Goal: Information Seeking & Learning: Compare options

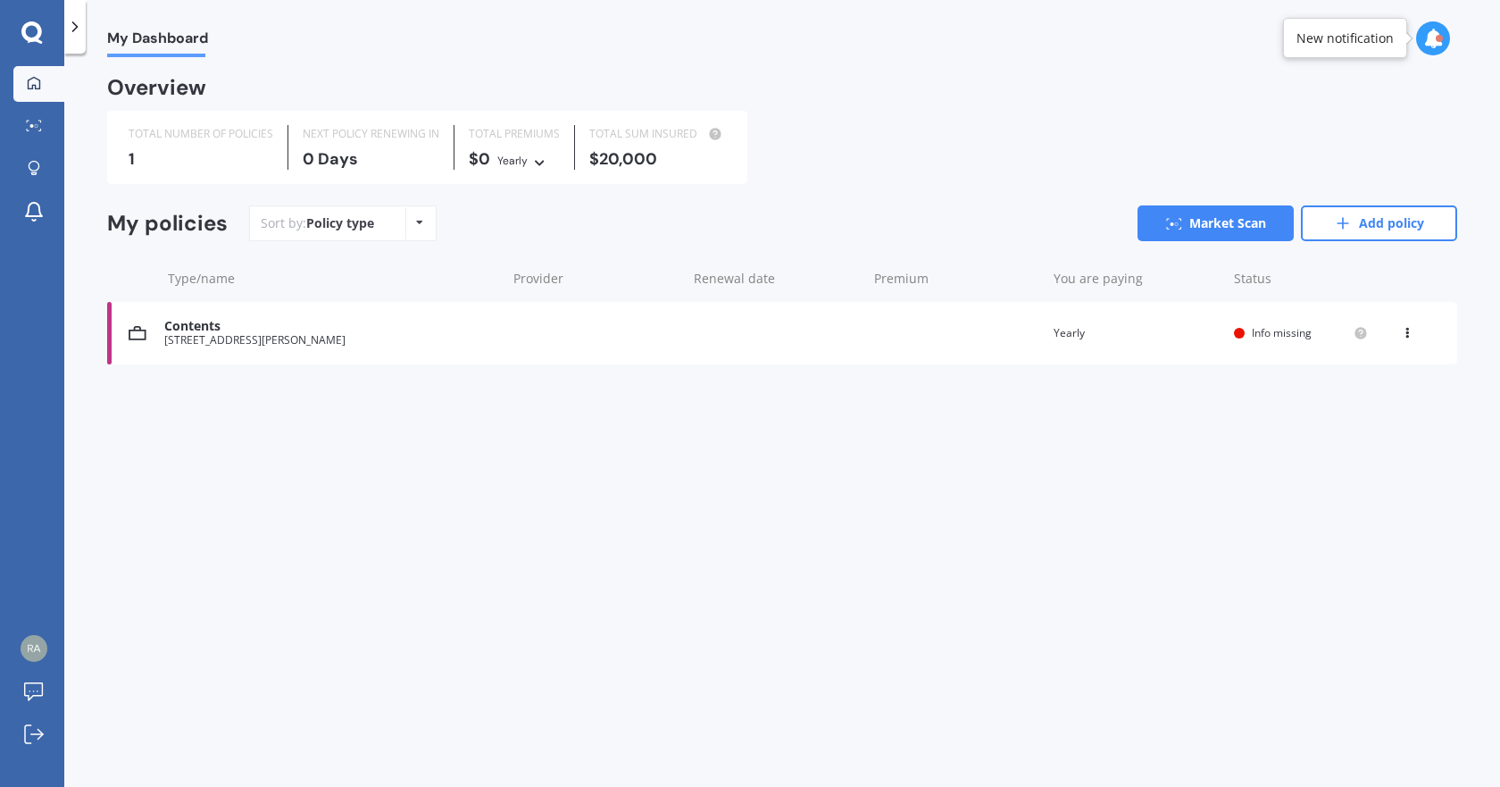
click at [282, 330] on div "Contents" at bounding box center [330, 326] width 333 height 15
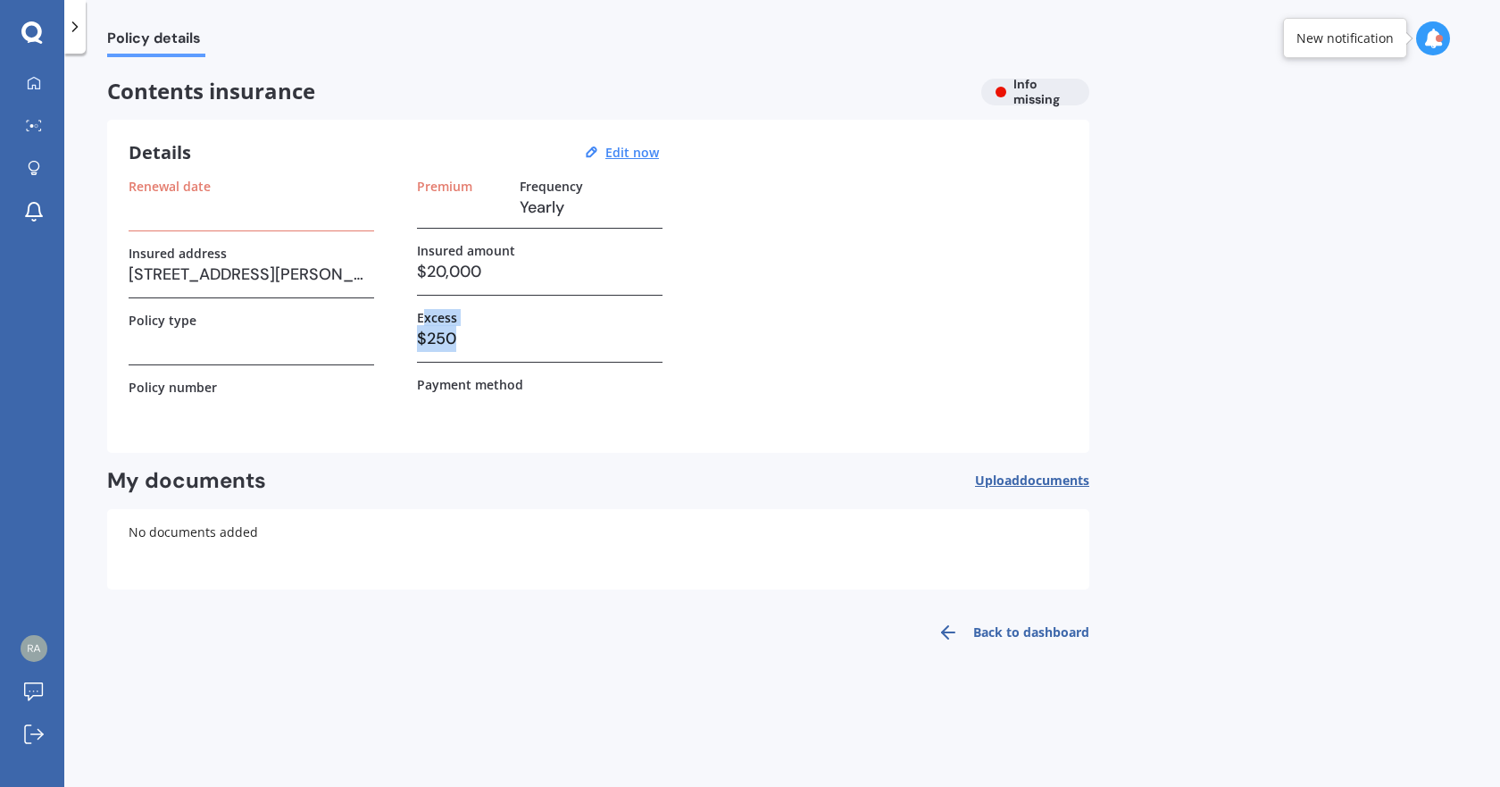
drag, startPoint x: 471, startPoint y: 341, endPoint x: 424, endPoint y: 284, distance: 74.2
click at [419, 293] on div "Premium Frequency Yearly Insured amount $20,000 Excess $250 Payment method" at bounding box center [540, 305] width 246 height 253
click at [438, 270] on h3 "$20,000" at bounding box center [540, 271] width 246 height 27
click at [535, 287] on div "Insured amount $20,000" at bounding box center [540, 269] width 246 height 53
click at [28, 87] on icon at bounding box center [34, 82] width 13 height 13
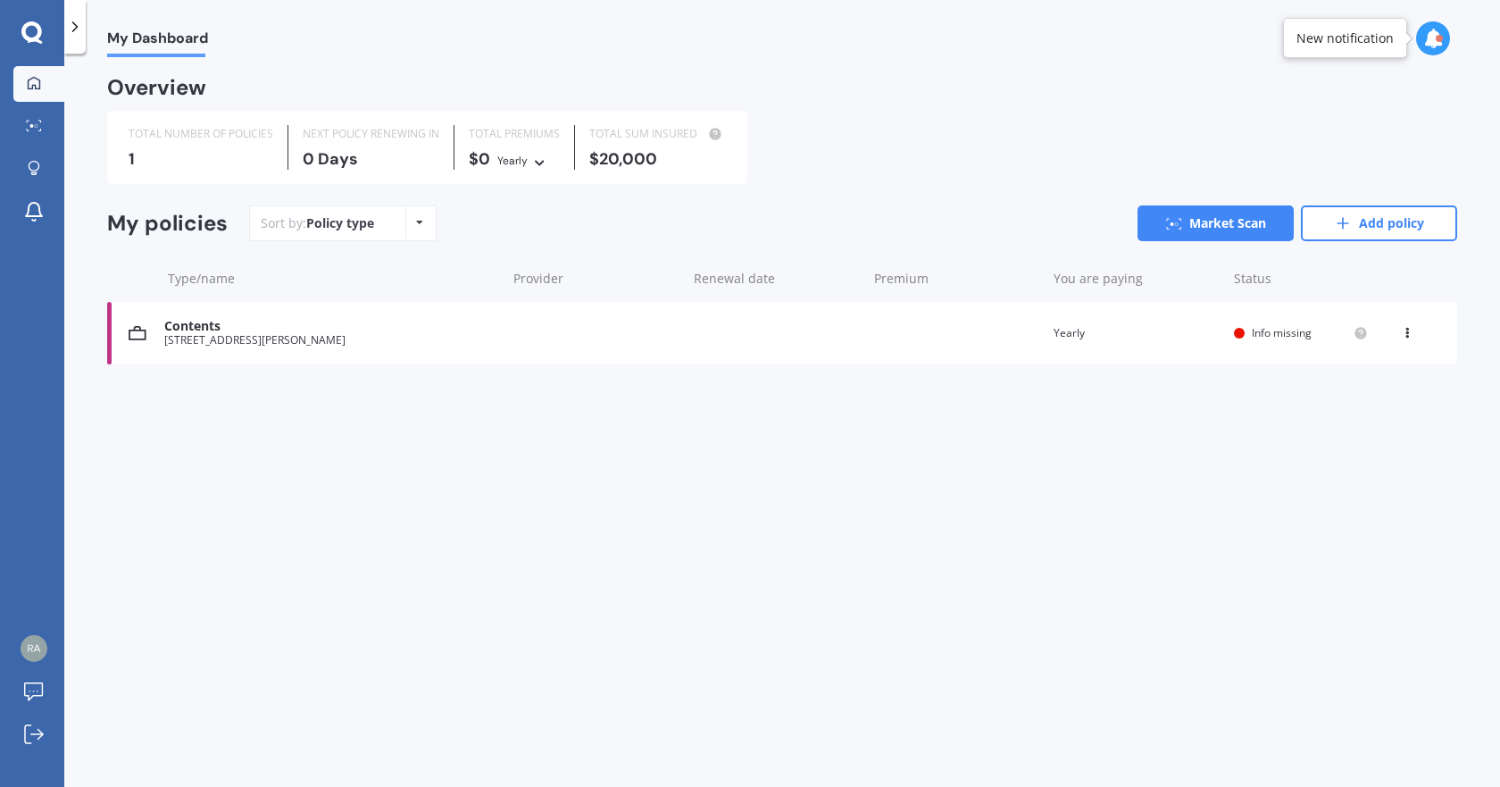
click at [74, 33] on icon at bounding box center [75, 27] width 18 height 18
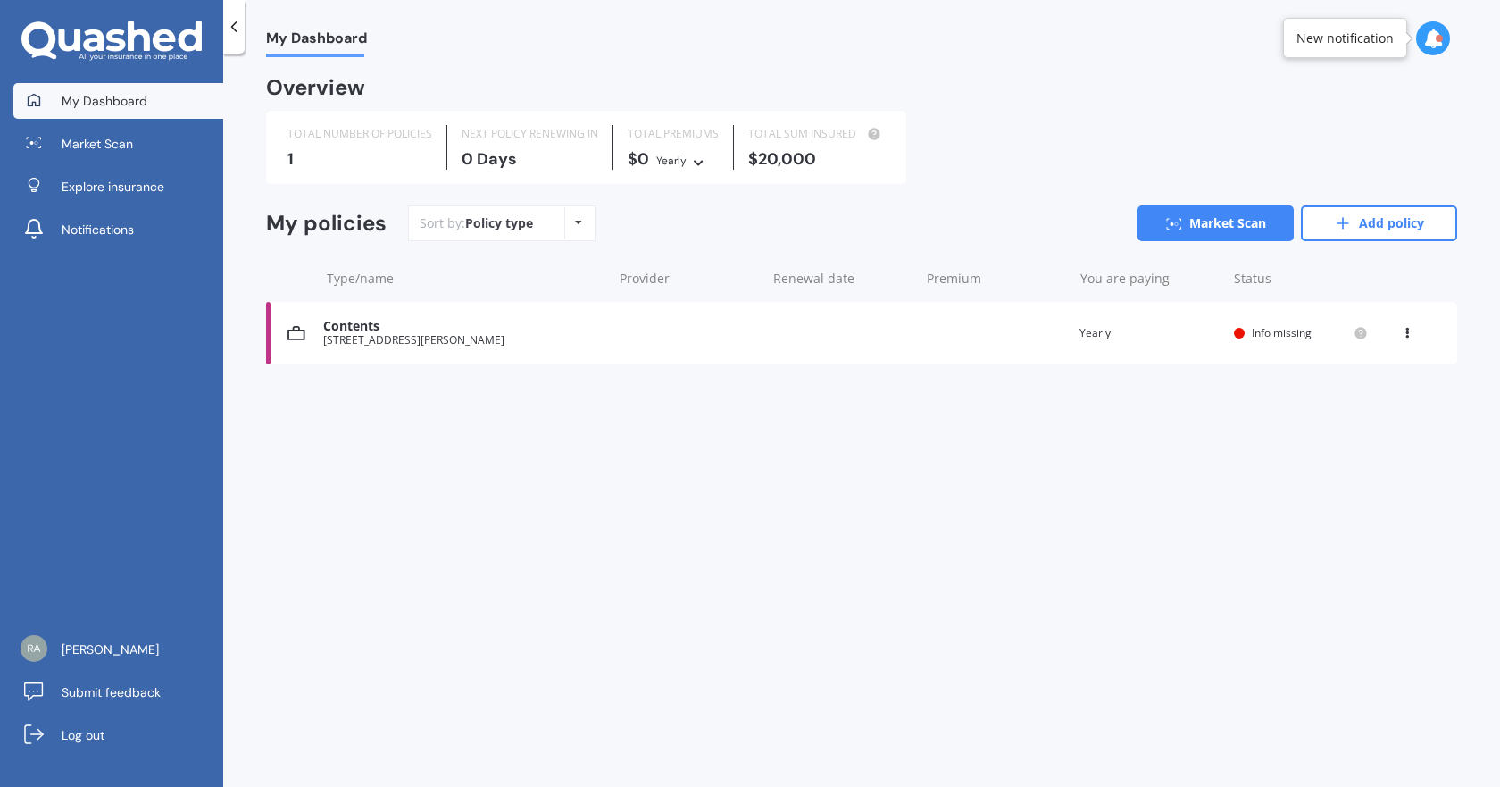
click at [674, 346] on div "Contents 119A Lincoln Road, Addington, Christchurch 8024 Renewal date Premium Y…" at bounding box center [861, 333] width 1191 height 63
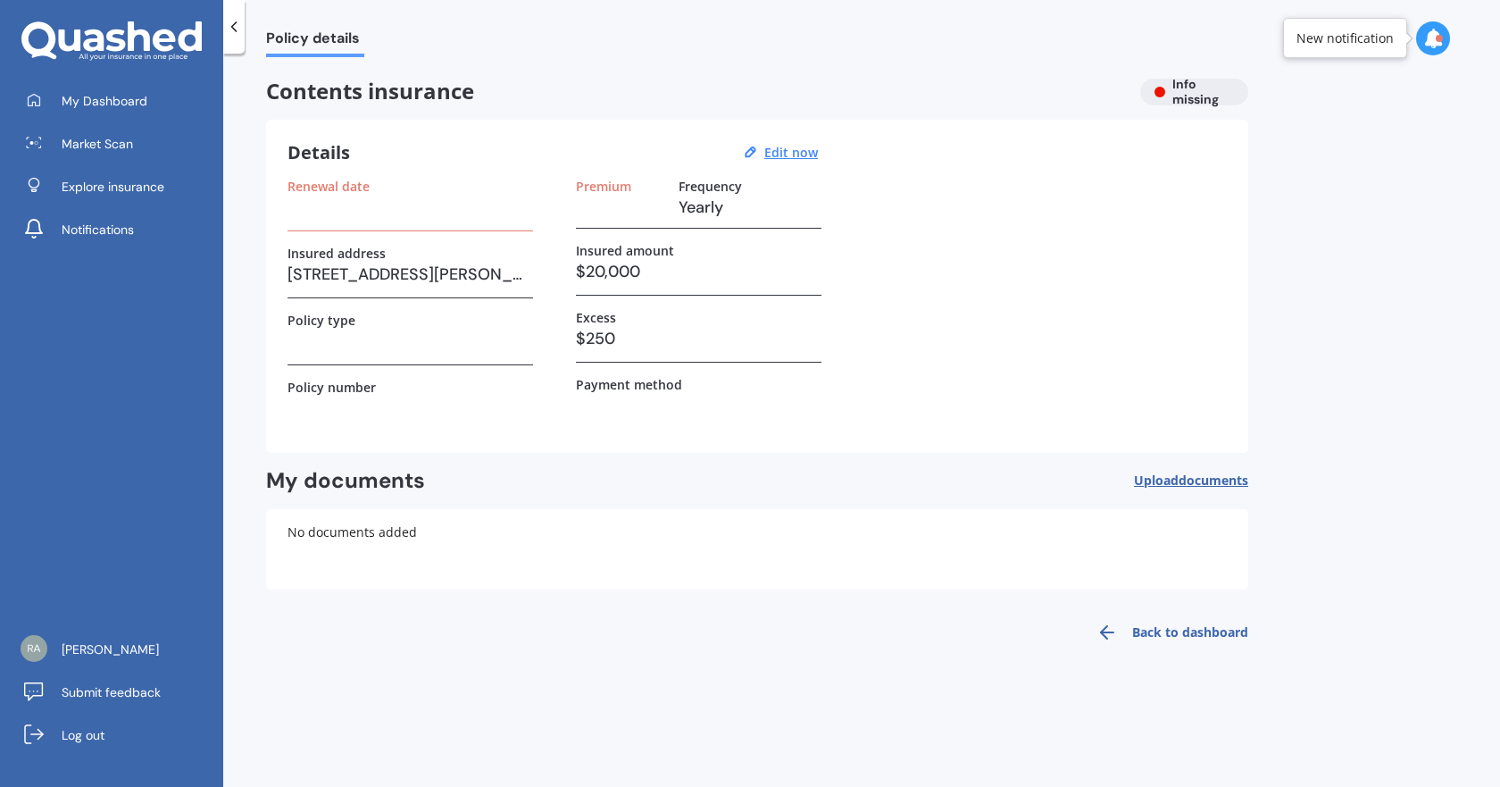
click at [241, 41] on div at bounding box center [233, 27] width 21 height 54
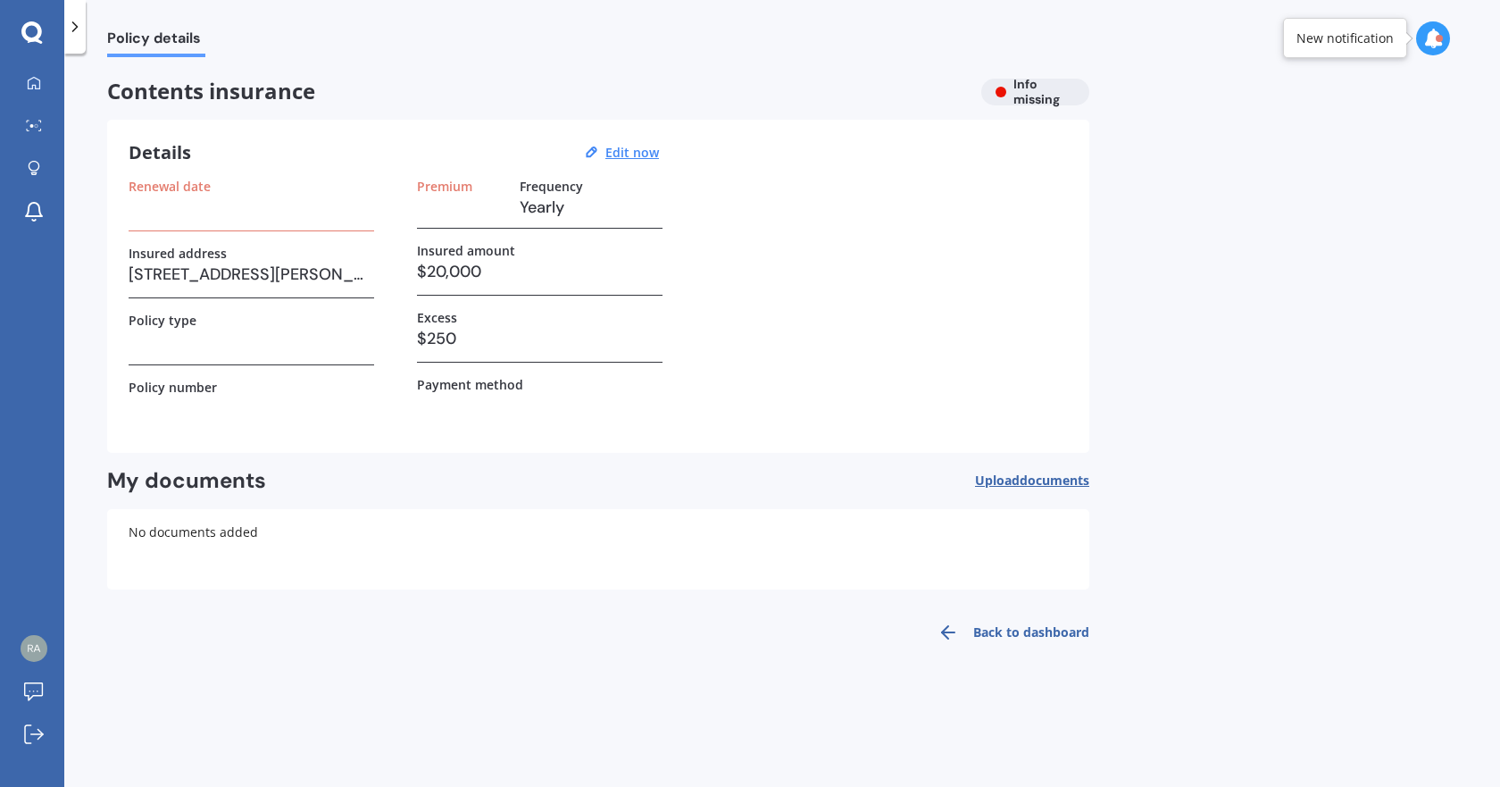
click at [79, 37] on div at bounding box center [74, 27] width 21 height 54
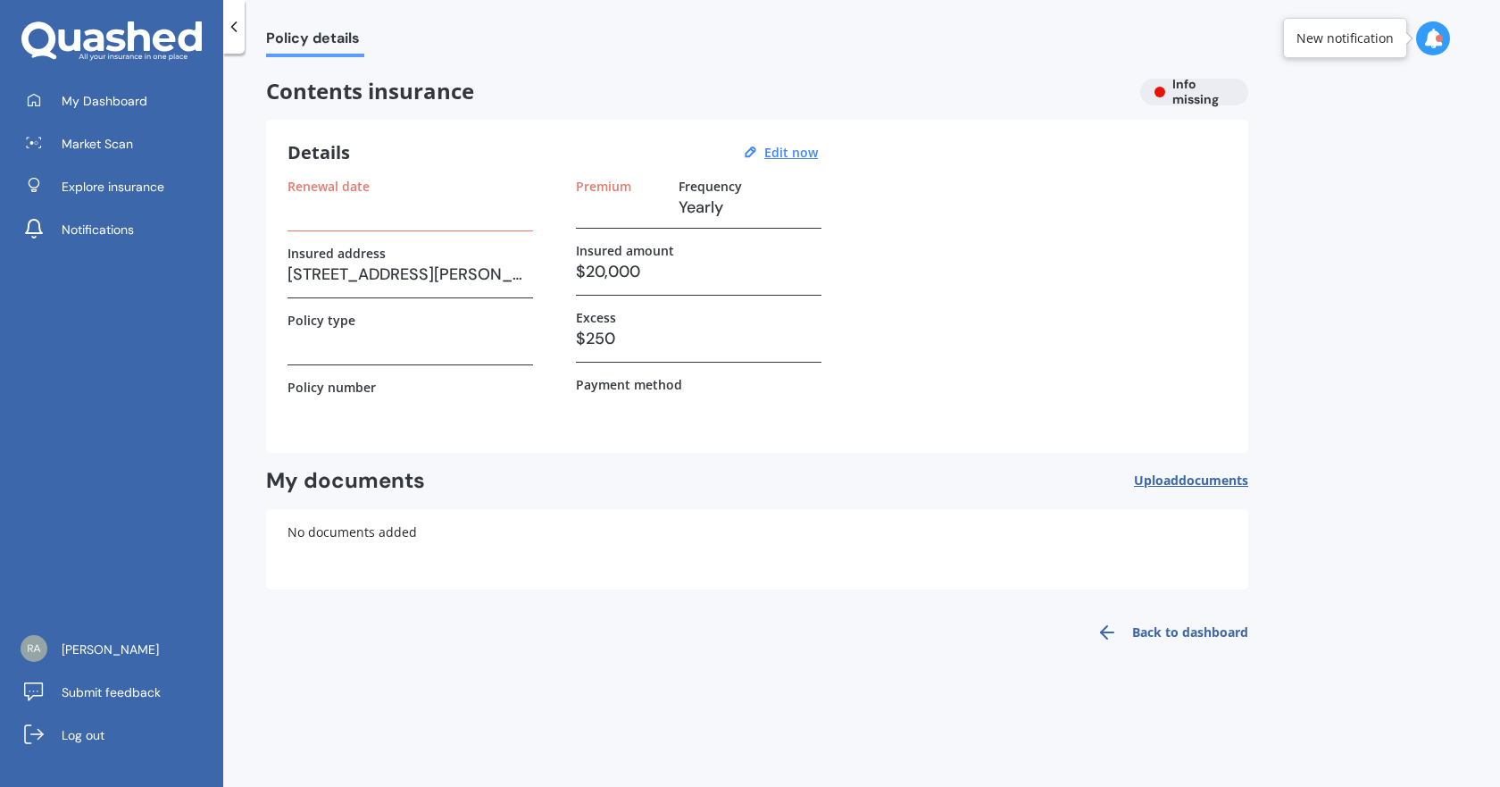
drag, startPoint x: 31, startPoint y: 64, endPoint x: 36, endPoint y: 81, distance: 17.5
click at [32, 67] on div "My Dashboard Market Scan Explore insurance Notifications Dhurba Dhakal Submit f…" at bounding box center [111, 393] width 223 height 787
click at [46, 91] on link "My Dashboard" at bounding box center [118, 101] width 210 height 36
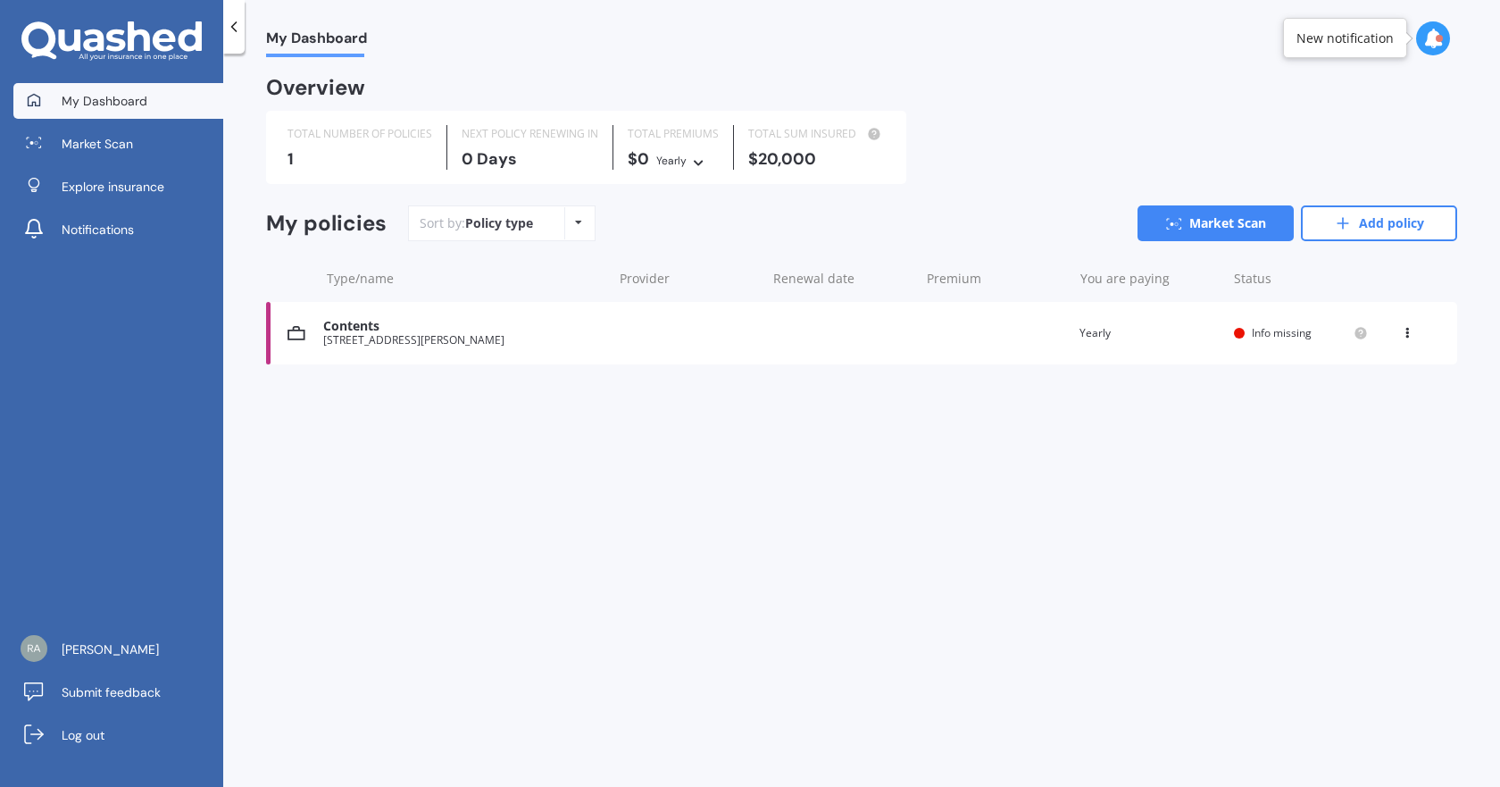
click at [1418, 318] on div "Contents 119A Lincoln Road, Addington, Christchurch 8024 Renewal date Premium Y…" at bounding box center [861, 333] width 1191 height 63
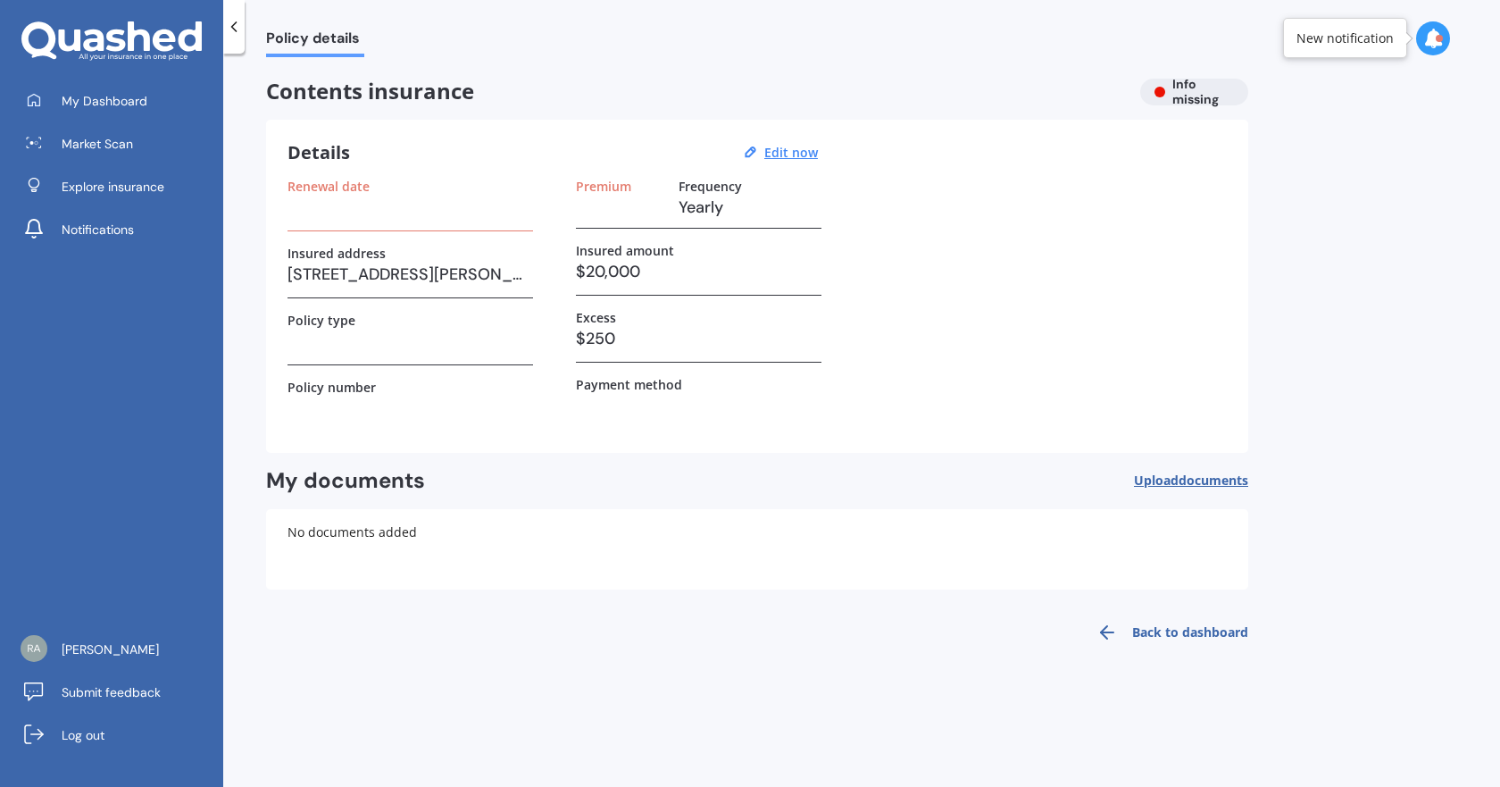
click at [1140, 630] on link "Back to dashboard" at bounding box center [1167, 632] width 163 height 43
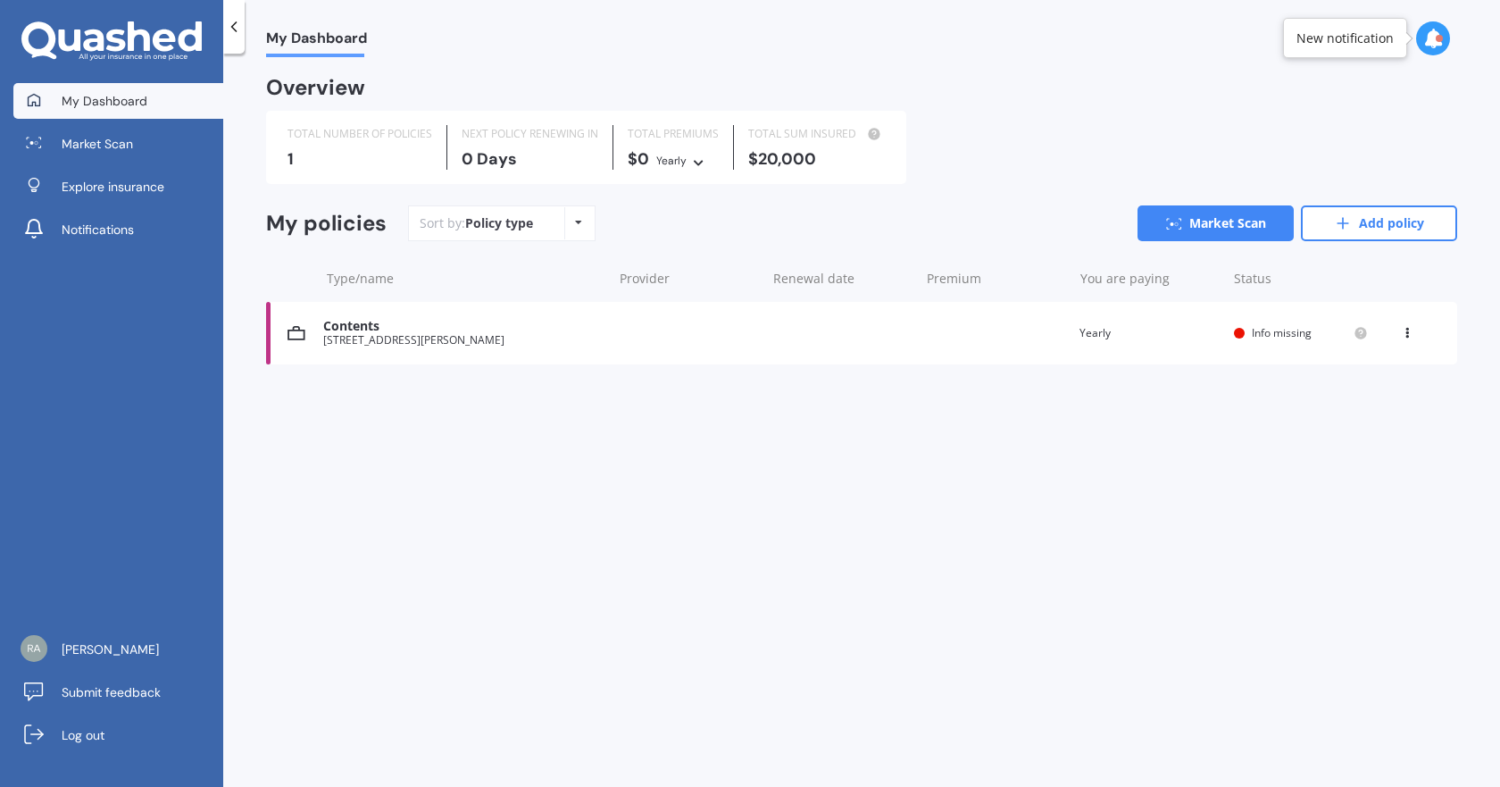
click at [1411, 329] on icon at bounding box center [1407, 329] width 13 height 11
click at [1346, 390] on div "Delete" at bounding box center [1368, 403] width 177 height 36
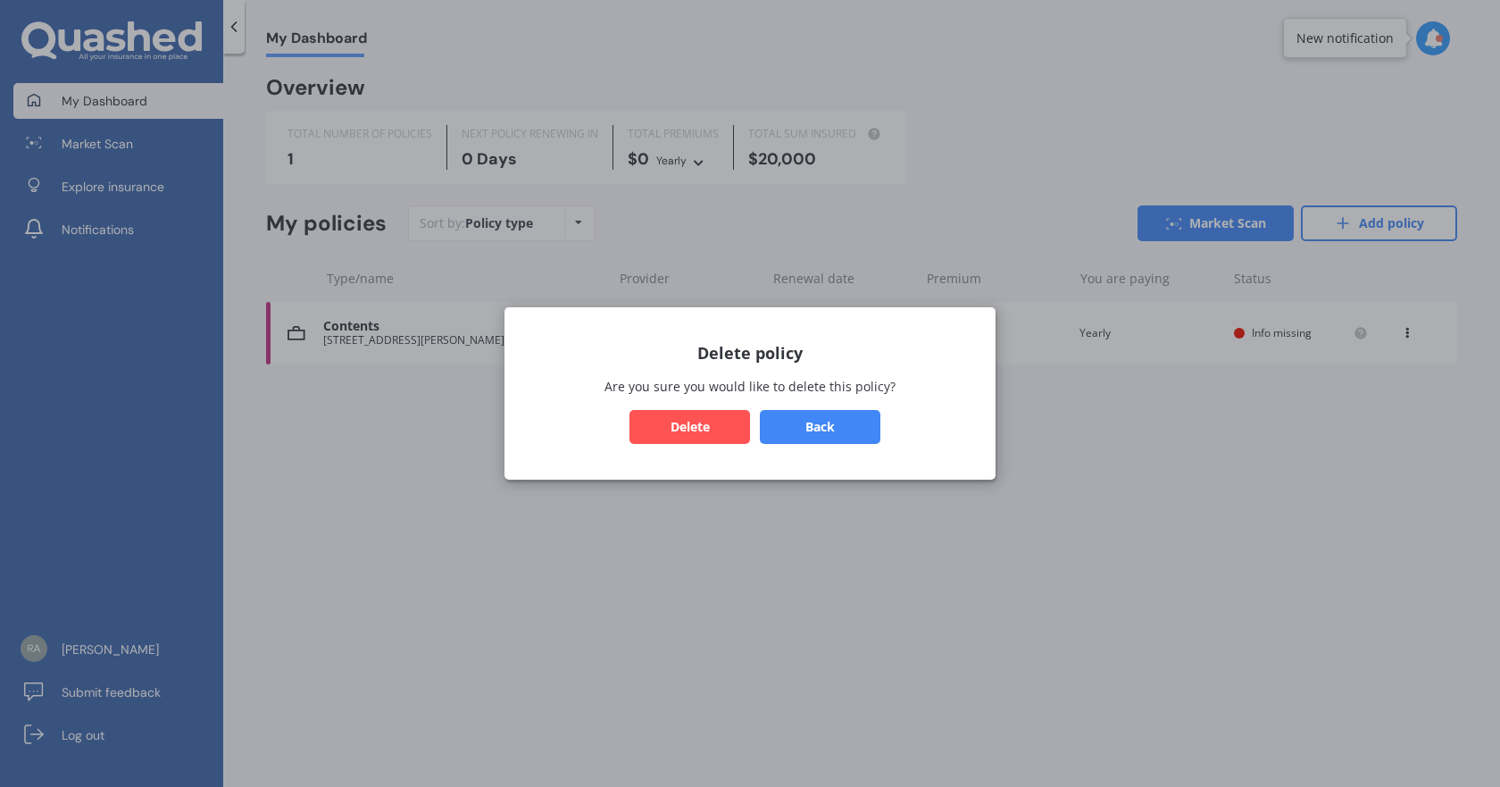
click at [832, 433] on button "Back" at bounding box center [820, 427] width 121 height 34
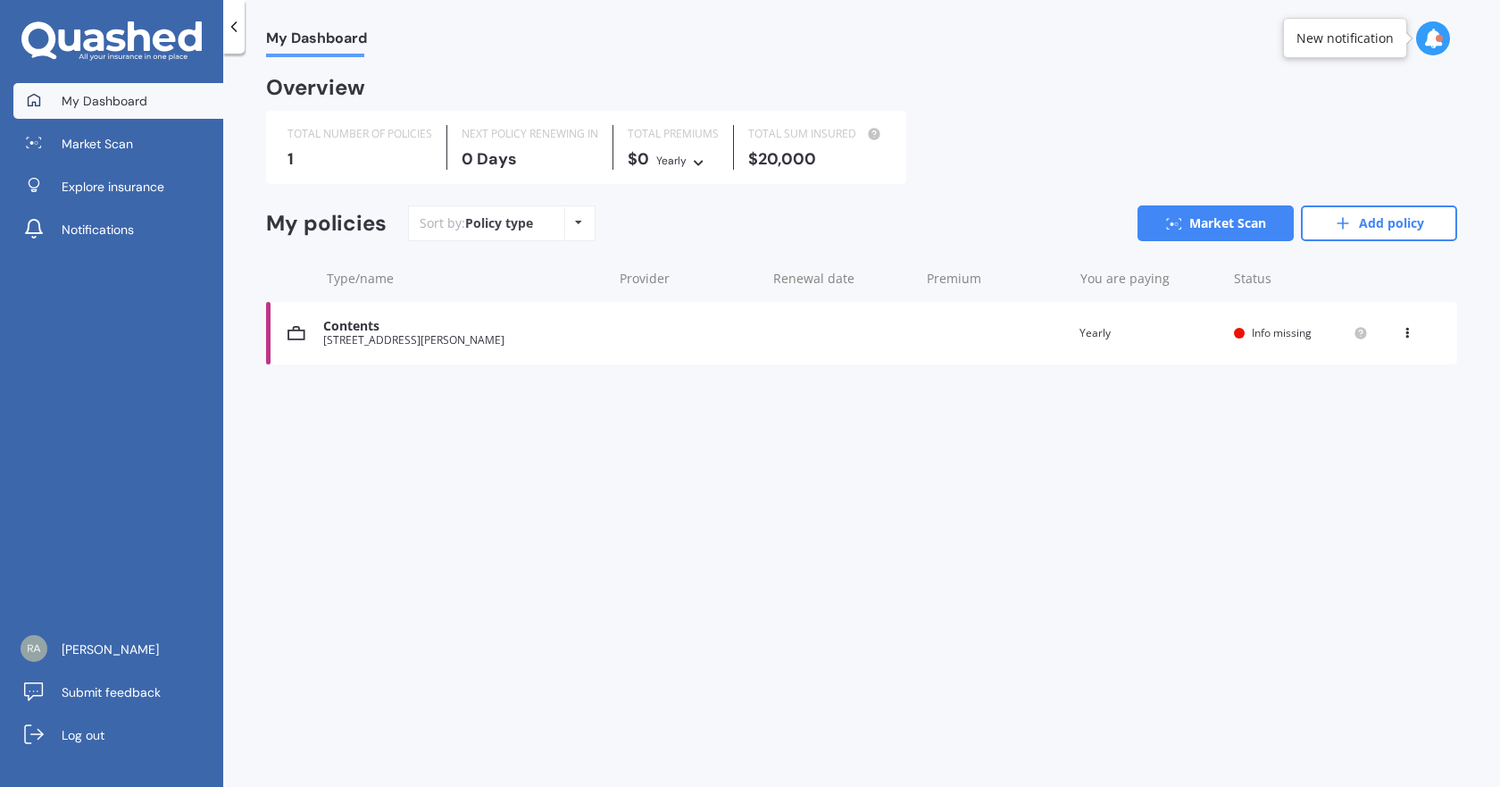
click at [1403, 323] on div "Contents 119A Lincoln Road, Addington, Christchurch 8024 Renewal date Premium Y…" at bounding box center [861, 333] width 1191 height 63
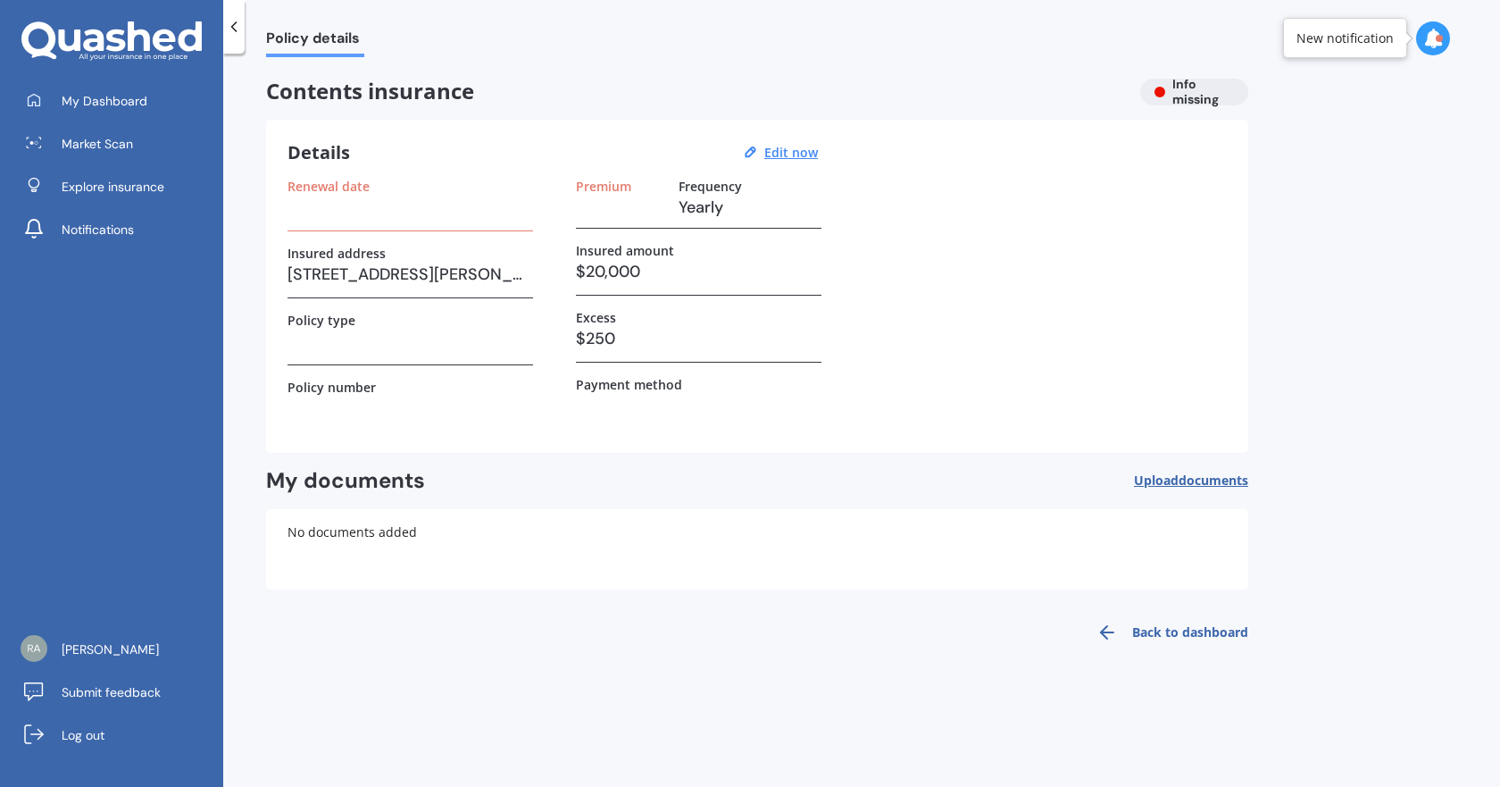
click at [234, 25] on polyline at bounding box center [234, 26] width 4 height 9
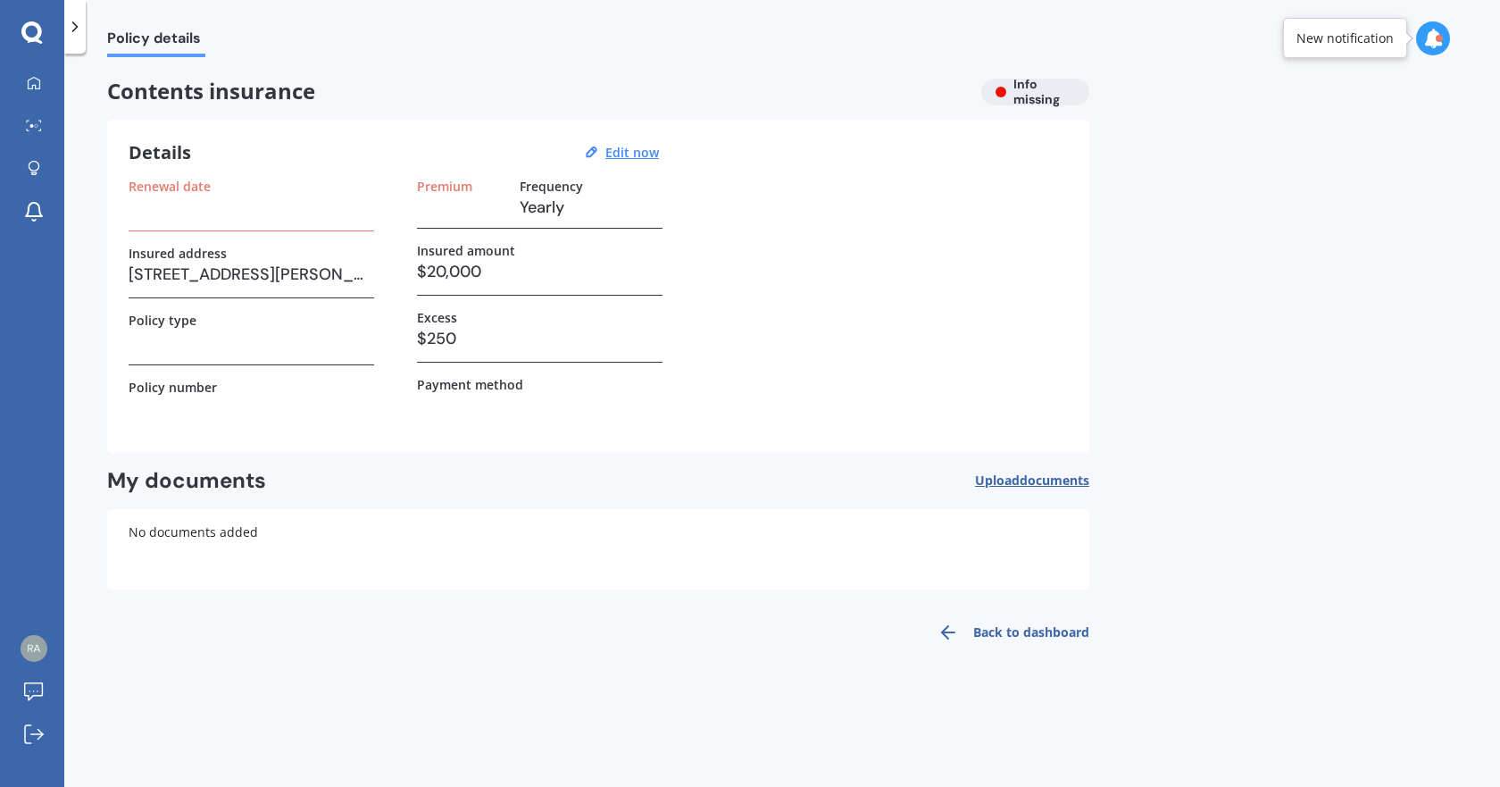
drag, startPoint x: 79, startPoint y: 28, endPoint x: 68, endPoint y: 35, distance: 13.6
click at [78, 29] on icon at bounding box center [75, 27] width 18 height 18
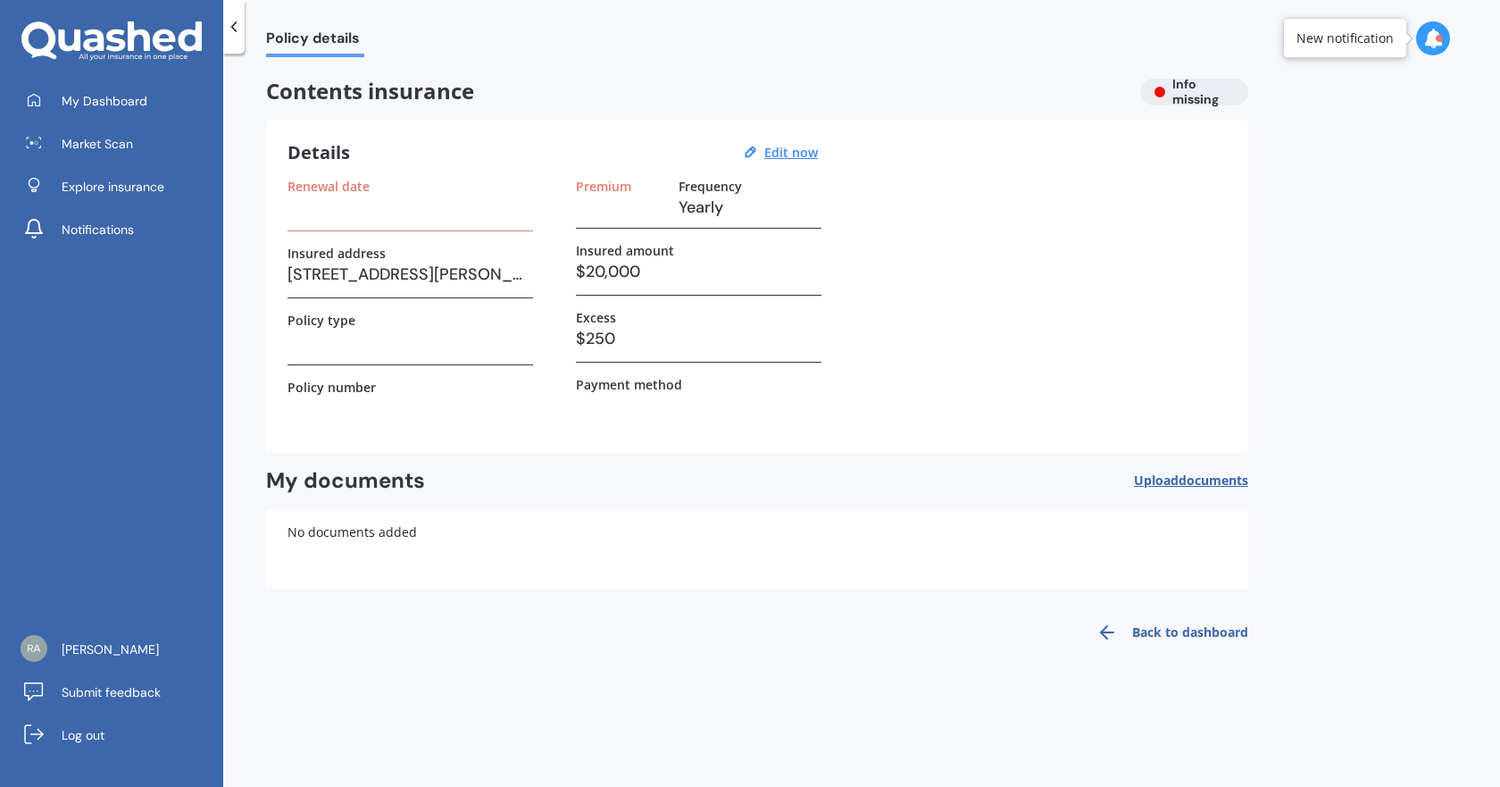
click at [1201, 630] on link "Back to dashboard" at bounding box center [1167, 632] width 163 height 43
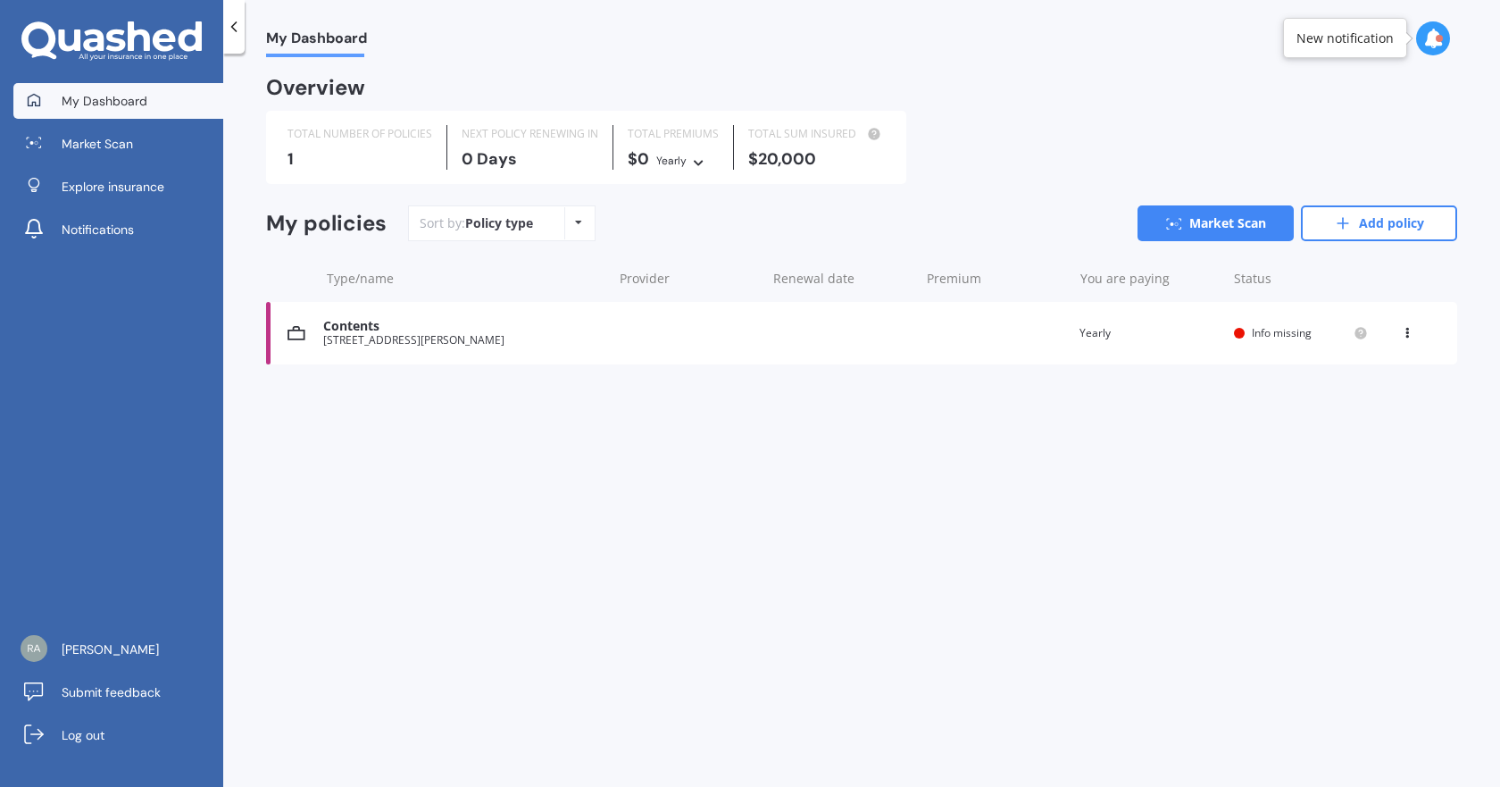
drag, startPoint x: 1417, startPoint y: 351, endPoint x: 1413, endPoint y: 338, distance: 13.3
click at [1414, 344] on div "Contents 119A Lincoln Road, Addington, Christchurch 8024 Renewal date Premium Y…" at bounding box center [861, 333] width 1191 height 63
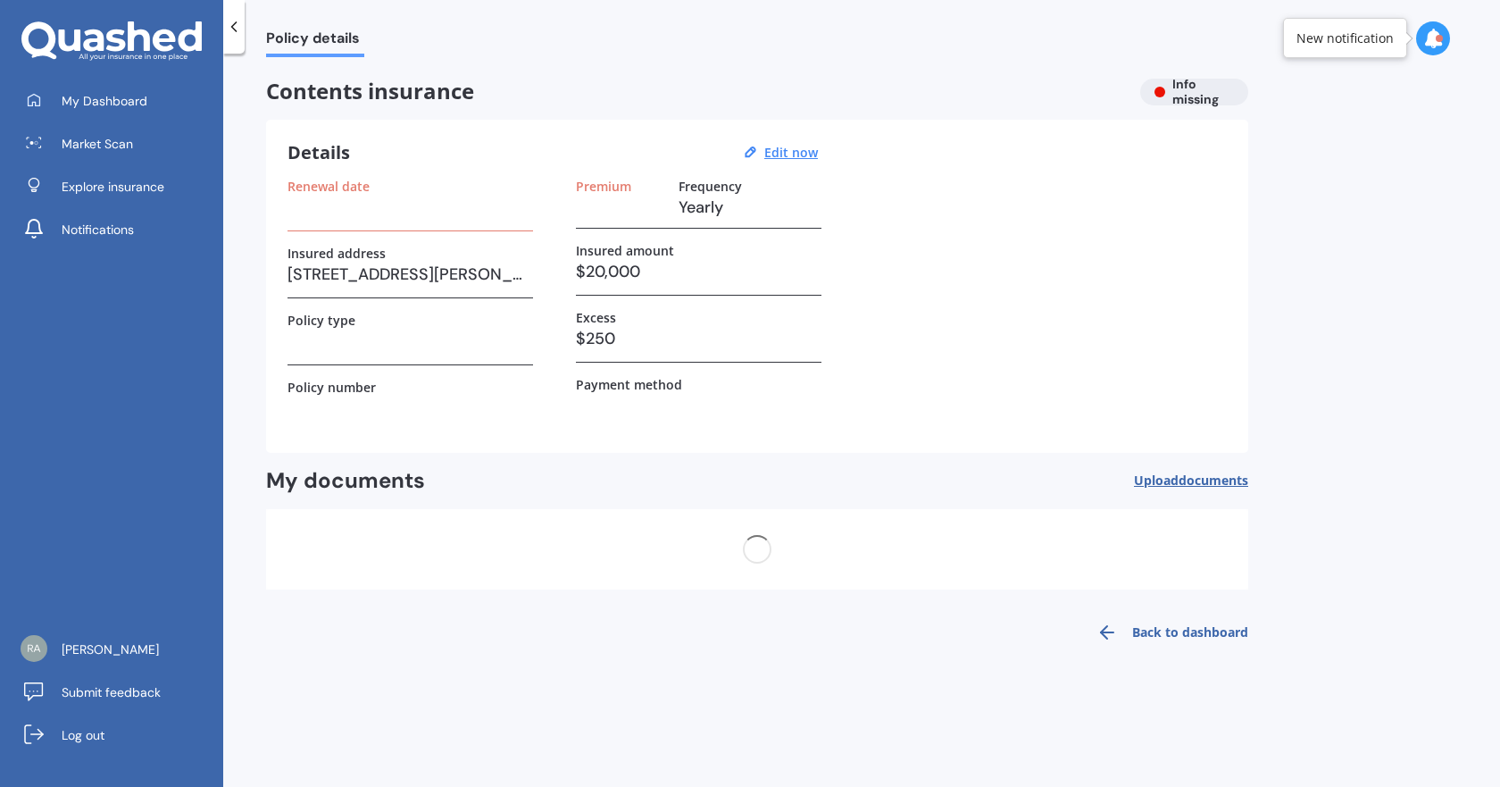
click at [1413, 338] on div "Policy details Contents insurance Info missing Details Edit now Renewal date In…" at bounding box center [861, 423] width 1277 height 733
click at [1405, 341] on div "Policy details Contents insurance Info missing Details Edit now Renewal date In…" at bounding box center [861, 423] width 1277 height 733
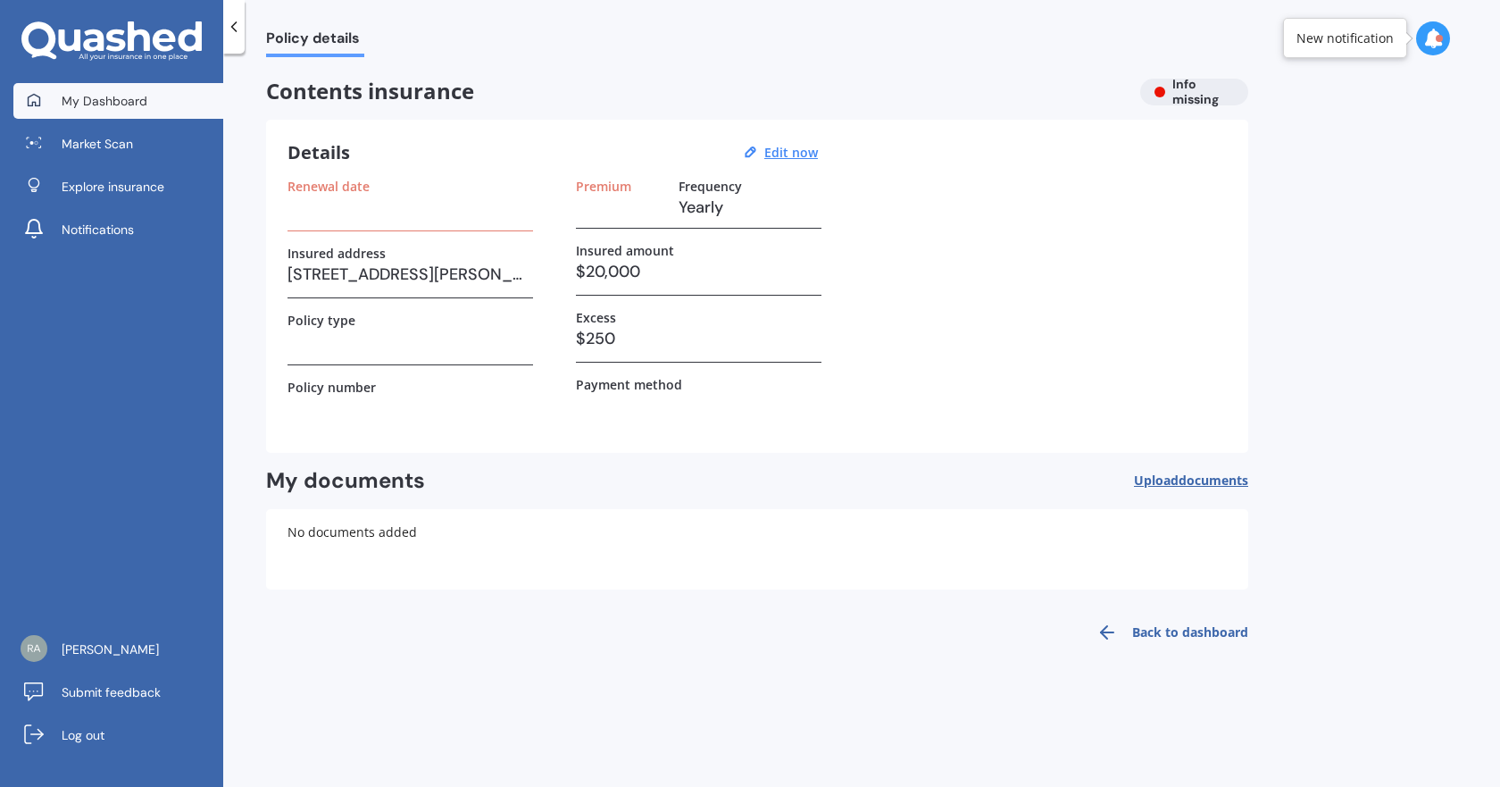
click at [130, 93] on span "My Dashboard" at bounding box center [105, 101] width 86 height 18
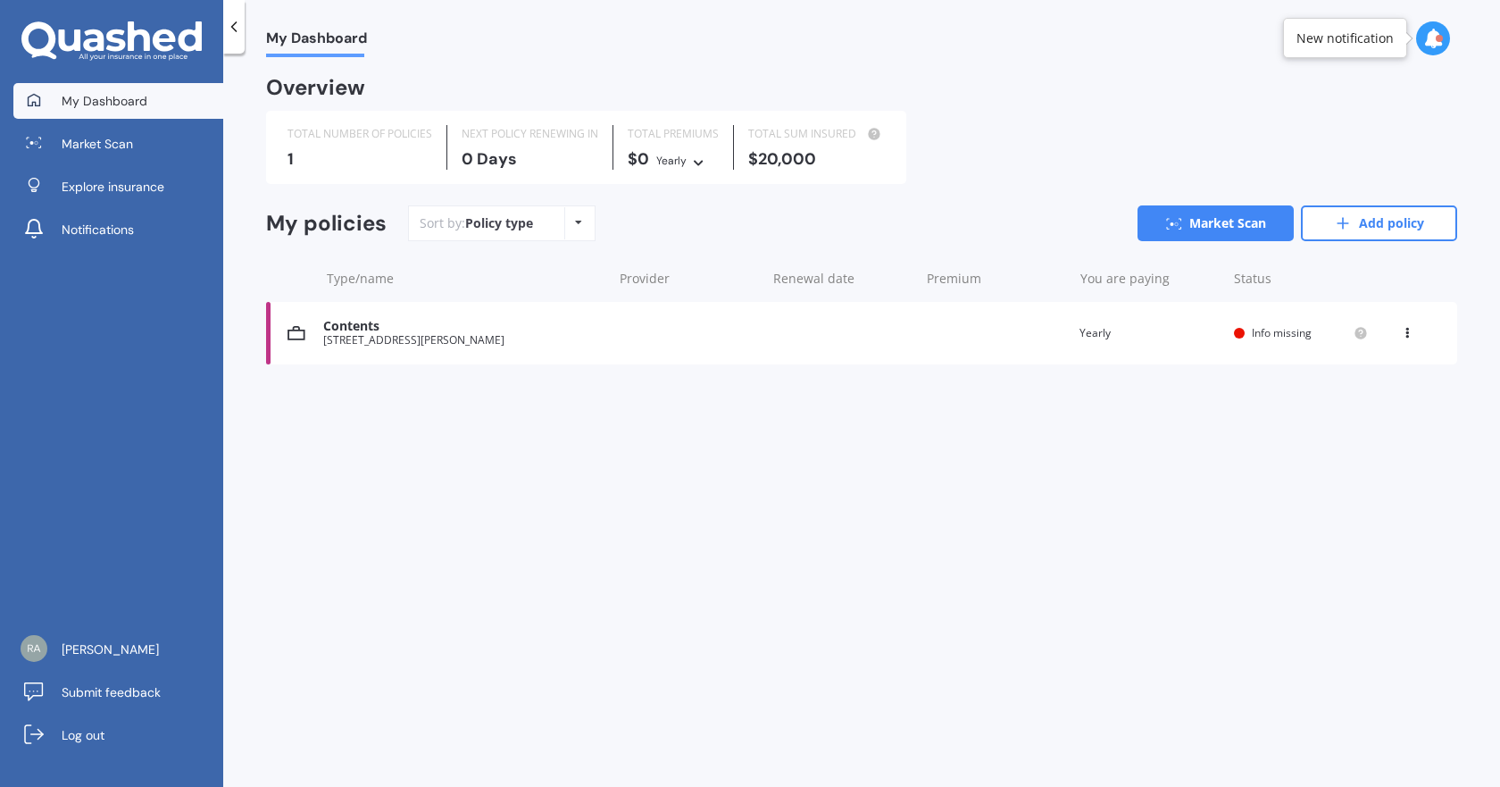
click at [1407, 330] on icon at bounding box center [1407, 329] width 13 height 11
click at [1378, 403] on div "Delete" at bounding box center [1368, 403] width 177 height 36
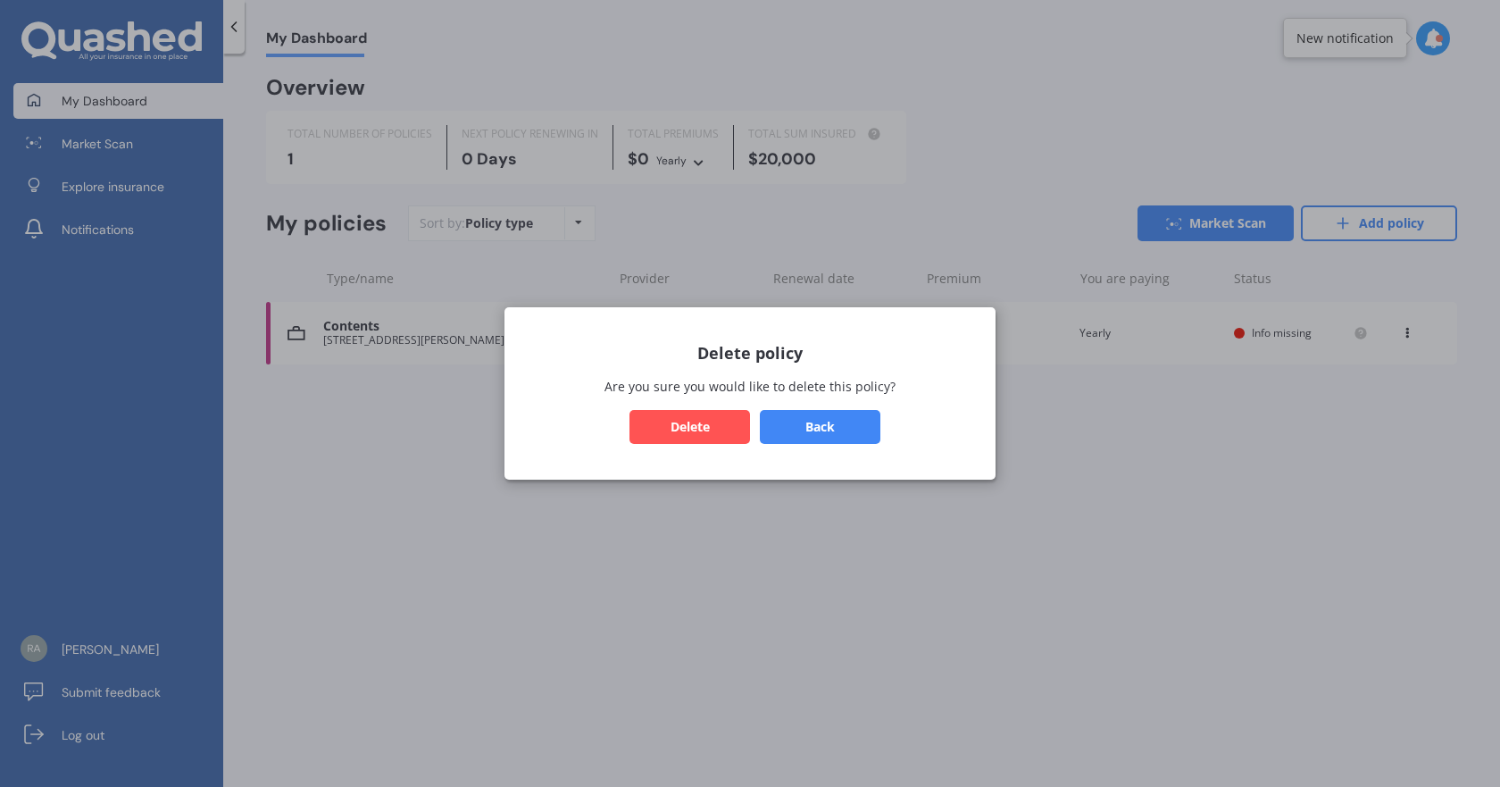
click at [677, 422] on button "Delete" at bounding box center [690, 427] width 121 height 34
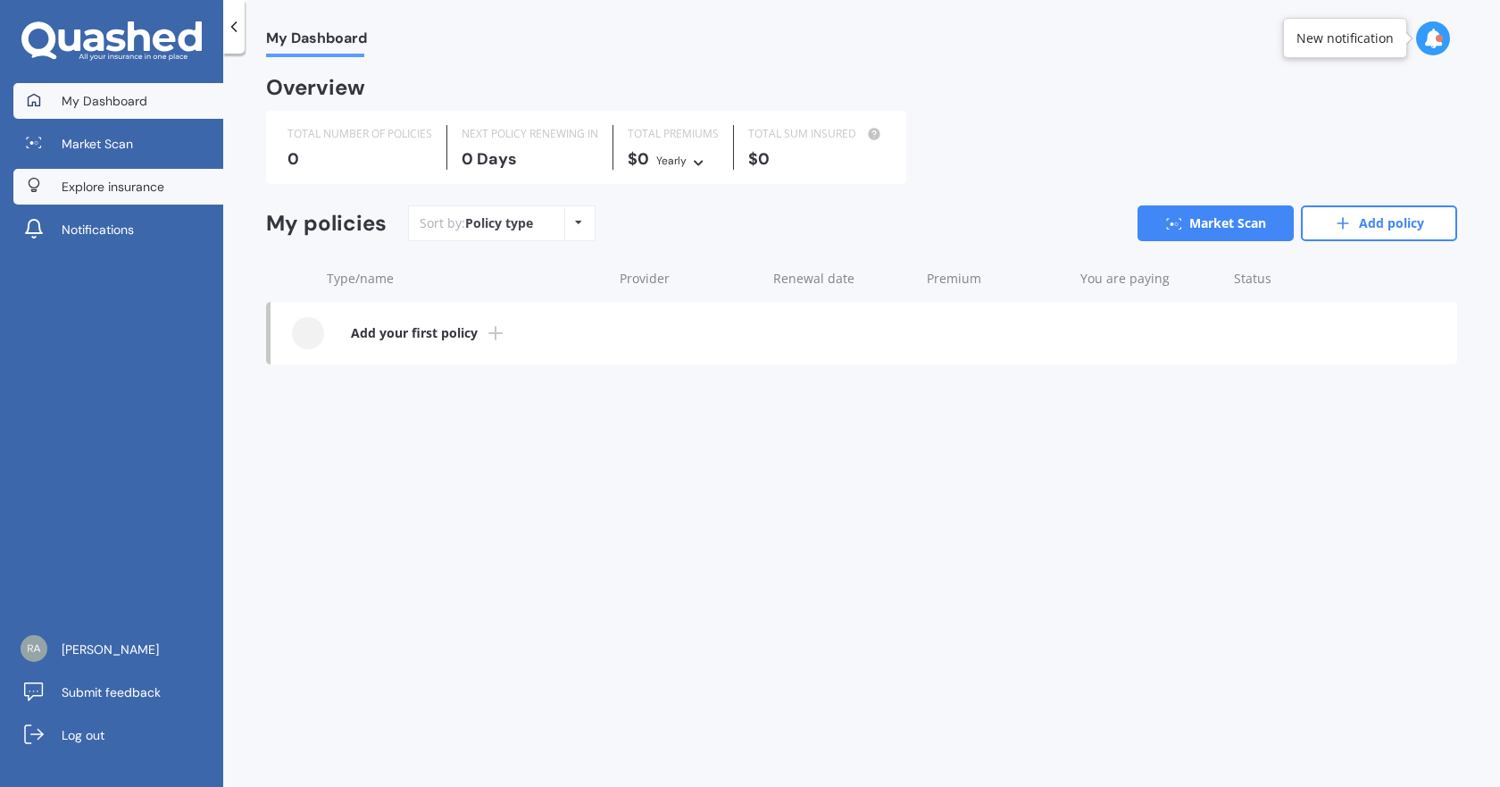
click at [126, 189] on span "Explore insurance" at bounding box center [113, 187] width 103 height 18
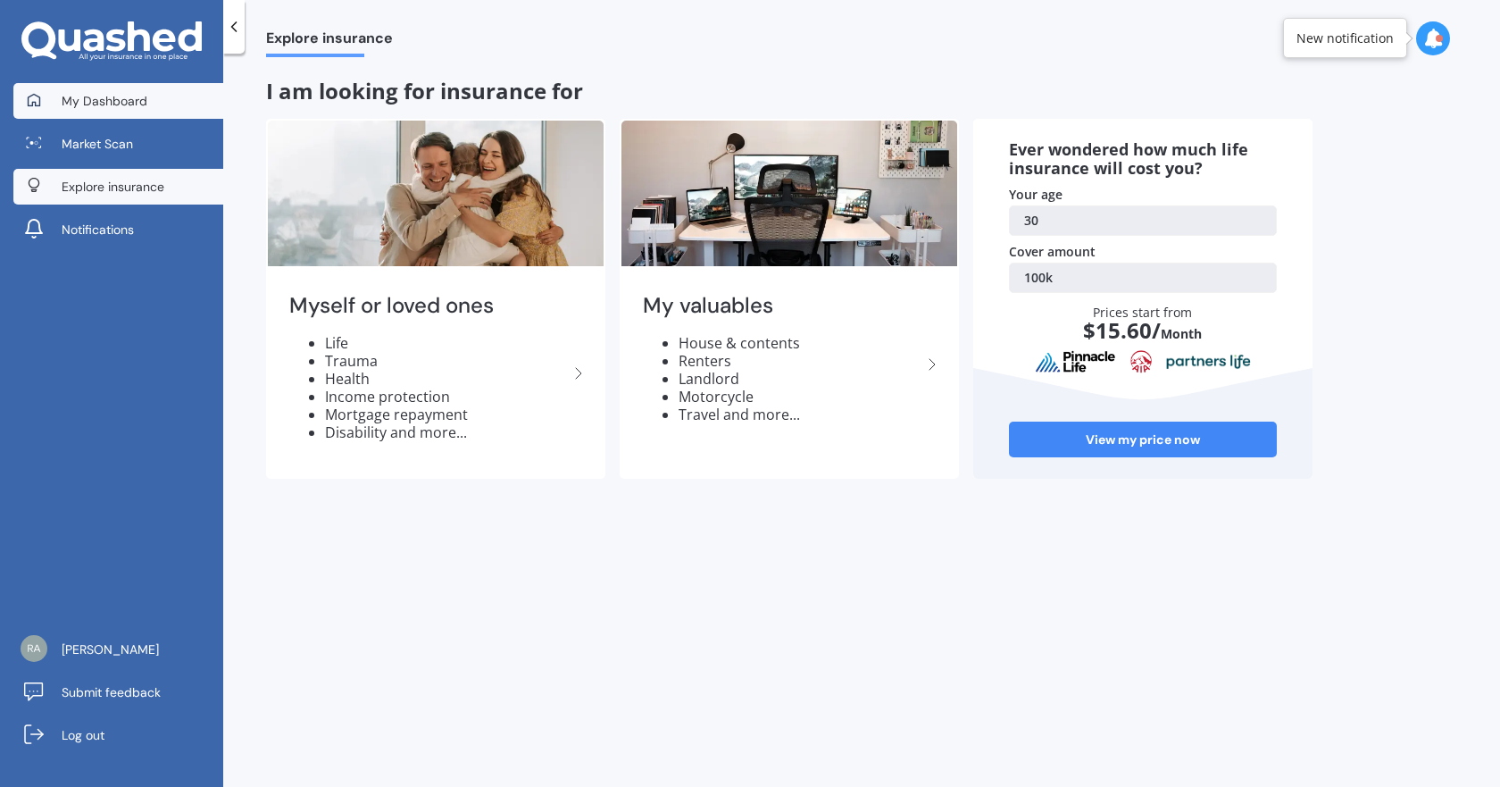
click at [46, 97] on div at bounding box center [34, 101] width 27 height 16
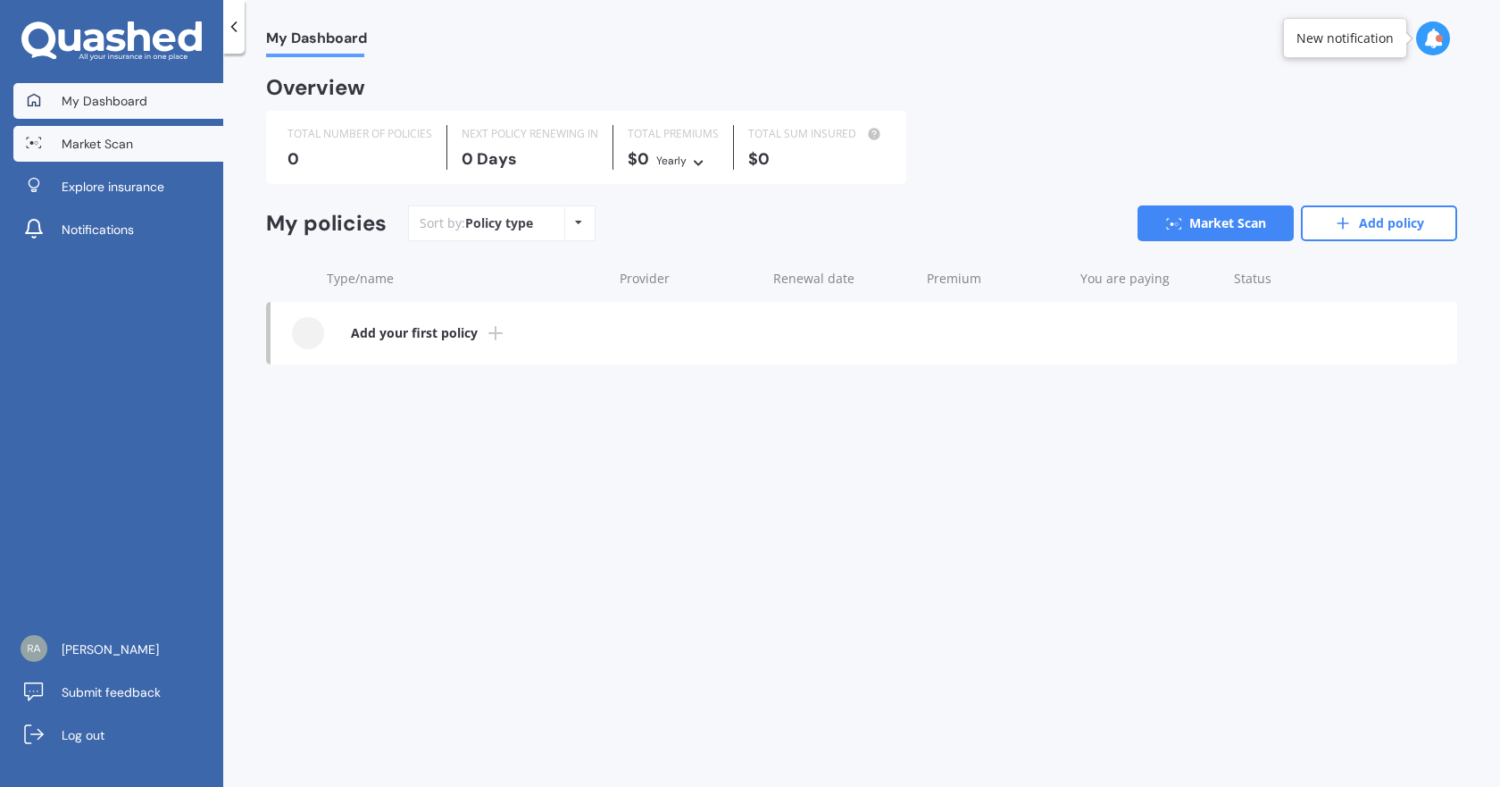
click at [99, 146] on span "Market Scan" at bounding box center [97, 144] width 71 height 18
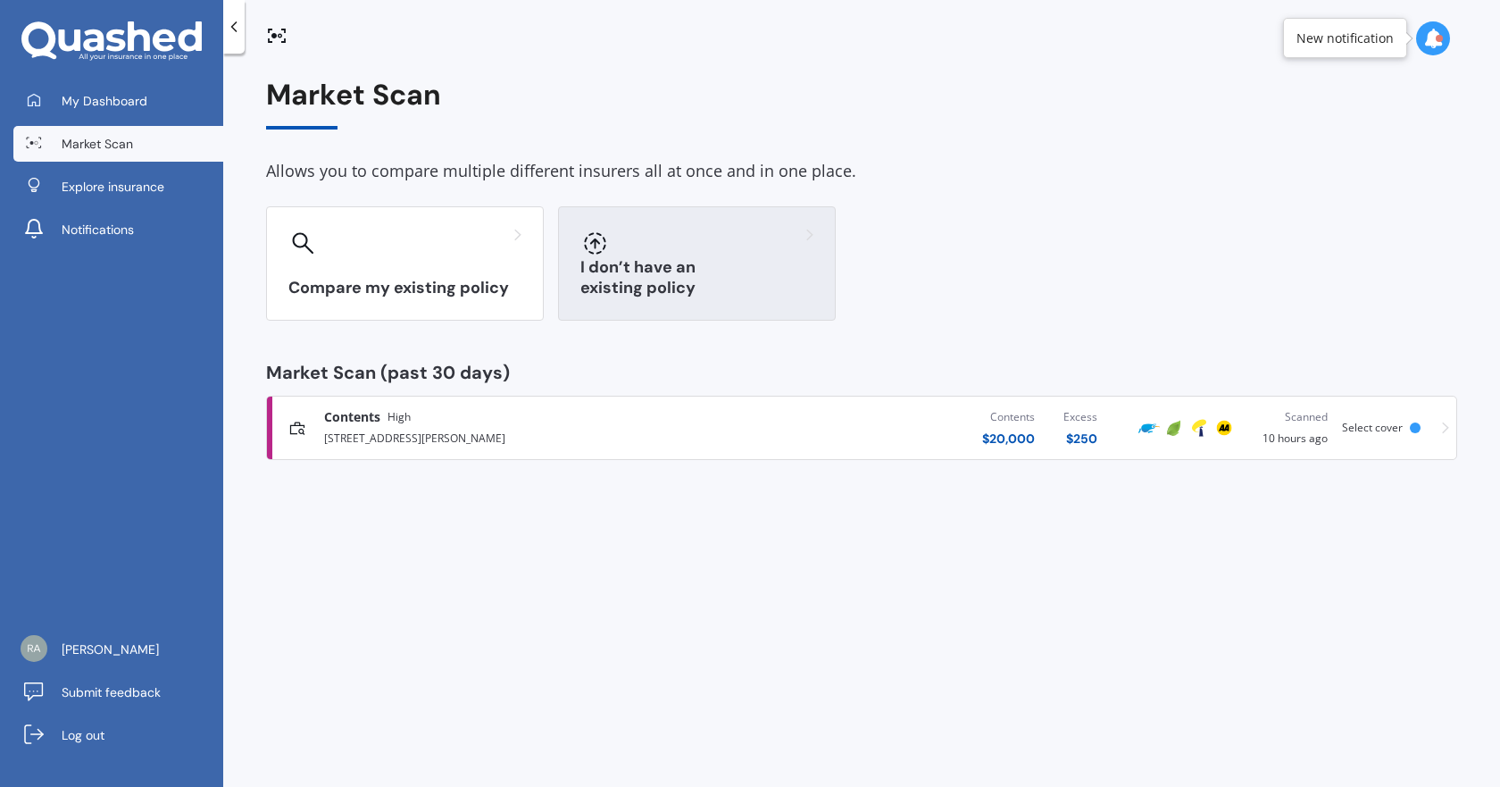
click at [664, 283] on h3 "I don’t have an existing policy" at bounding box center [696, 277] width 233 height 41
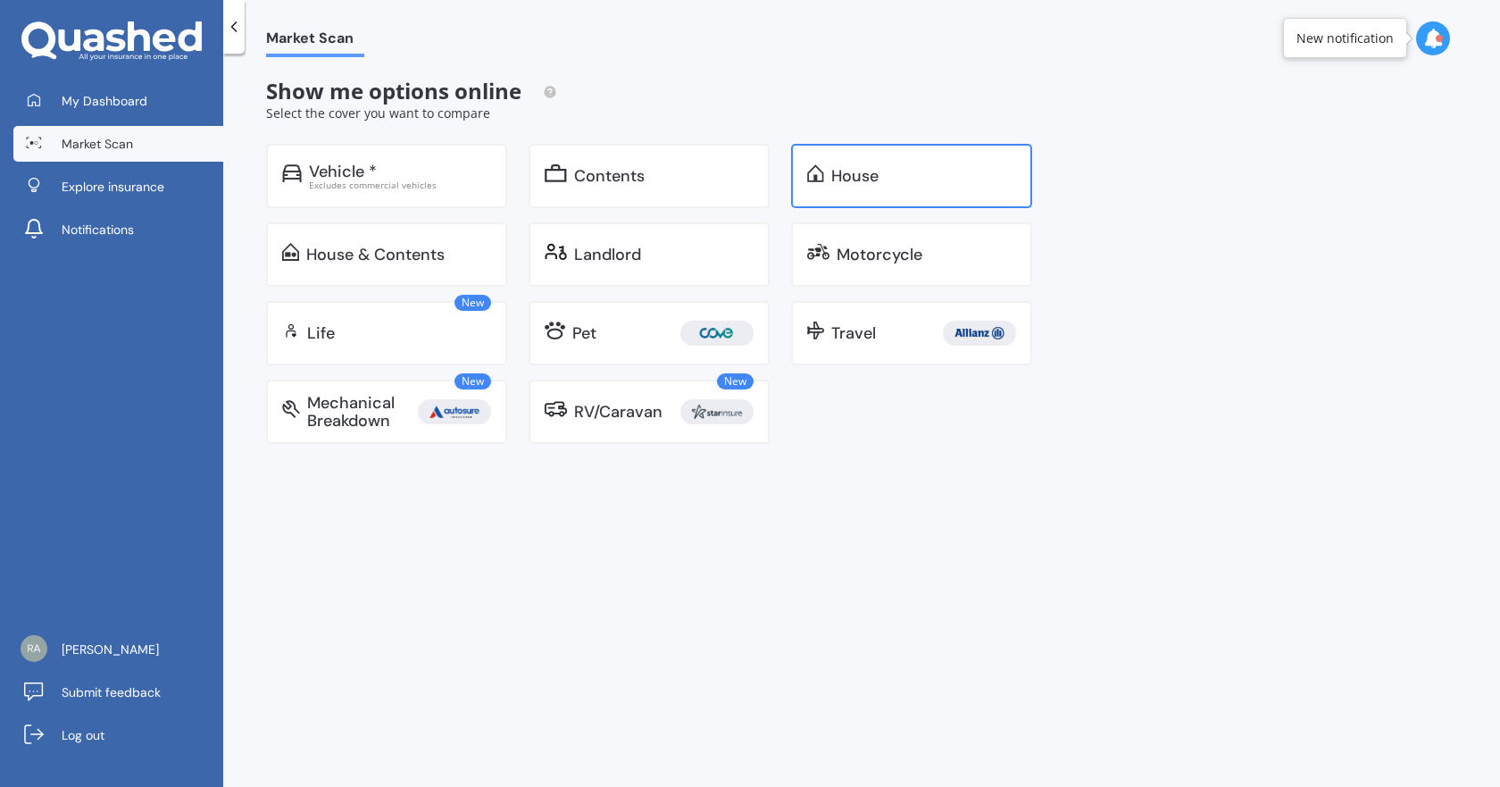
click at [898, 179] on div "House" at bounding box center [923, 176] width 185 height 18
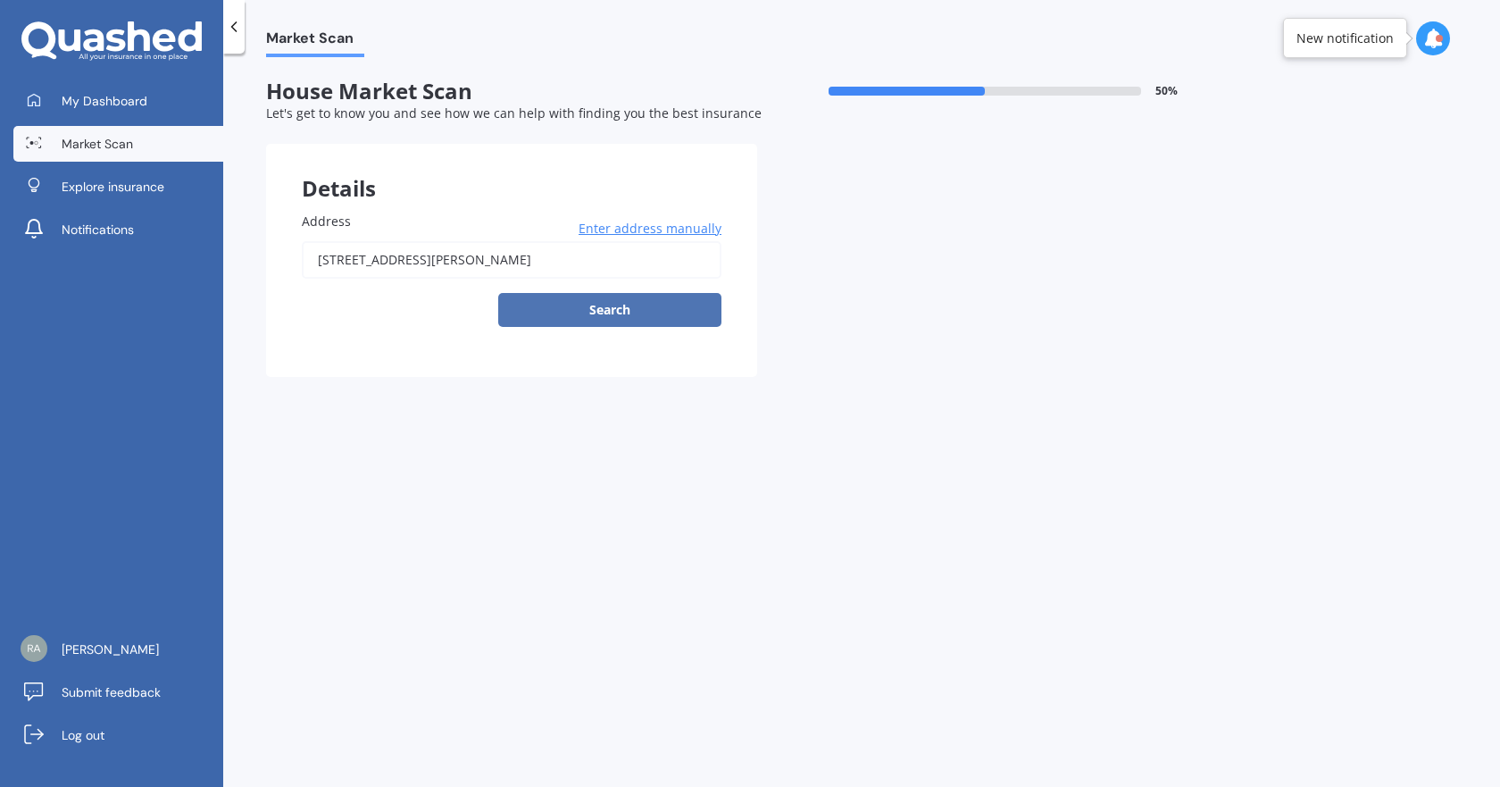
click at [627, 299] on button "Search" at bounding box center [609, 310] width 223 height 34
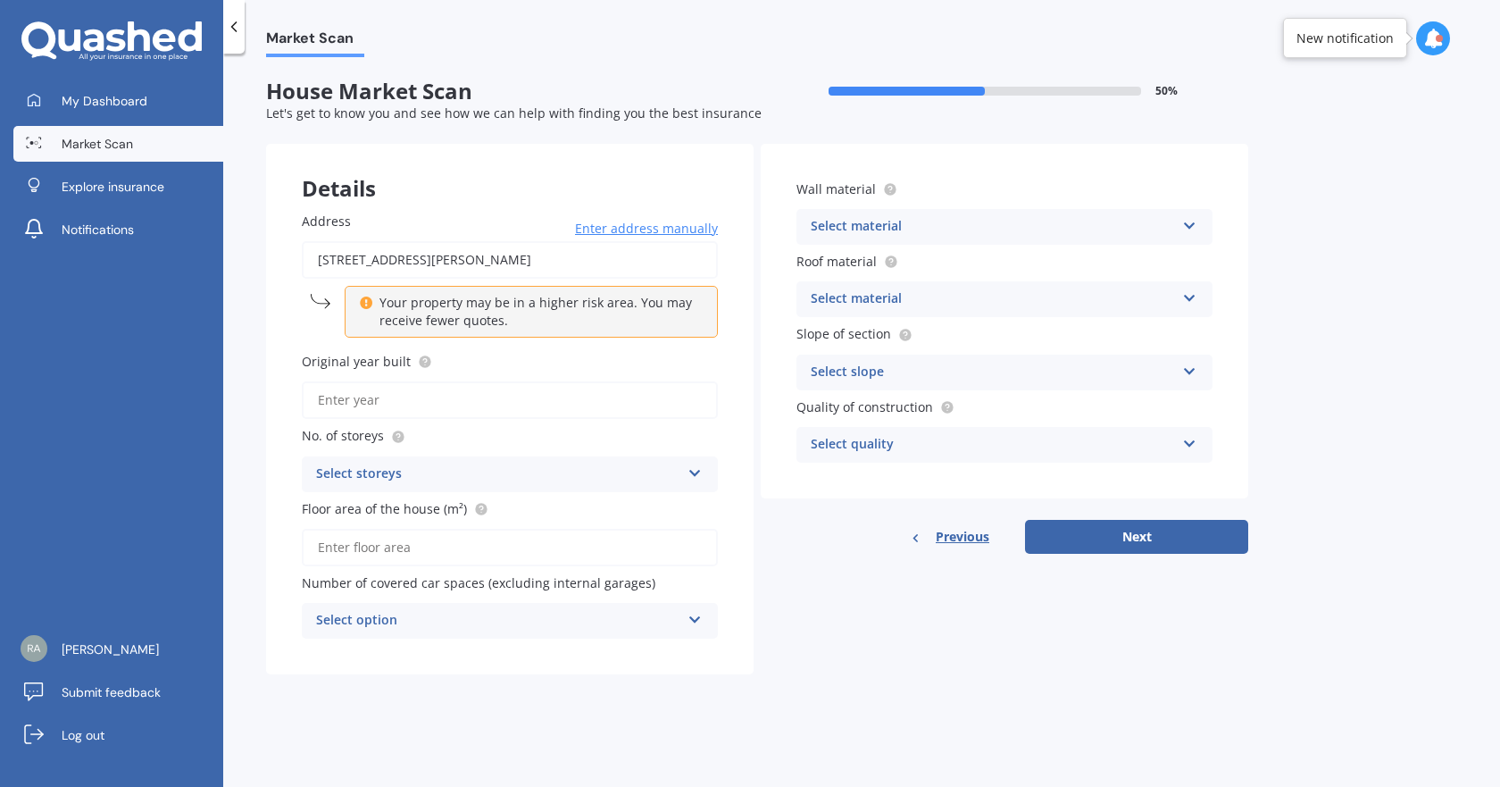
click at [633, 262] on input "119A Lincoln Road, Addington, Christchurch 8024" at bounding box center [510, 260] width 416 height 38
type input "119A Lincoln Road, Addington, Christchurch 8024"
click at [380, 400] on input "Original year built" at bounding box center [510, 400] width 416 height 38
type input "2025"
click at [396, 466] on div "Select storeys" at bounding box center [498, 473] width 364 height 21
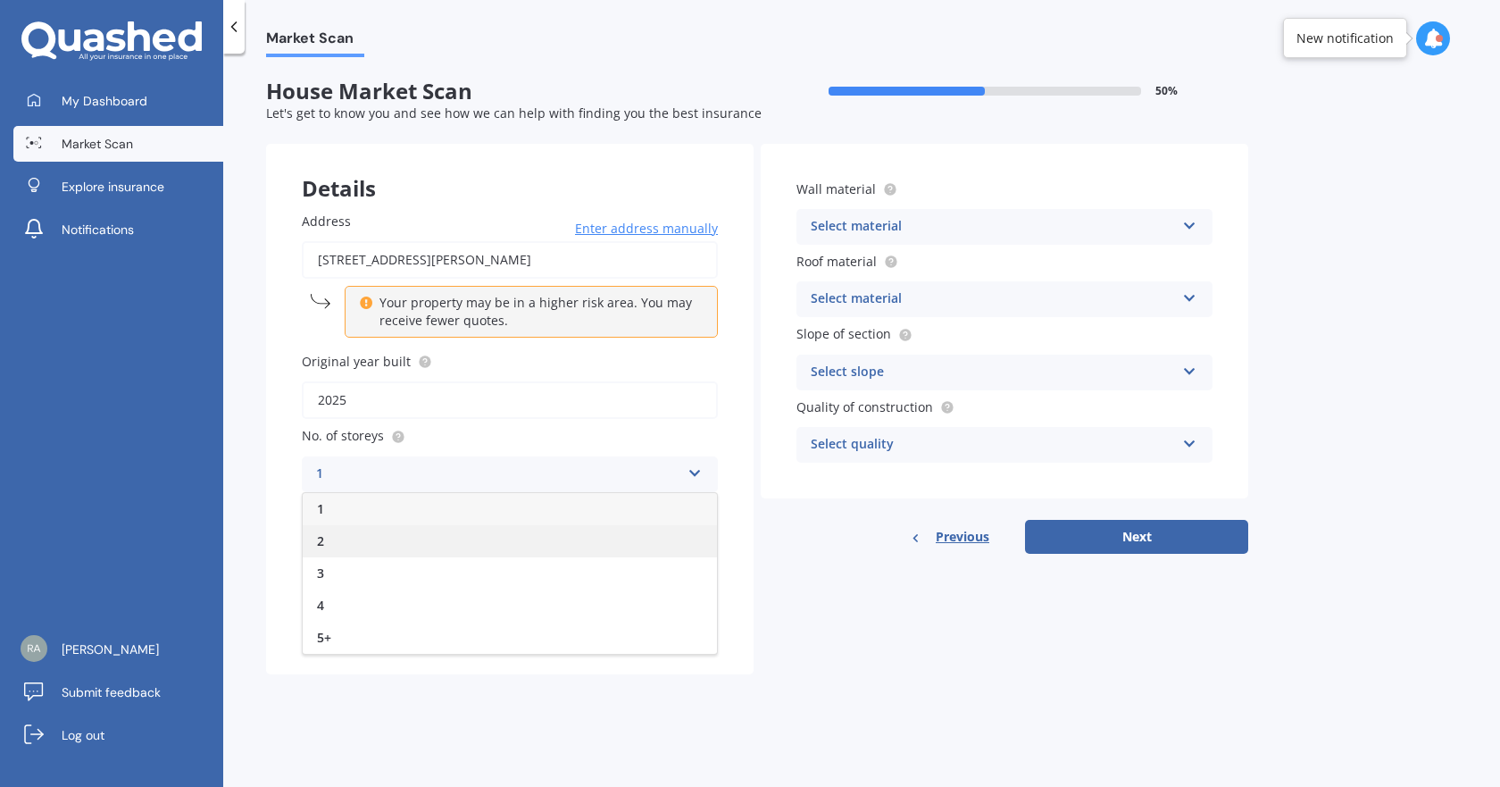
click at [361, 537] on div "2" at bounding box center [510, 541] width 414 height 32
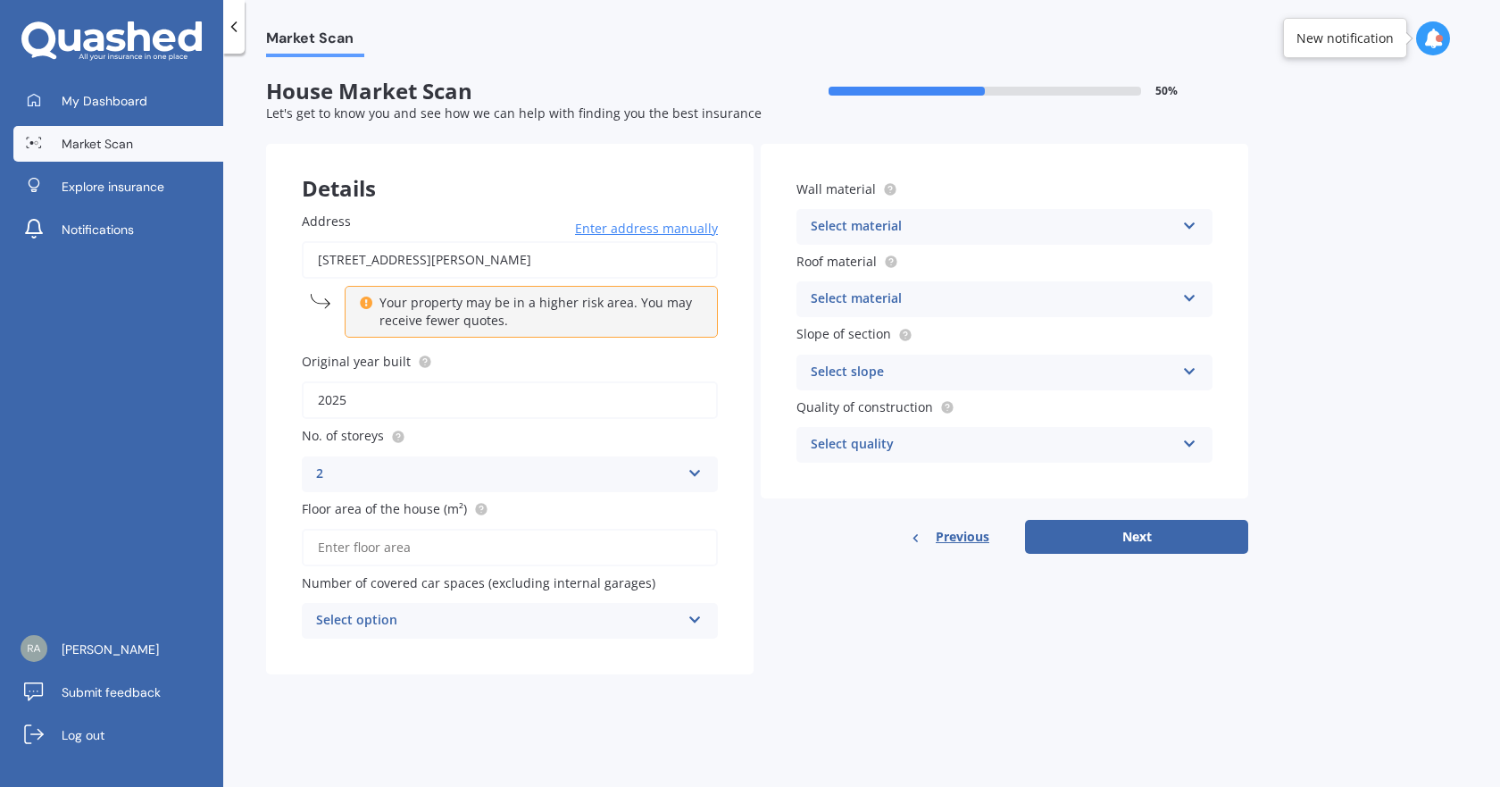
click at [353, 546] on input "Floor area of the house (m²)" at bounding box center [510, 548] width 416 height 38
type input "171"
click at [507, 623] on div "Select option" at bounding box center [498, 620] width 364 height 21
drag, startPoint x: 425, startPoint y: 696, endPoint x: 403, endPoint y: 666, distance: 37.7
click at [424, 695] on div "Market Scan House Market Scan 50 % Let's get to know you and see how we can hel…" at bounding box center [861, 423] width 1277 height 733
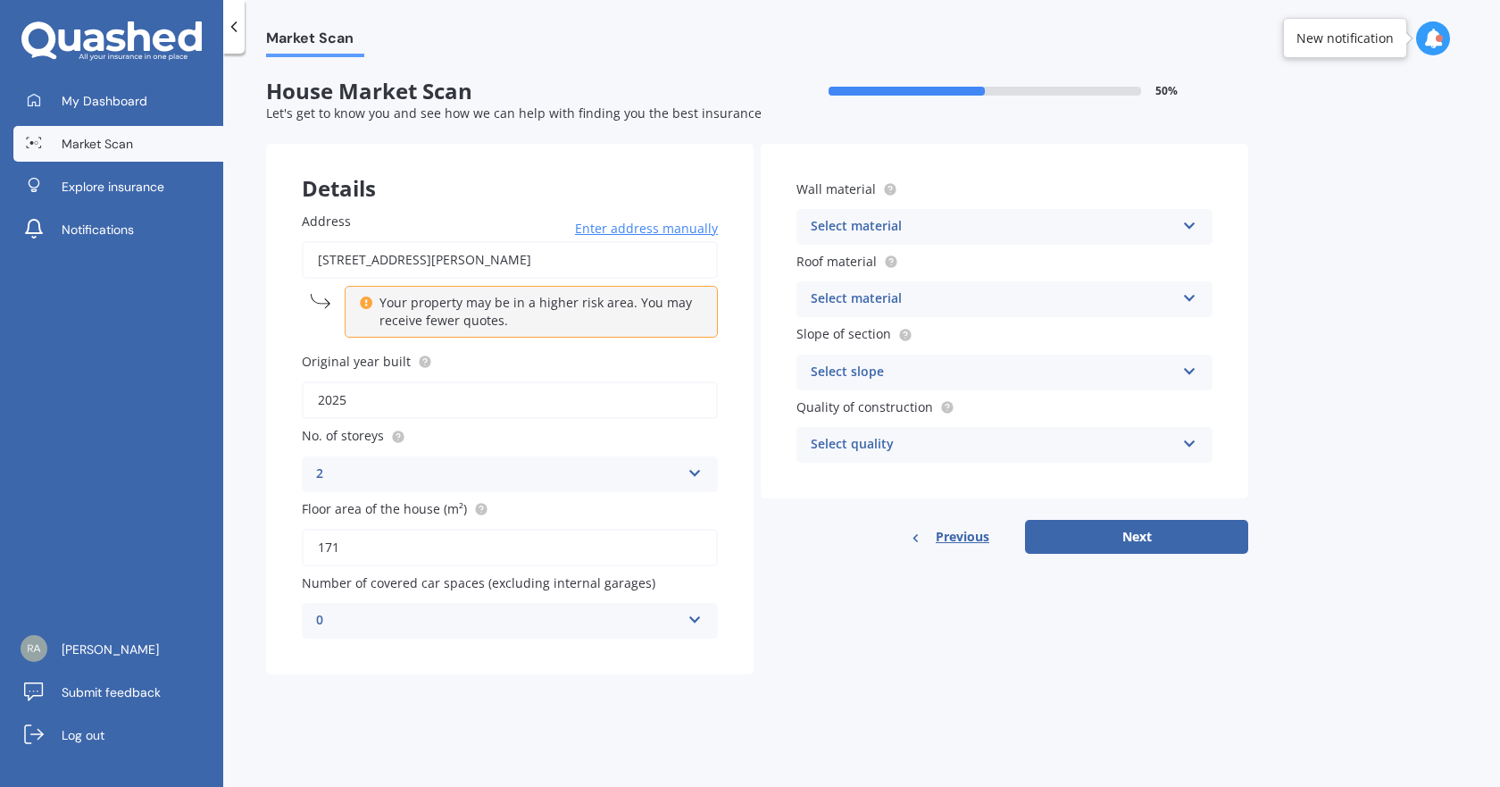
click at [480, 625] on div "0" at bounding box center [498, 620] width 364 height 21
click at [274, 629] on div "Address 119A Lincoln Road, Addington, Christchurch 8024 Enter address manually …" at bounding box center [510, 425] width 488 height 498
click at [414, 617] on div "0" at bounding box center [498, 620] width 364 height 21
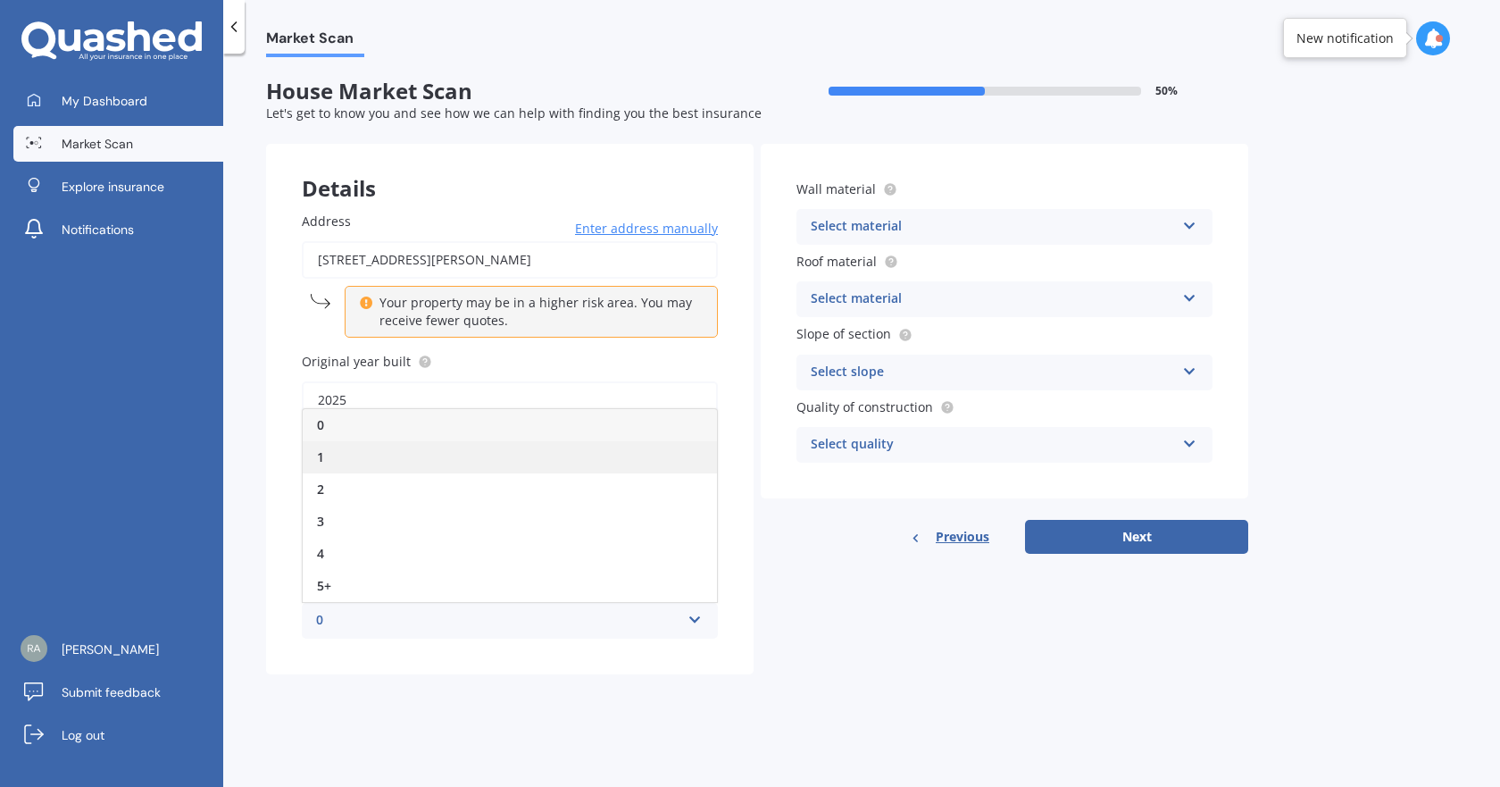
click at [335, 442] on div "1" at bounding box center [510, 457] width 414 height 32
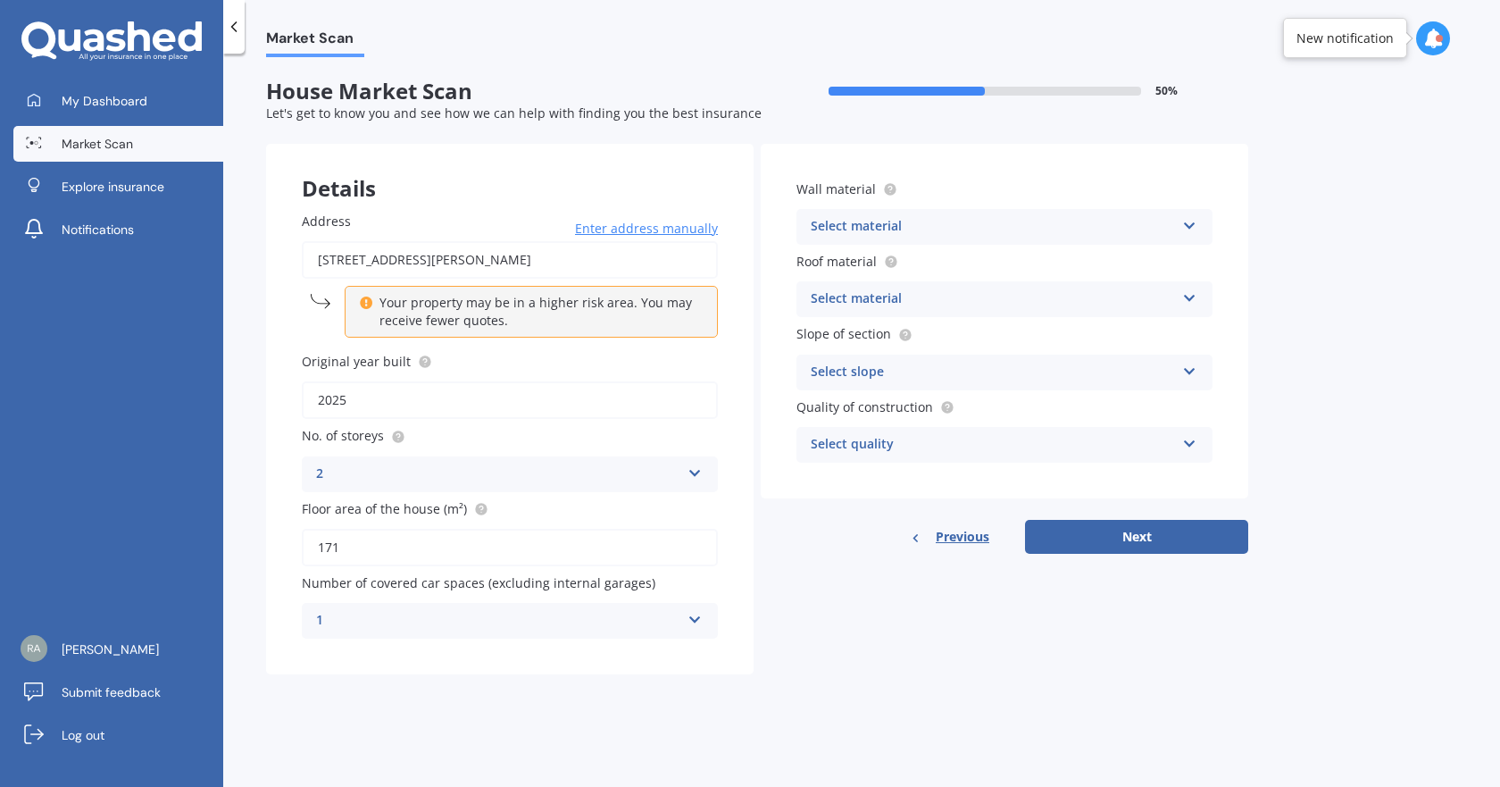
click at [945, 218] on div "Select material" at bounding box center [993, 226] width 364 height 21
click at [1192, 142] on form "House Market Scan 50 % Let's get to know you and see how we can help with findi…" at bounding box center [757, 384] width 982 height 610
click at [1086, 344] on div "Slope of section Select slope Flat or gentle slope (up to about 5°) Moderate sl…" at bounding box center [1004, 356] width 416 height 65
click at [1079, 327] on label "Slope of section" at bounding box center [1000, 333] width 409 height 19
click at [829, 337] on span "Slope of section" at bounding box center [843, 334] width 95 height 17
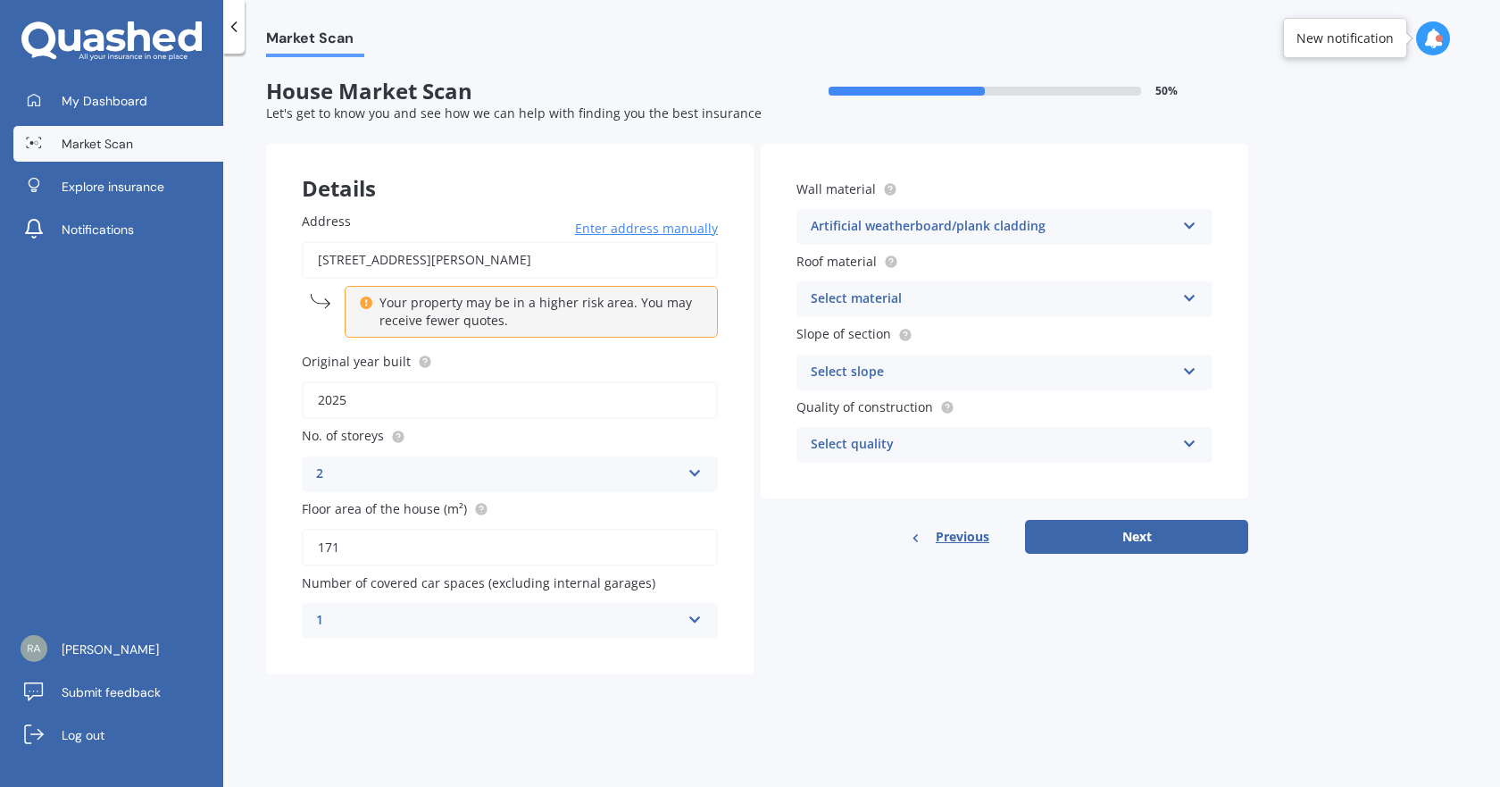
click at [1185, 371] on icon at bounding box center [1189, 368] width 15 height 13
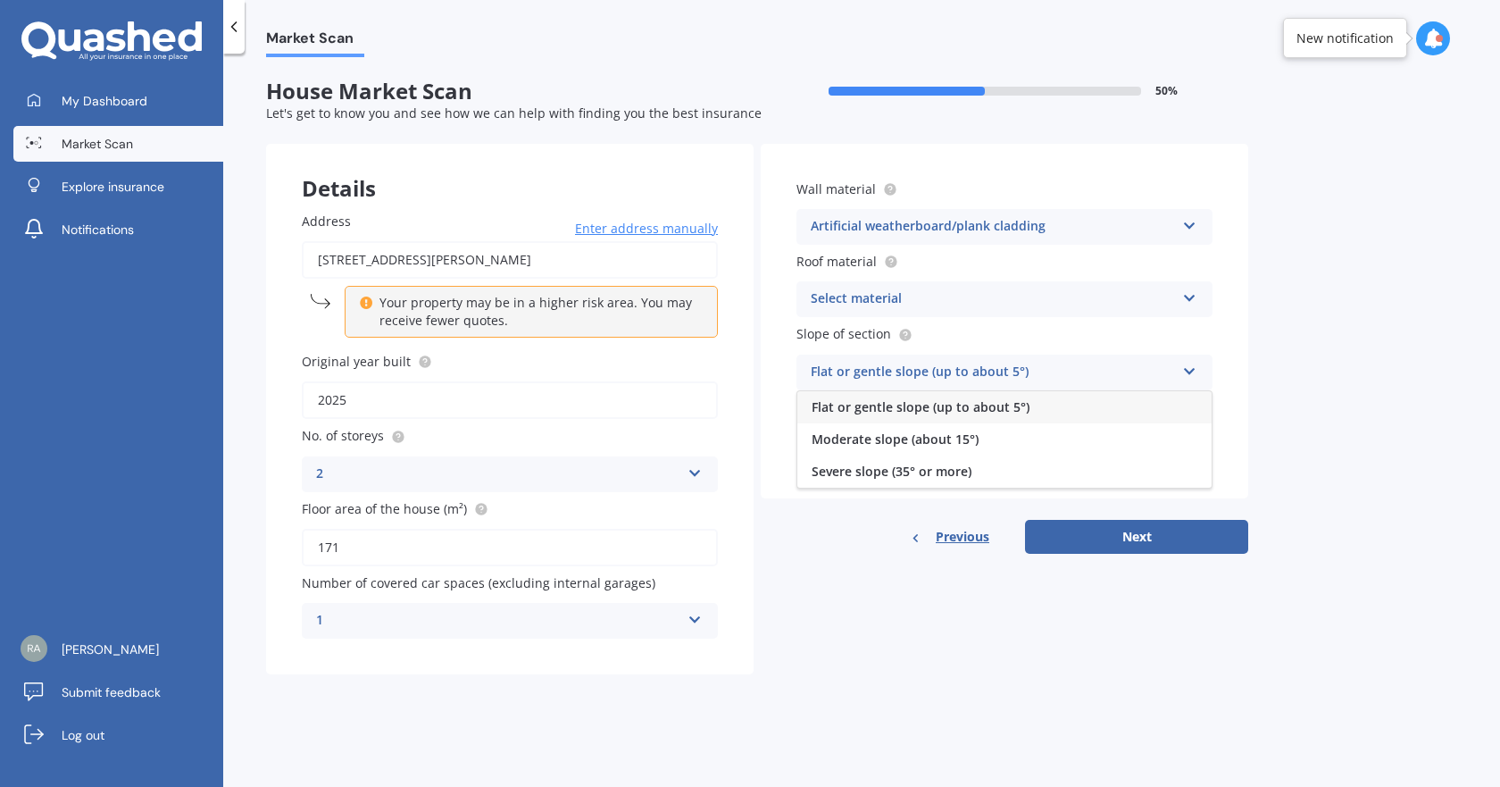
click at [1071, 227] on div "Artificial weatherboard/plank cladding" at bounding box center [993, 226] width 364 height 21
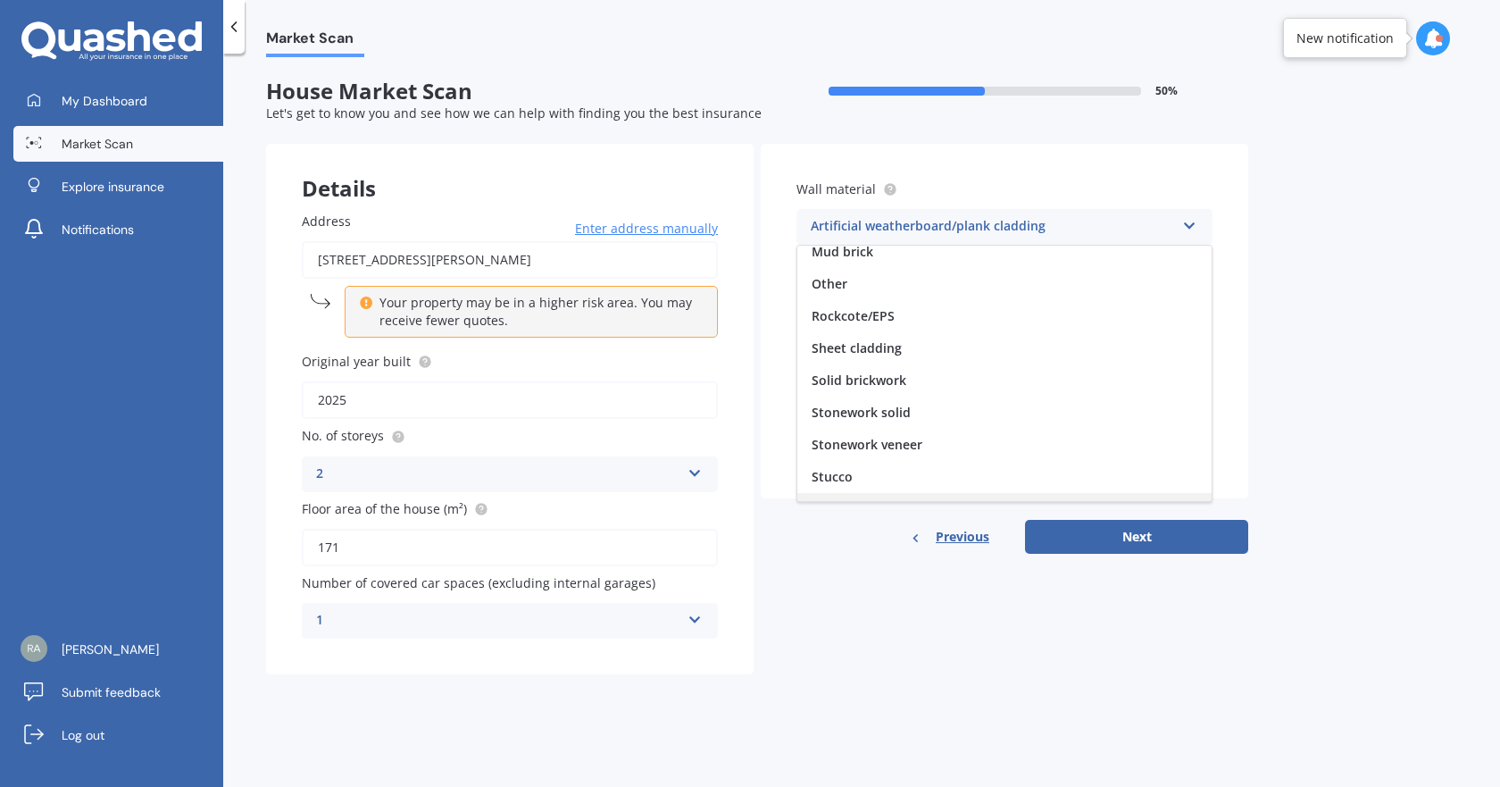
scroll to position [163, 0]
click at [890, 473] on div "Weatherboard/plank cladding" at bounding box center [1004, 485] width 414 height 32
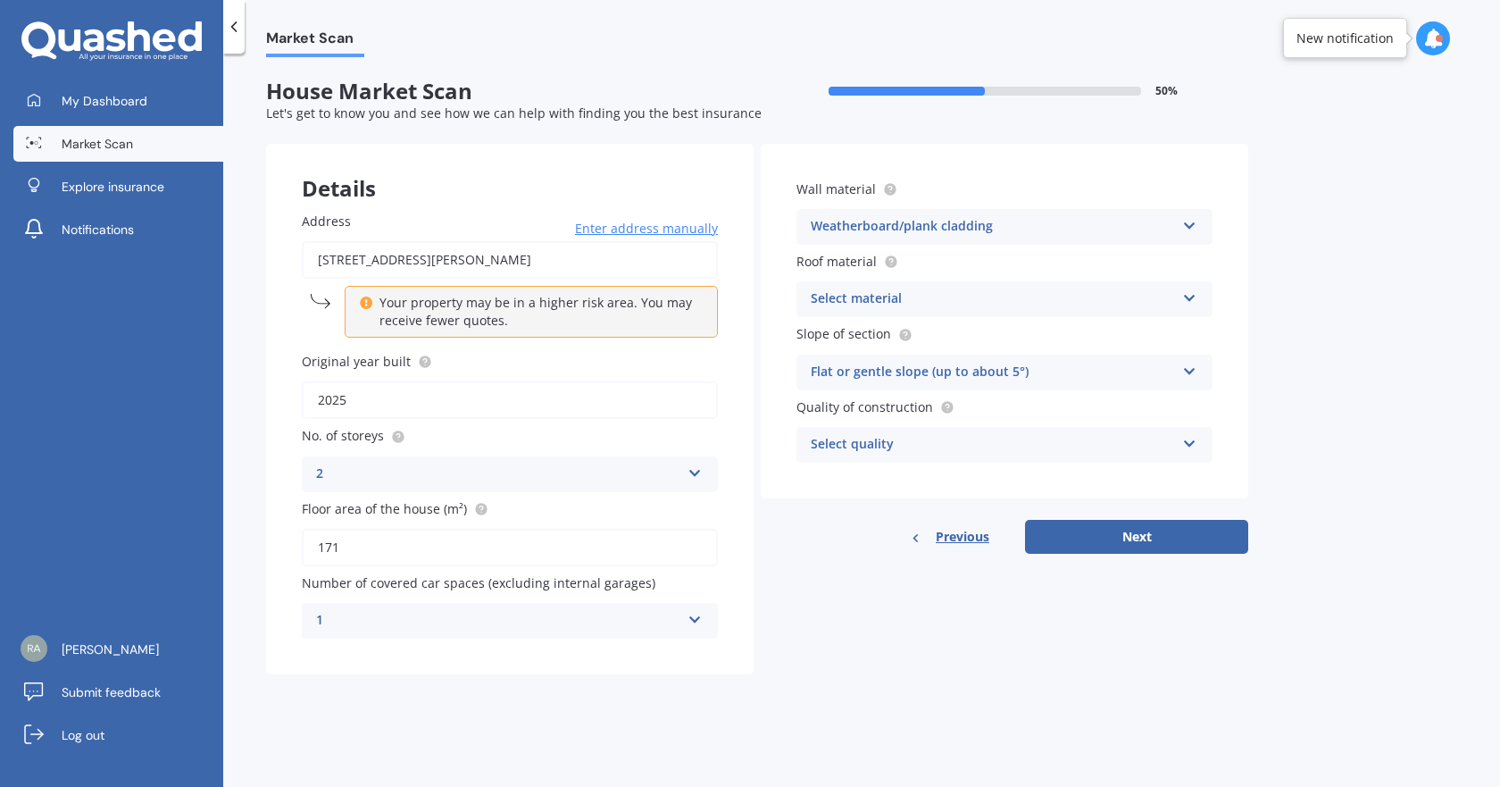
click at [864, 324] on span "Slope of section" at bounding box center [854, 333] width 116 height 19
click at [1192, 291] on icon at bounding box center [1189, 294] width 15 height 13
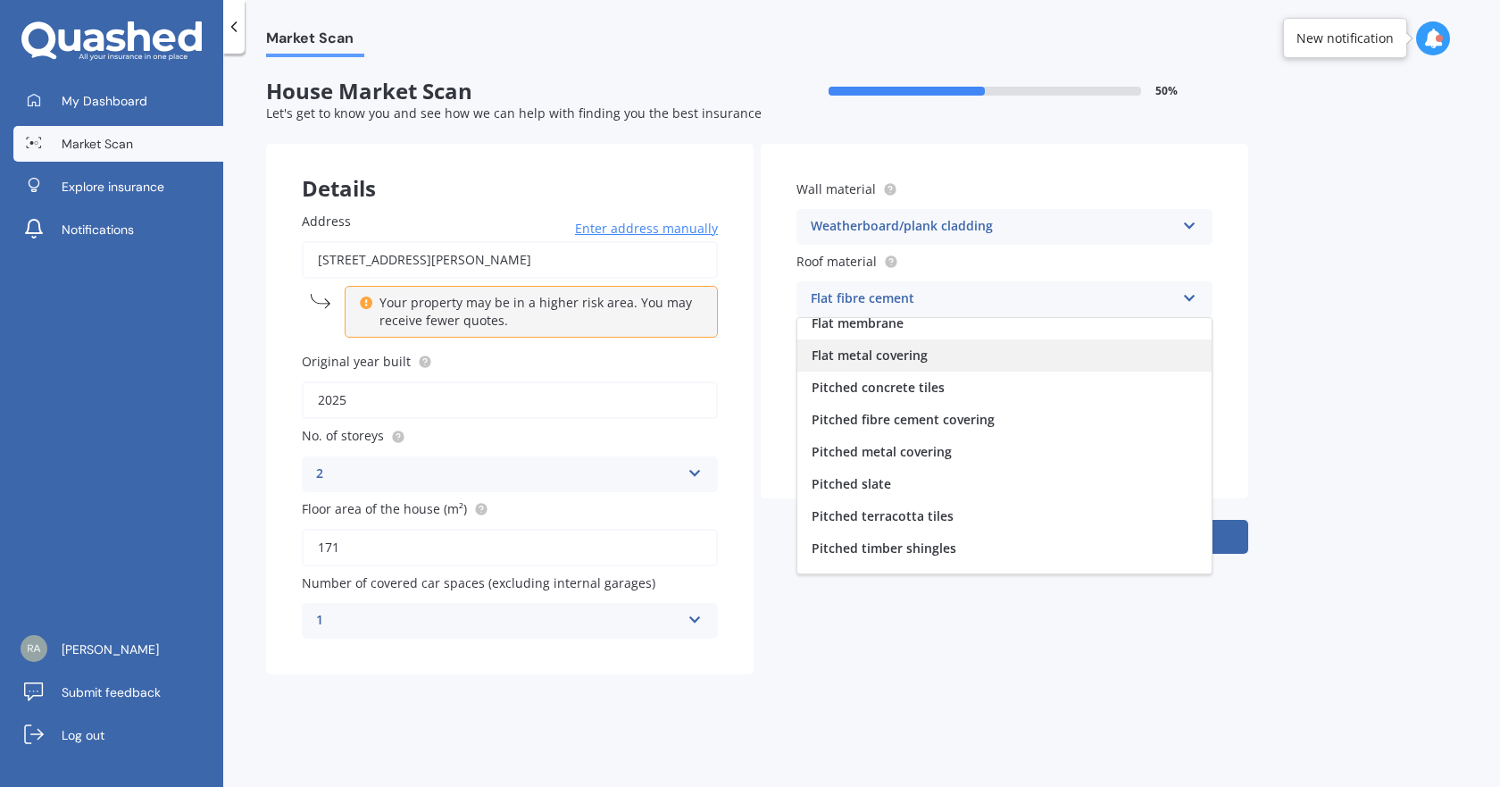
scroll to position [66, 0]
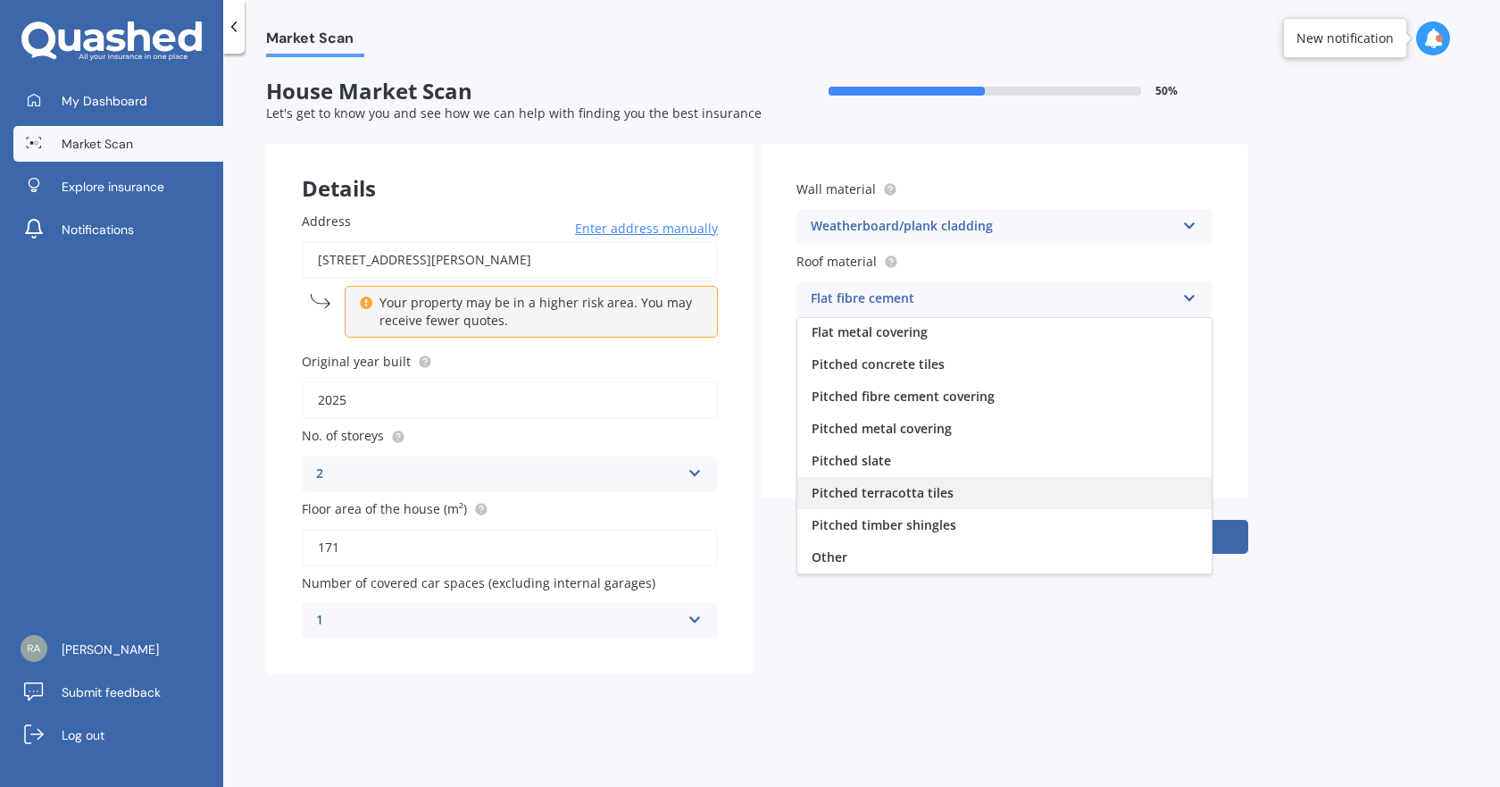
click at [879, 492] on span "Pitched terracotta tiles" at bounding box center [883, 492] width 142 height 17
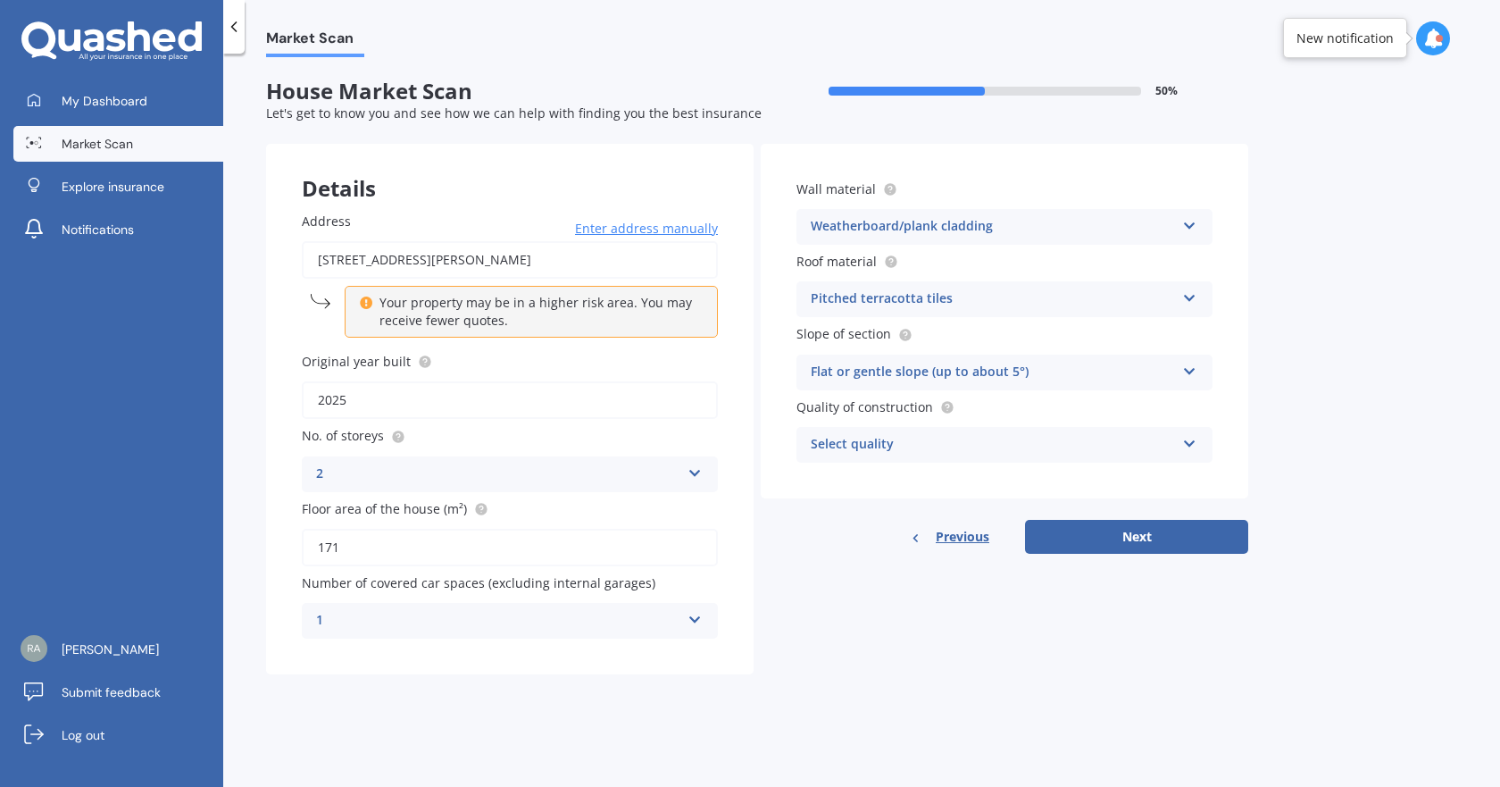
click at [917, 306] on div "Pitched terracotta tiles" at bounding box center [993, 298] width 364 height 21
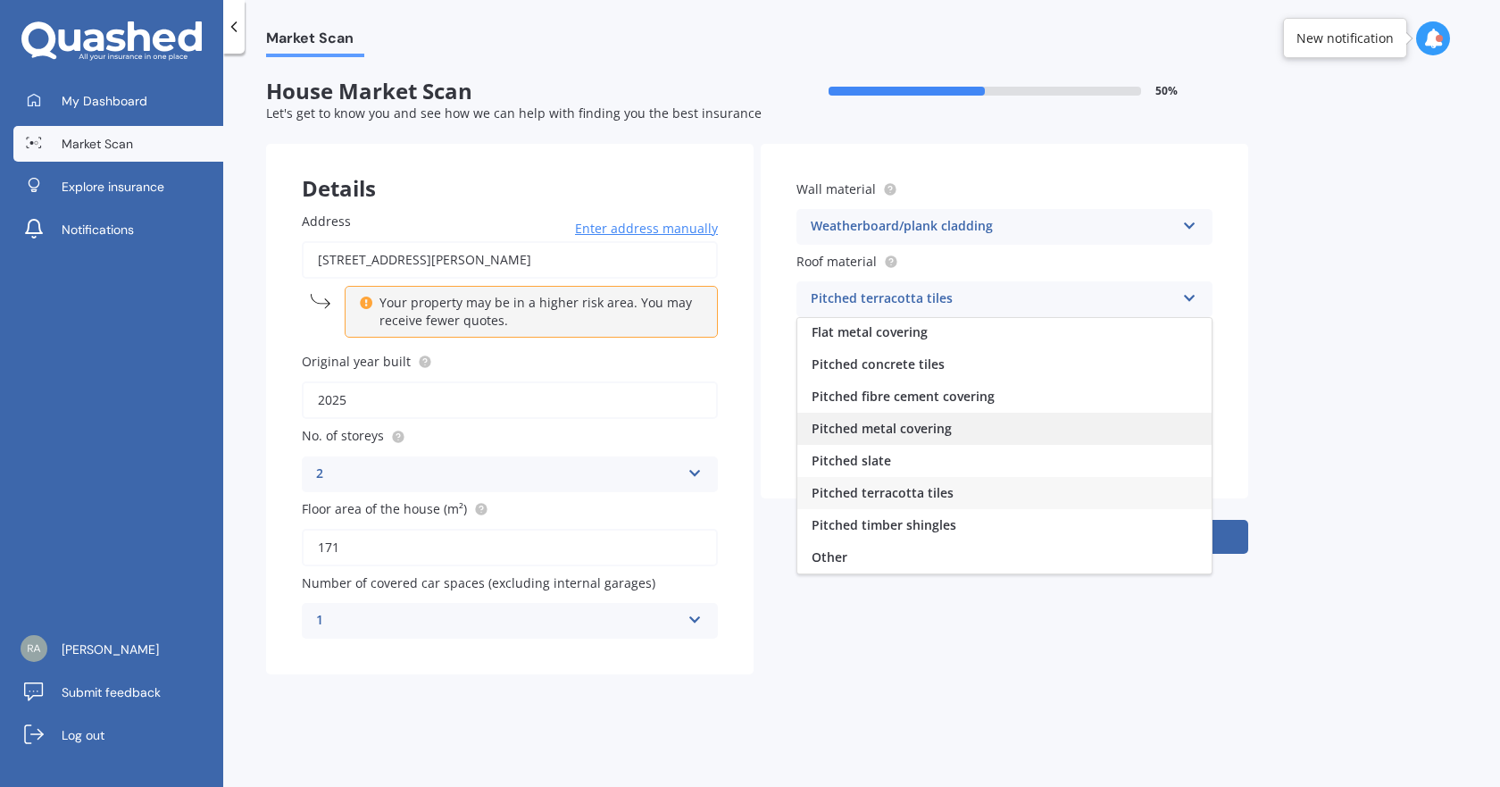
click at [904, 421] on span "Pitched metal covering" at bounding box center [882, 428] width 140 height 17
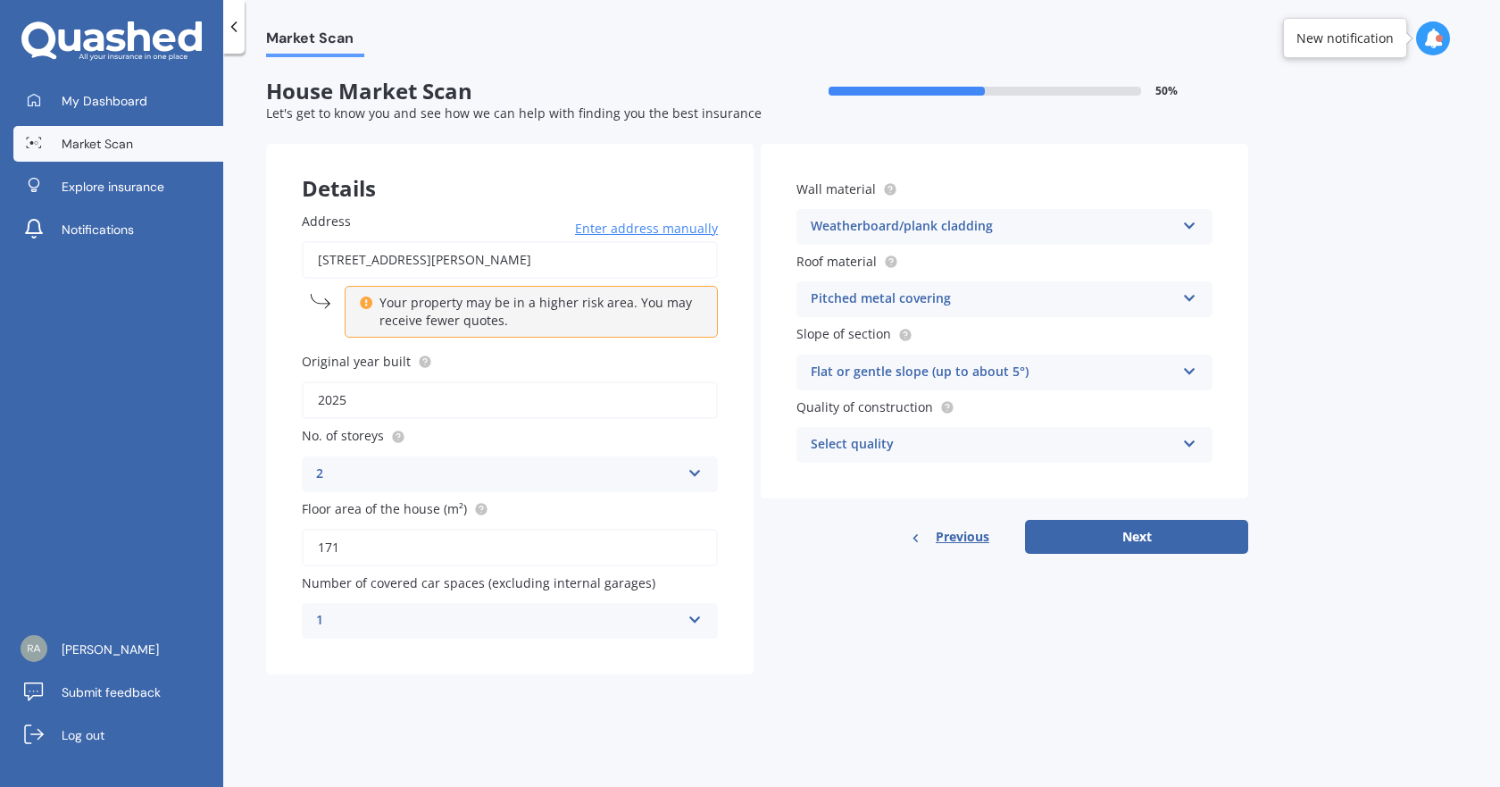
click at [897, 367] on div "Flat or gentle slope (up to about 5°)" at bounding box center [993, 372] width 364 height 21
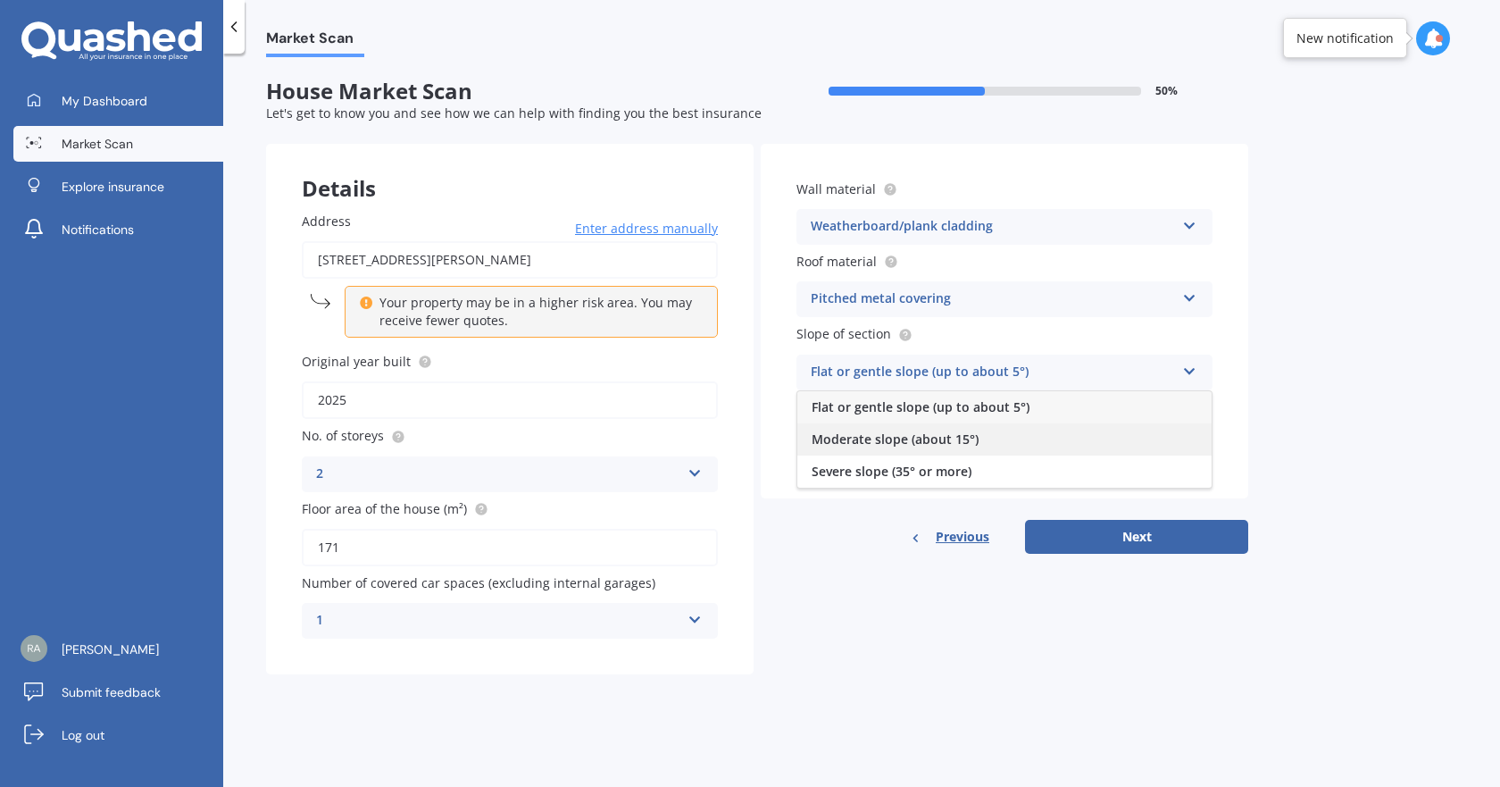
click at [890, 446] on span "Moderate slope (about 15°)" at bounding box center [895, 438] width 167 height 17
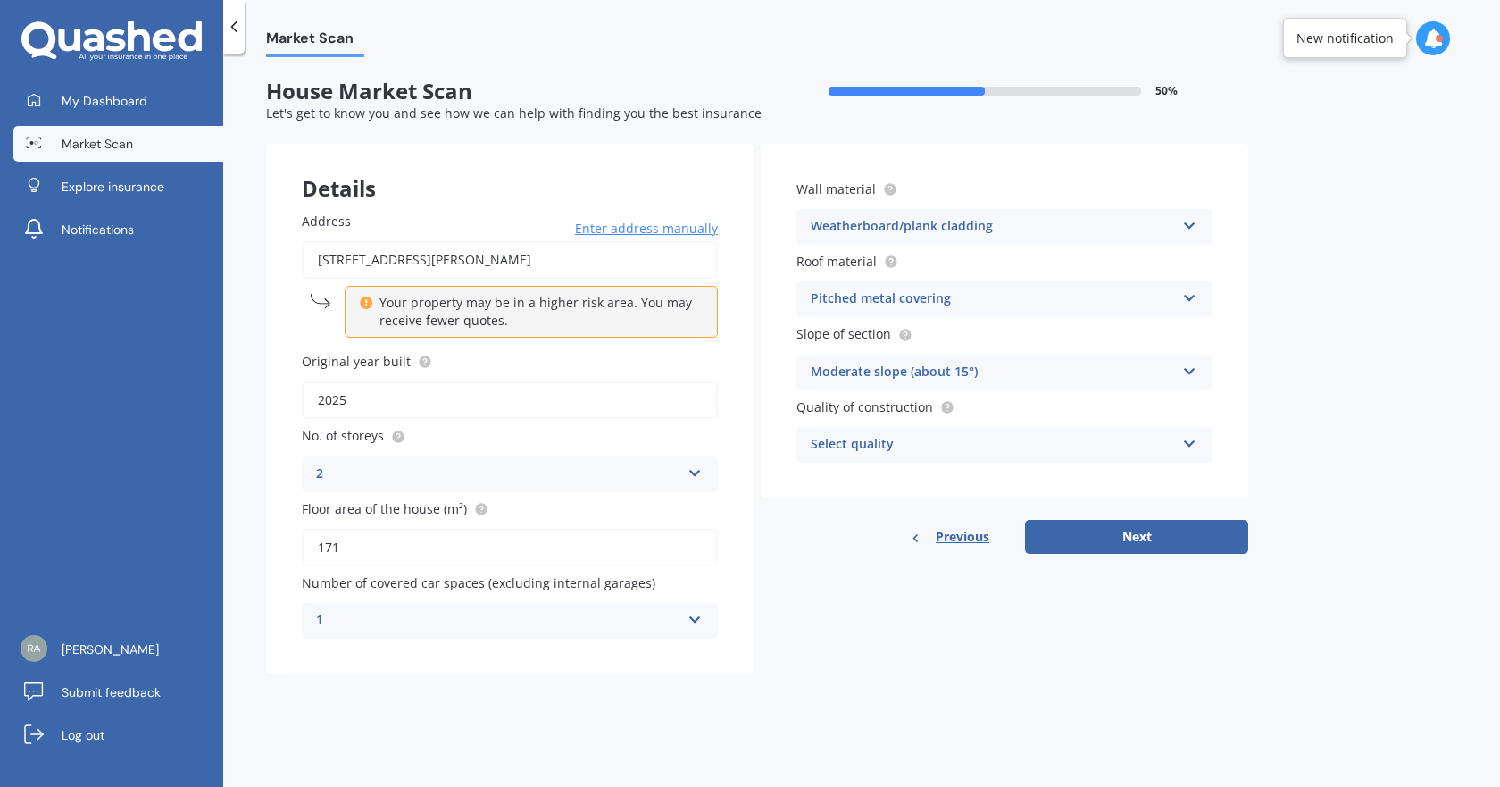
click at [909, 444] on div "Select quality" at bounding box center [993, 444] width 364 height 21
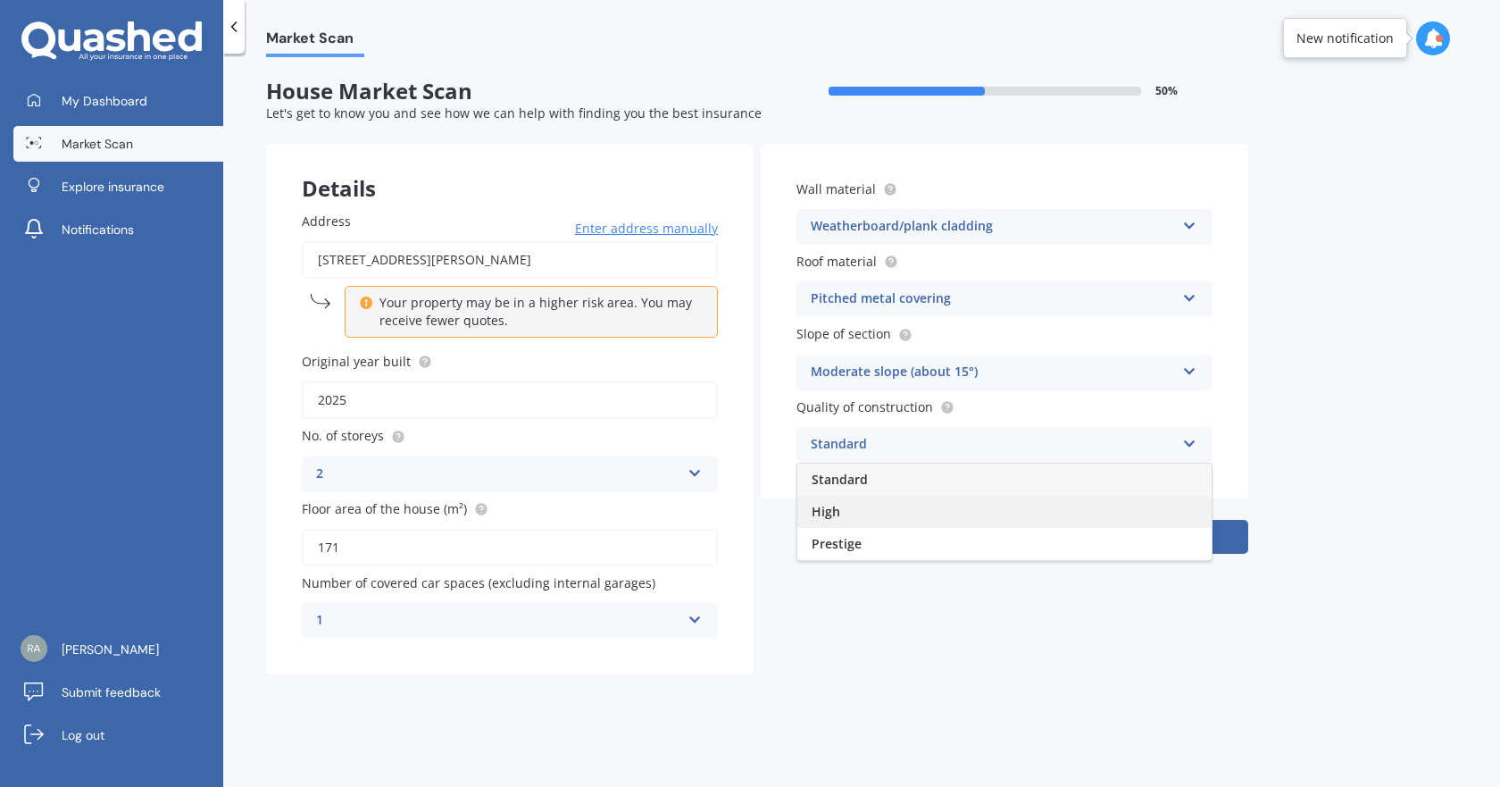
click at [883, 508] on div "High" at bounding box center [1004, 512] width 414 height 32
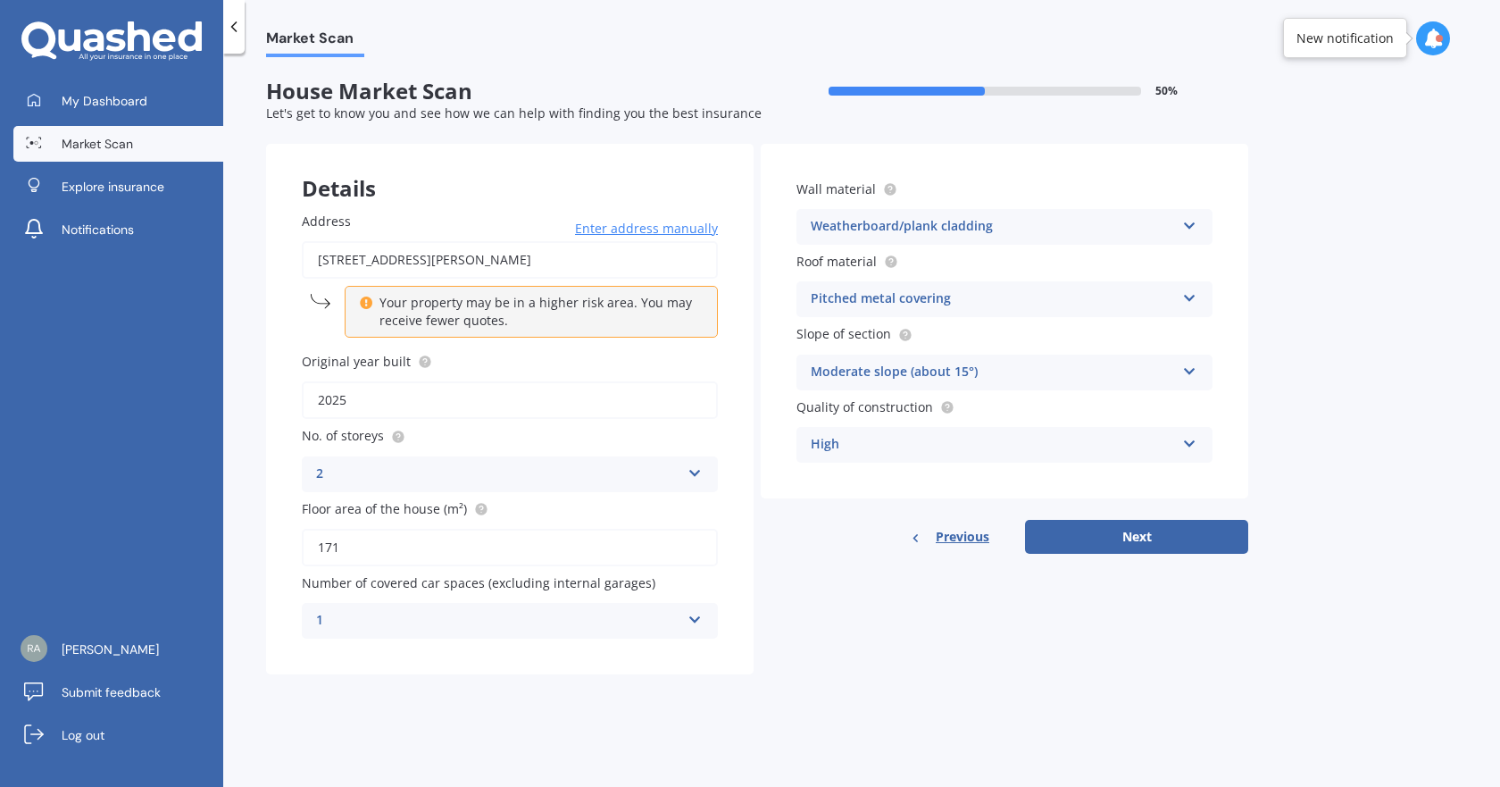
click at [1001, 448] on div "High" at bounding box center [993, 444] width 364 height 21
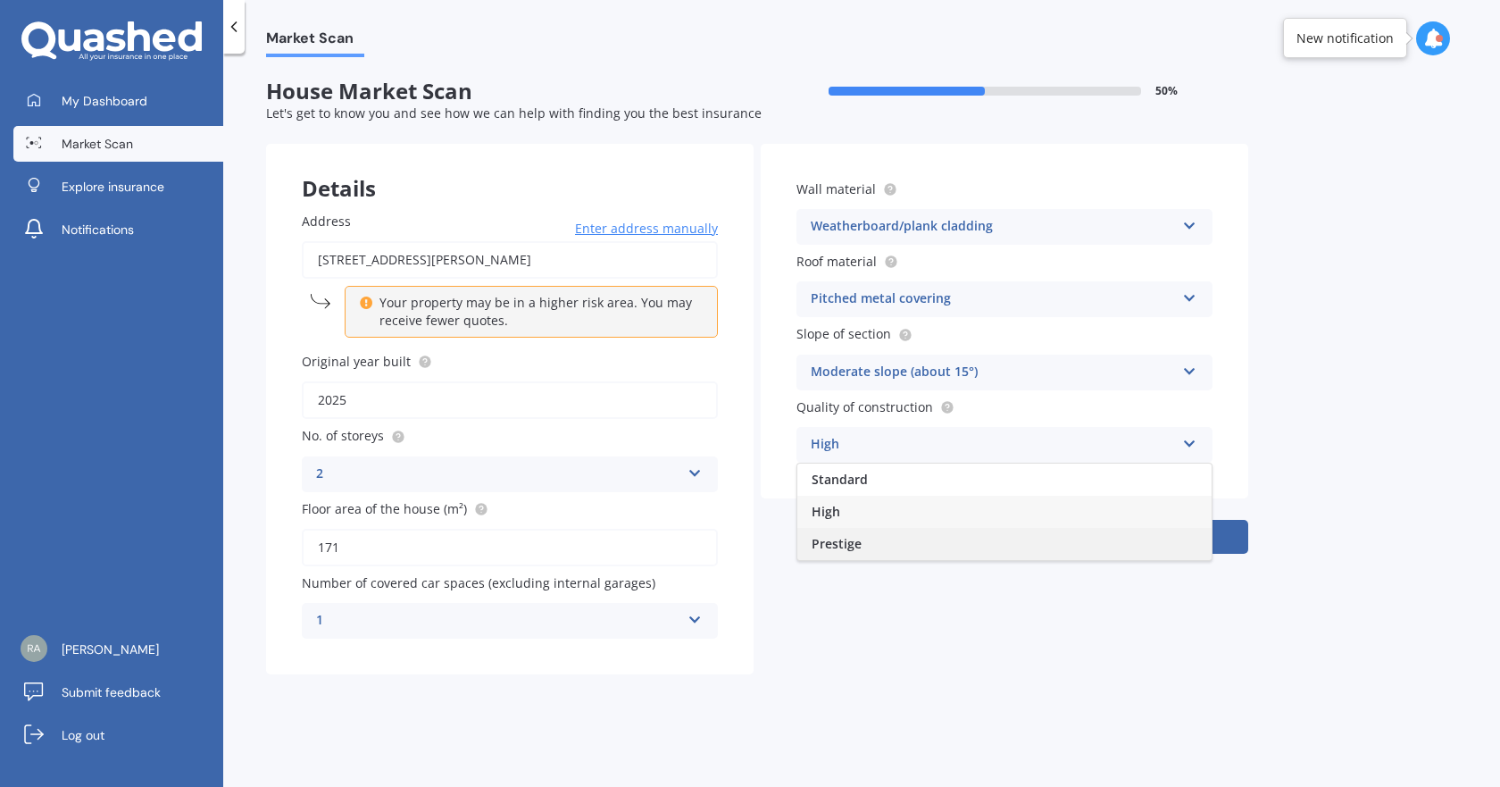
click at [868, 530] on div "Prestige" at bounding box center [1004, 544] width 414 height 32
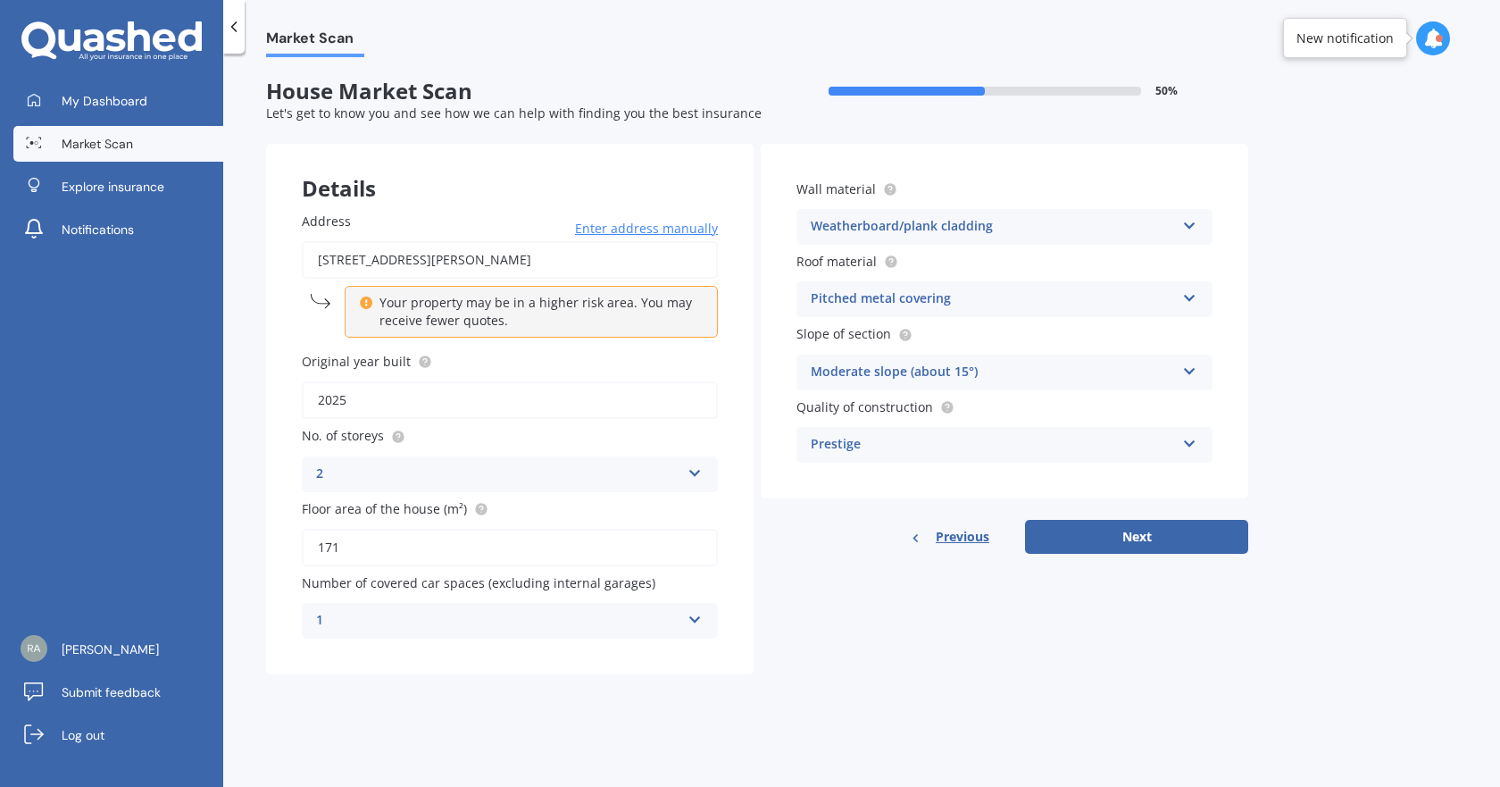
click at [957, 443] on div "Prestige" at bounding box center [993, 444] width 364 height 21
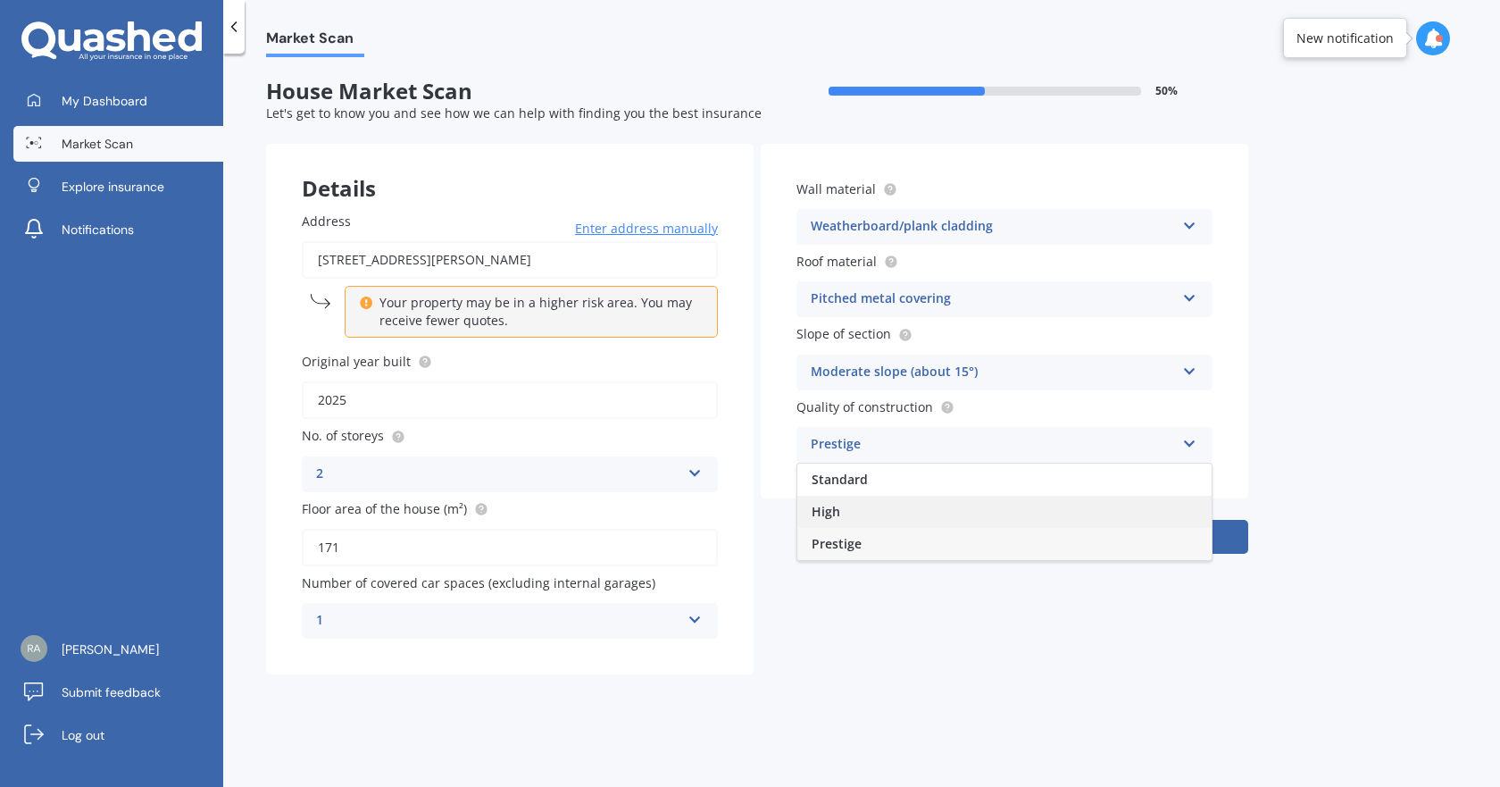
click at [1028, 512] on div "High" at bounding box center [1004, 512] width 414 height 32
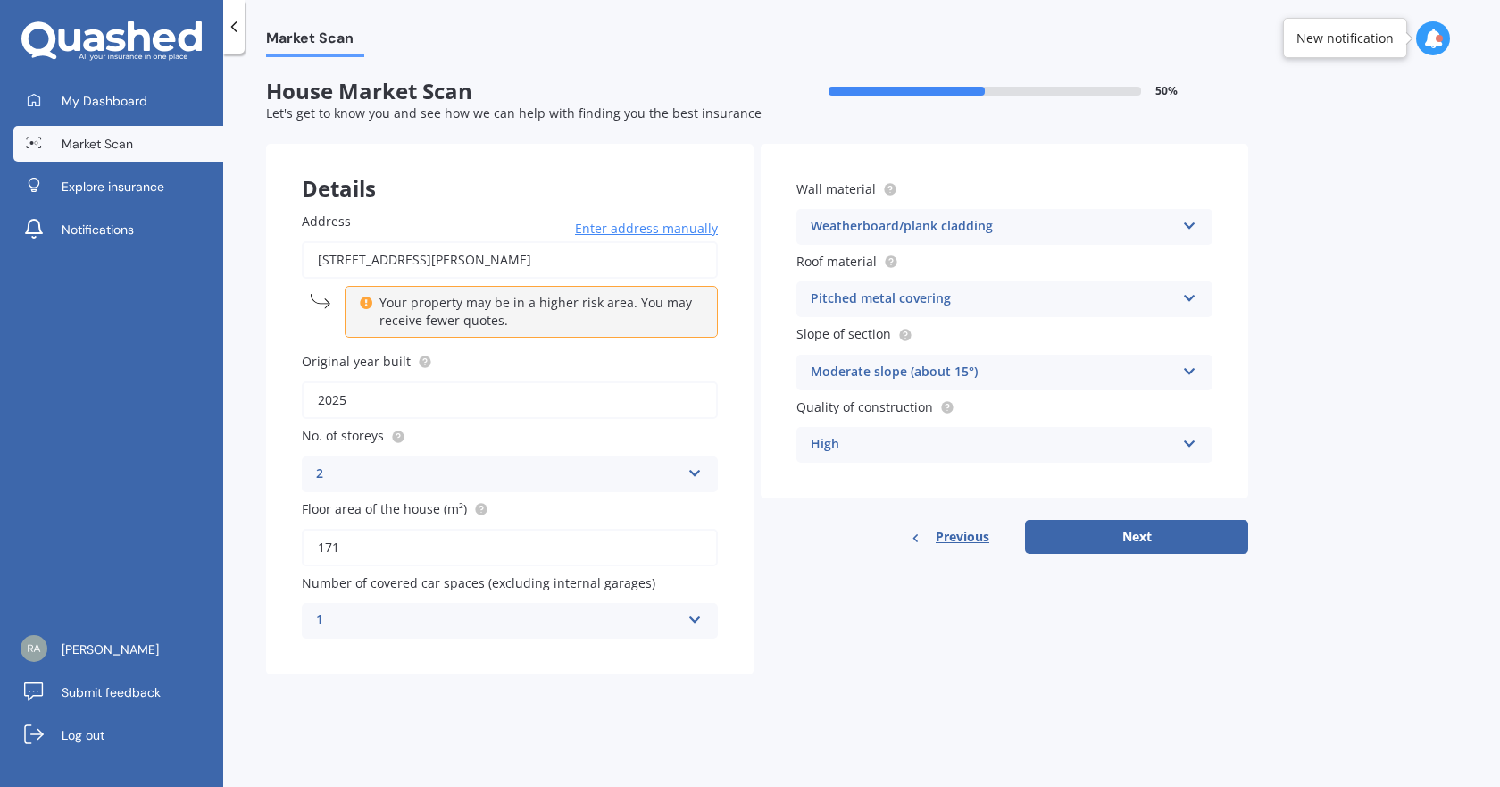
drag, startPoint x: 1201, startPoint y: 526, endPoint x: 1205, endPoint y: 517, distance: 10.0
click at [1205, 521] on button "Next" at bounding box center [1136, 537] width 223 height 34
select select "15"
select select "05"
select select "1995"
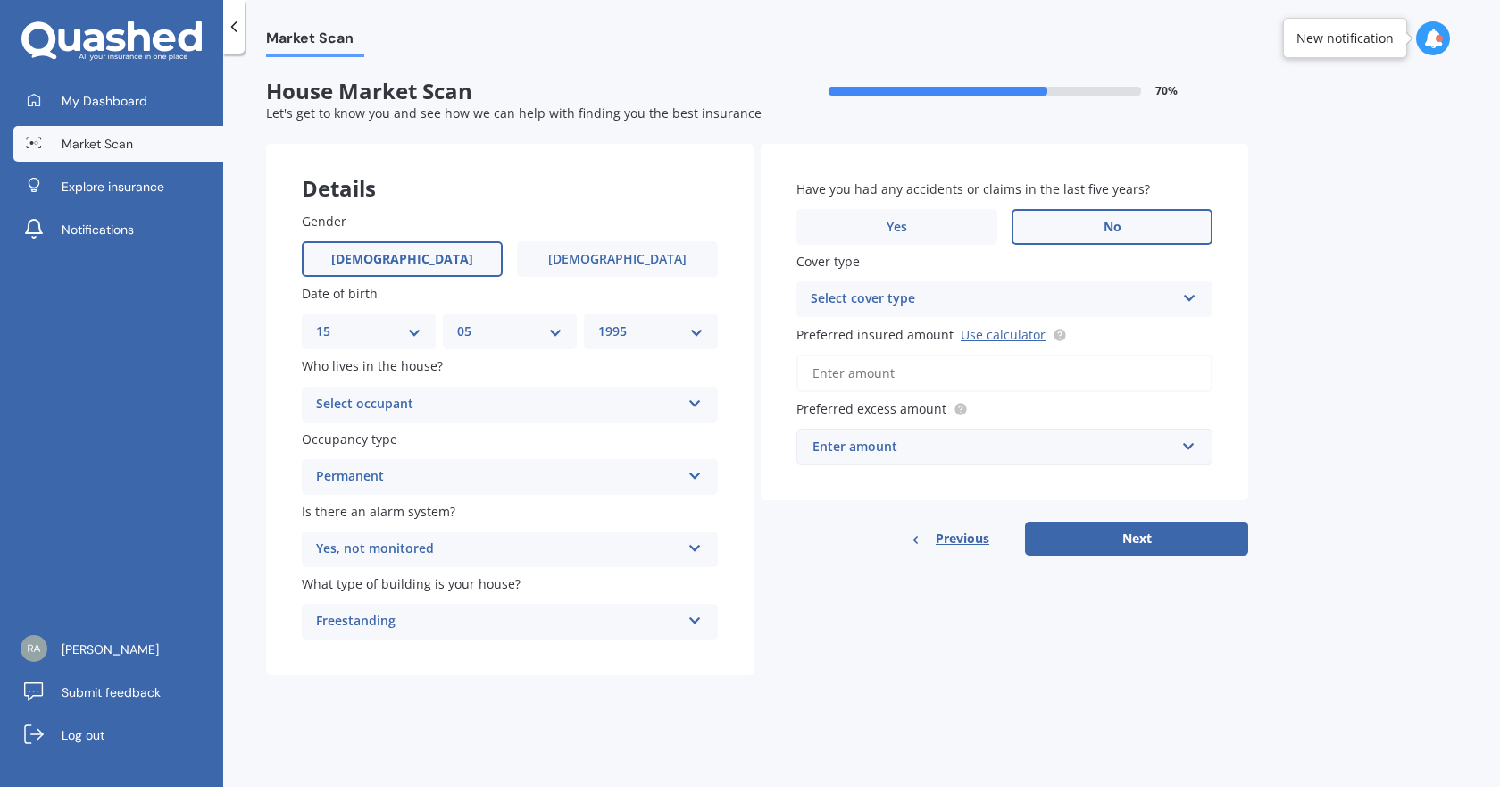
click at [418, 263] on label "Male" at bounding box center [402, 259] width 201 height 36
click at [0, 0] on input "Male" at bounding box center [0, 0] width 0 height 0
click at [435, 406] on div "Select occupant" at bounding box center [498, 404] width 364 height 21
click at [408, 444] on div "Owner" at bounding box center [510, 439] width 414 height 32
click at [420, 479] on div "Permanent" at bounding box center [498, 476] width 364 height 21
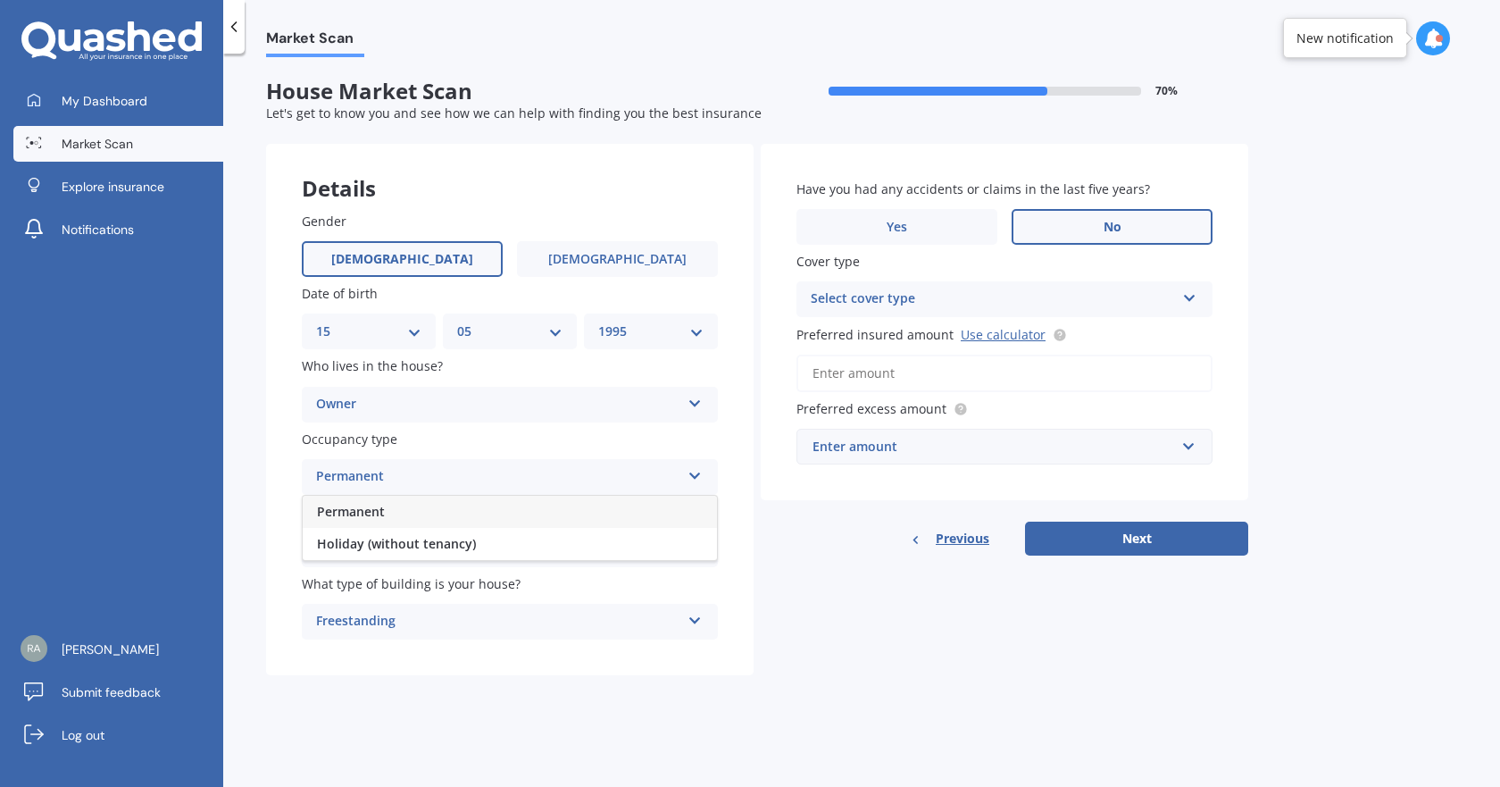
click at [390, 508] on div "Permanent" at bounding box center [510, 512] width 414 height 32
click at [391, 506] on span "Is there an alarm system?" at bounding box center [379, 511] width 154 height 17
click at [394, 516] on span "Is there an alarm system?" at bounding box center [379, 511] width 154 height 17
click at [396, 548] on div "Yes, not monitored" at bounding box center [498, 548] width 364 height 21
click at [395, 549] on div "Yes, not monitored" at bounding box center [498, 548] width 364 height 21
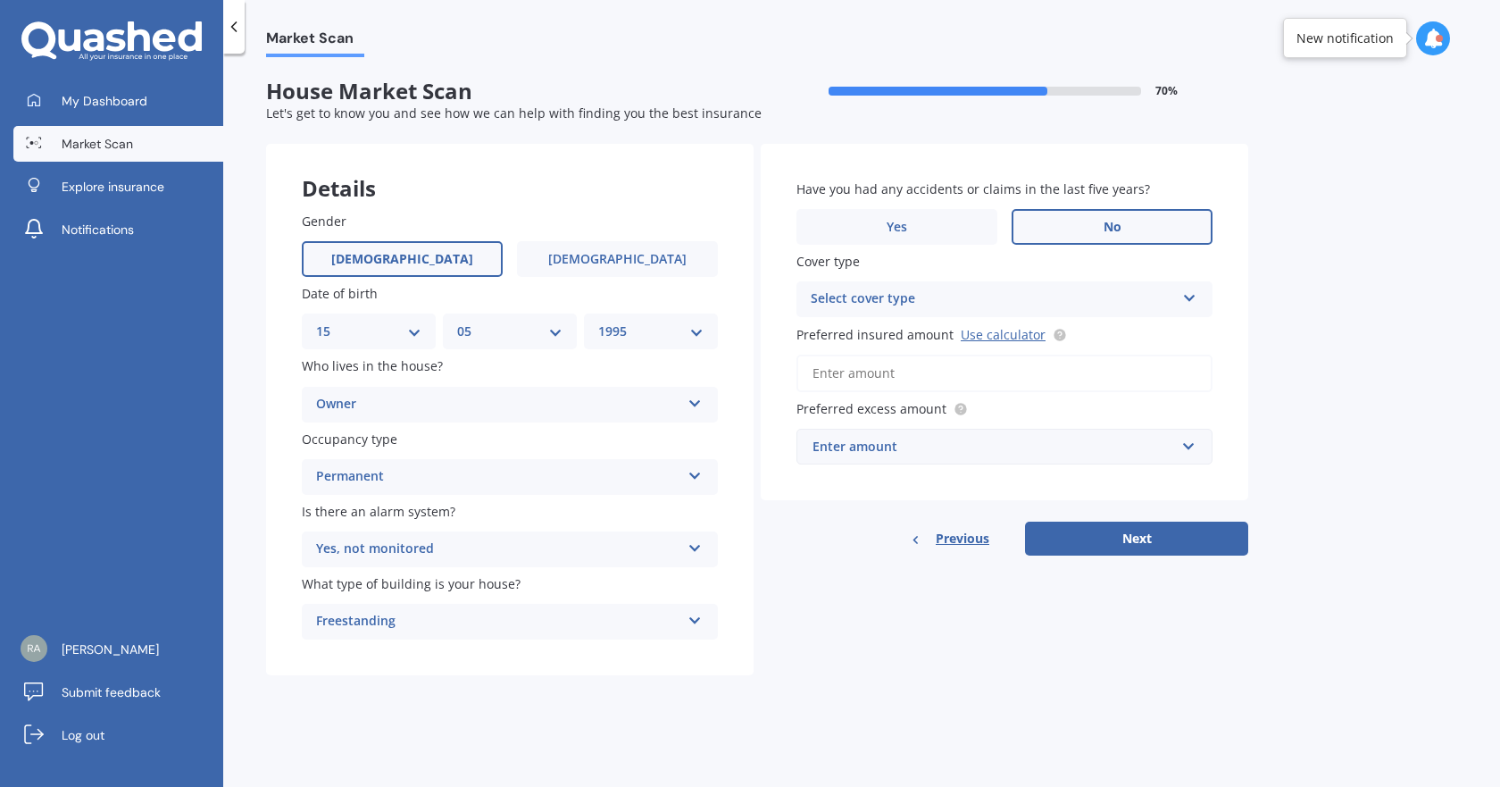
click at [376, 560] on div "Yes, not monitored" at bounding box center [498, 548] width 364 height 21
drag, startPoint x: 376, startPoint y: 557, endPoint x: 367, endPoint y: 571, distance: 16.1
click at [376, 556] on div "Yes, not monitored" at bounding box center [498, 548] width 364 height 21
click at [365, 632] on div "Freestanding" at bounding box center [498, 621] width 364 height 21
click at [371, 659] on span "Freestanding" at bounding box center [356, 655] width 79 height 17
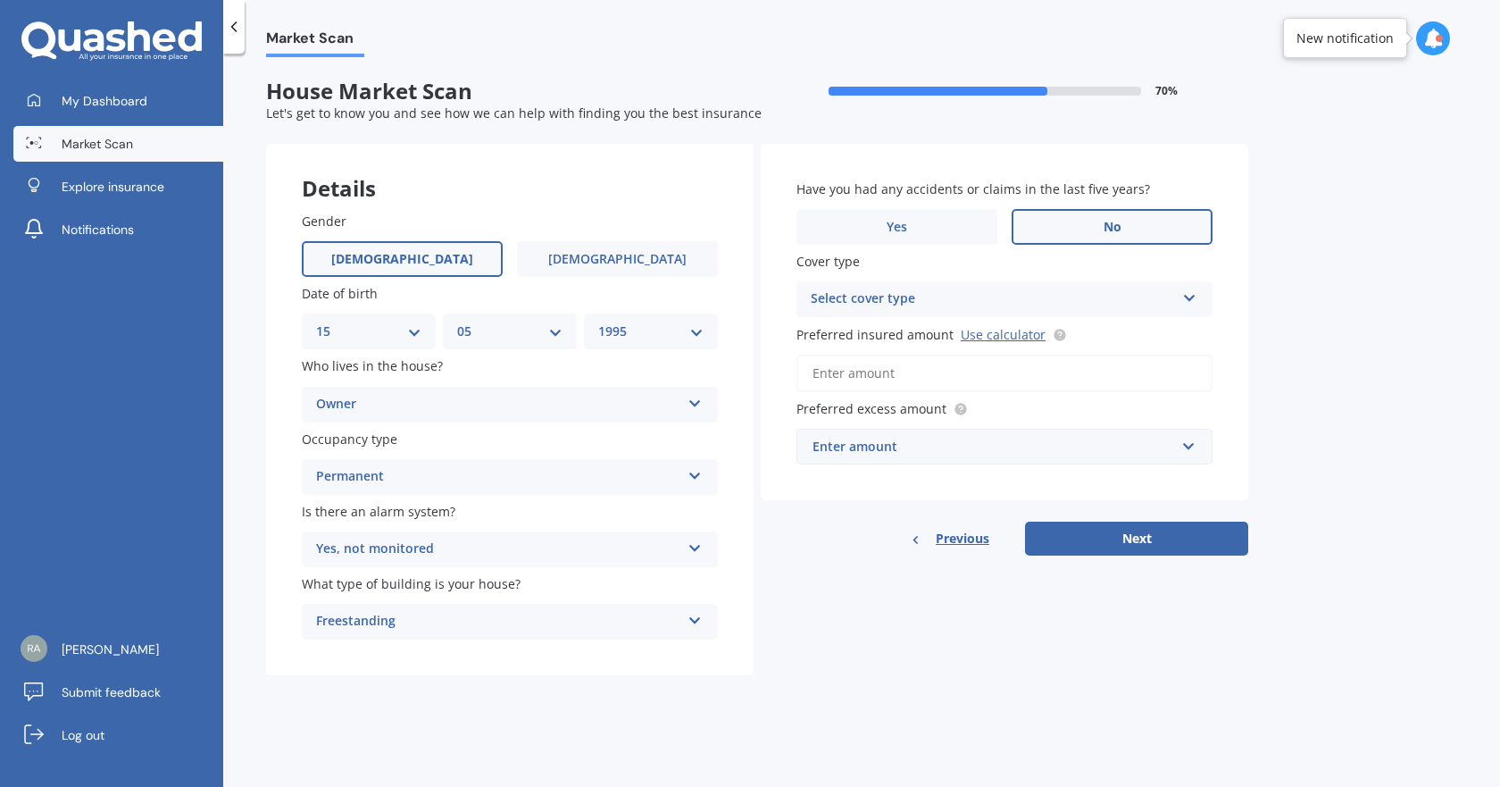
click at [1099, 232] on label "No" at bounding box center [1112, 227] width 201 height 36
click at [0, 0] on input "No" at bounding box center [0, 0] width 0 height 0
click at [932, 305] on div "Select cover type" at bounding box center [993, 298] width 364 height 21
click at [913, 332] on div "High" at bounding box center [1004, 334] width 414 height 32
click at [914, 300] on div "High" at bounding box center [993, 298] width 364 height 21
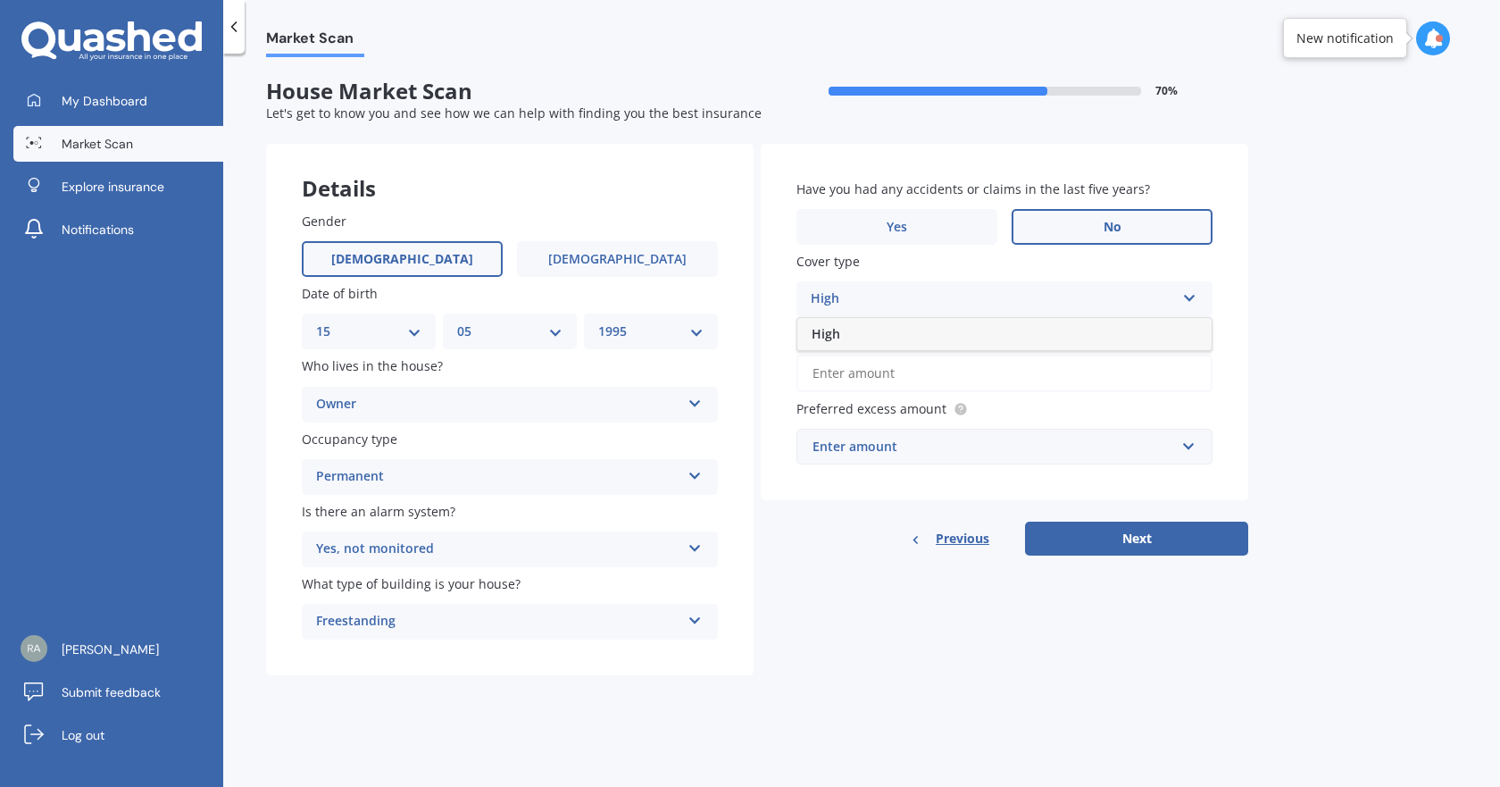
click at [911, 331] on div "High" at bounding box center [1004, 334] width 414 height 32
click at [908, 301] on div "High" at bounding box center [993, 298] width 364 height 21
click at [914, 321] on div "High" at bounding box center [1004, 334] width 414 height 32
click at [894, 368] on input "Preferred insured amount Use calculator" at bounding box center [1004, 373] width 416 height 38
click at [983, 333] on link "Use calculator" at bounding box center [1003, 334] width 85 height 17
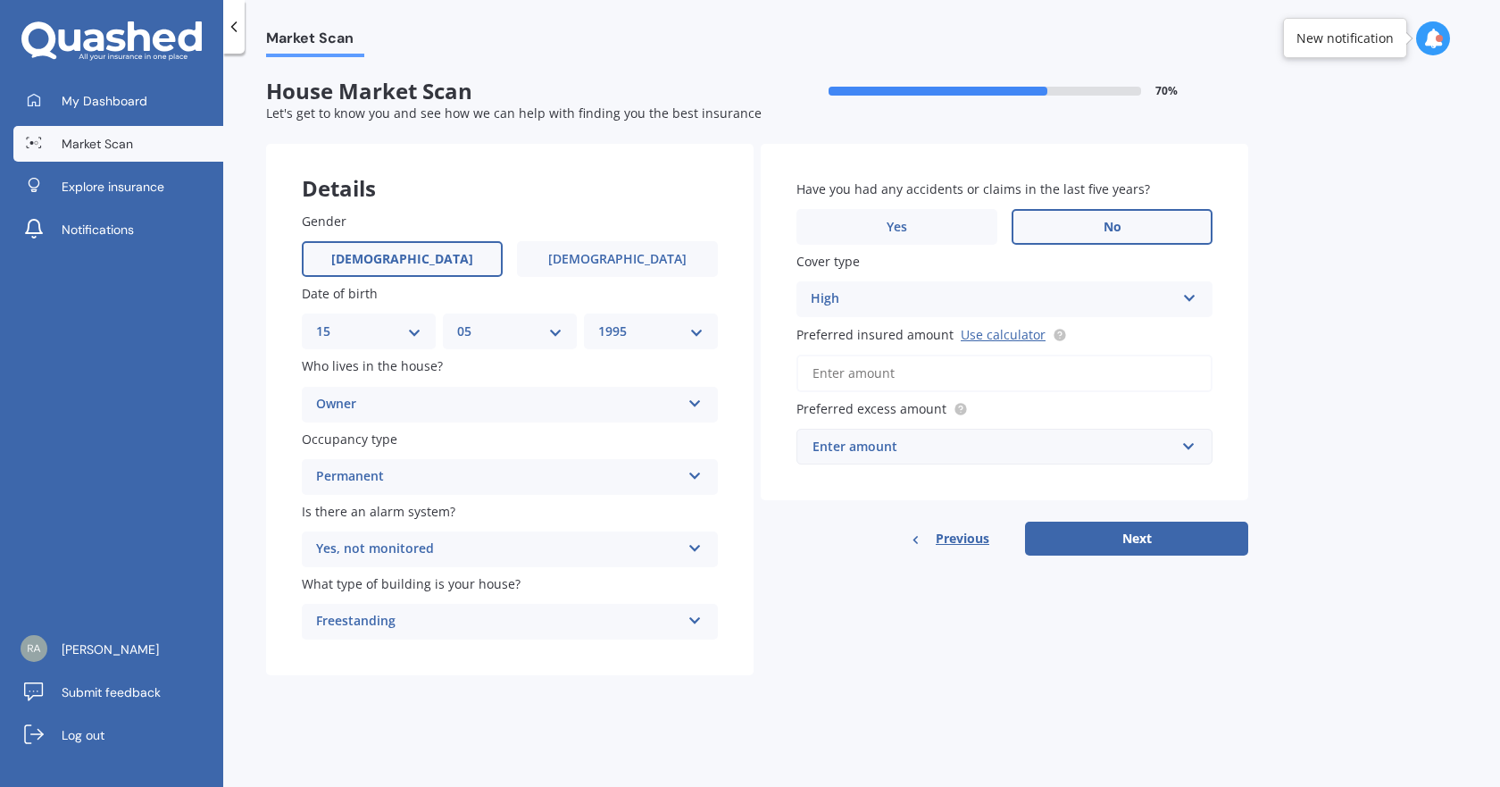
click at [911, 448] on div "Enter amount" at bounding box center [994, 447] width 363 height 20
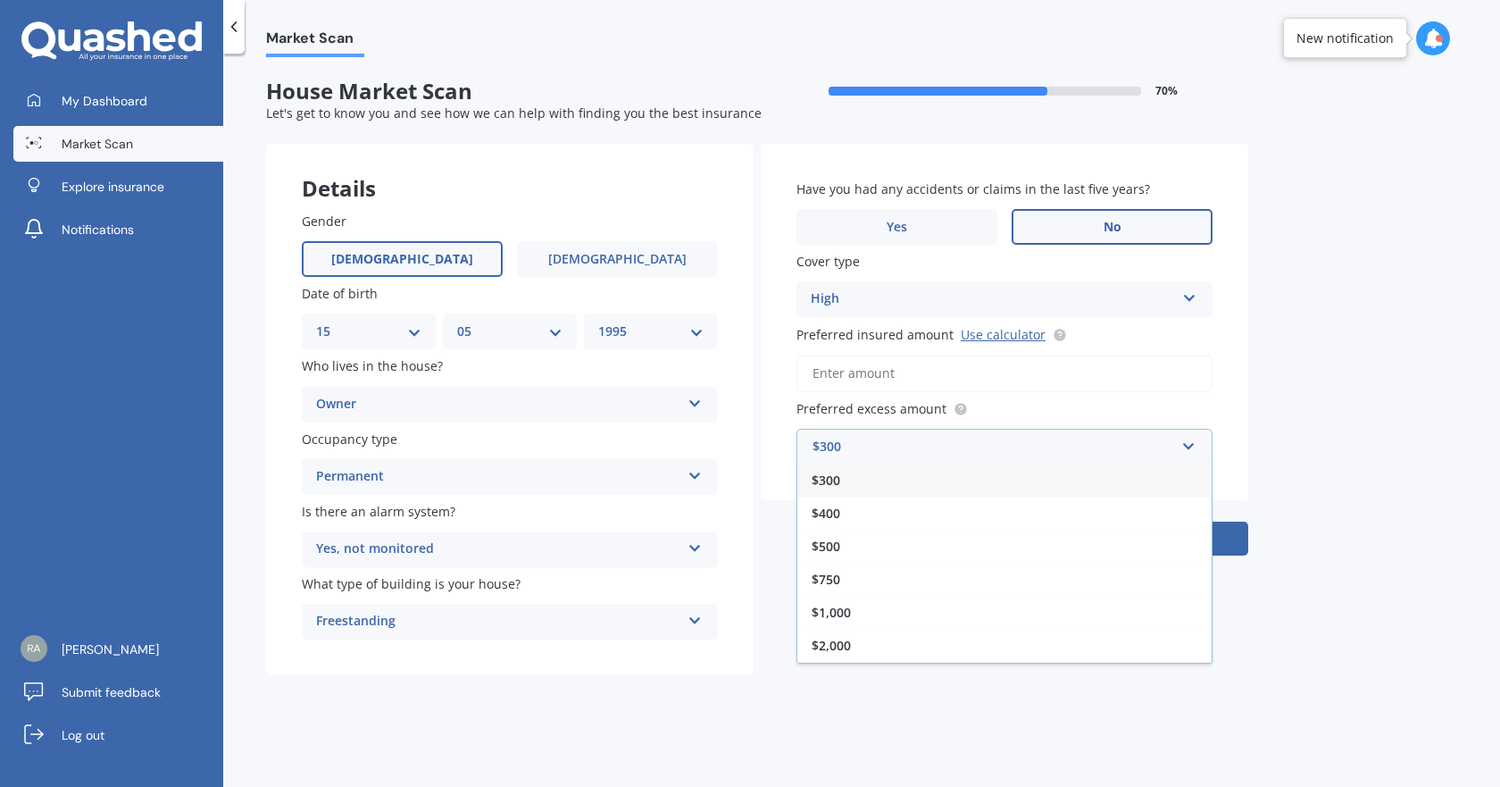
click at [917, 369] on input "Preferred insured amount Use calculator" at bounding box center [1004, 373] width 416 height 38
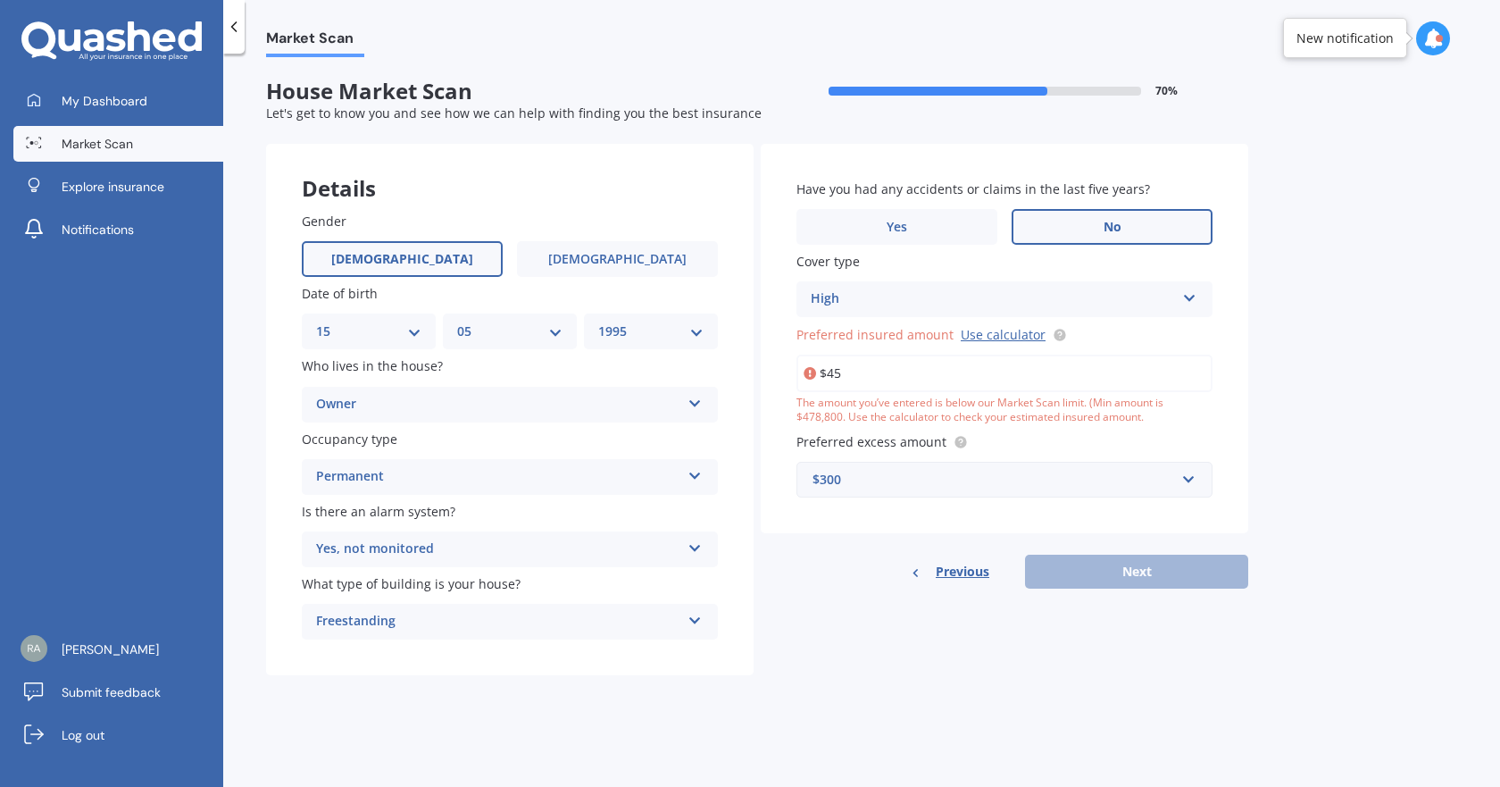
type input "$4"
type input "$5"
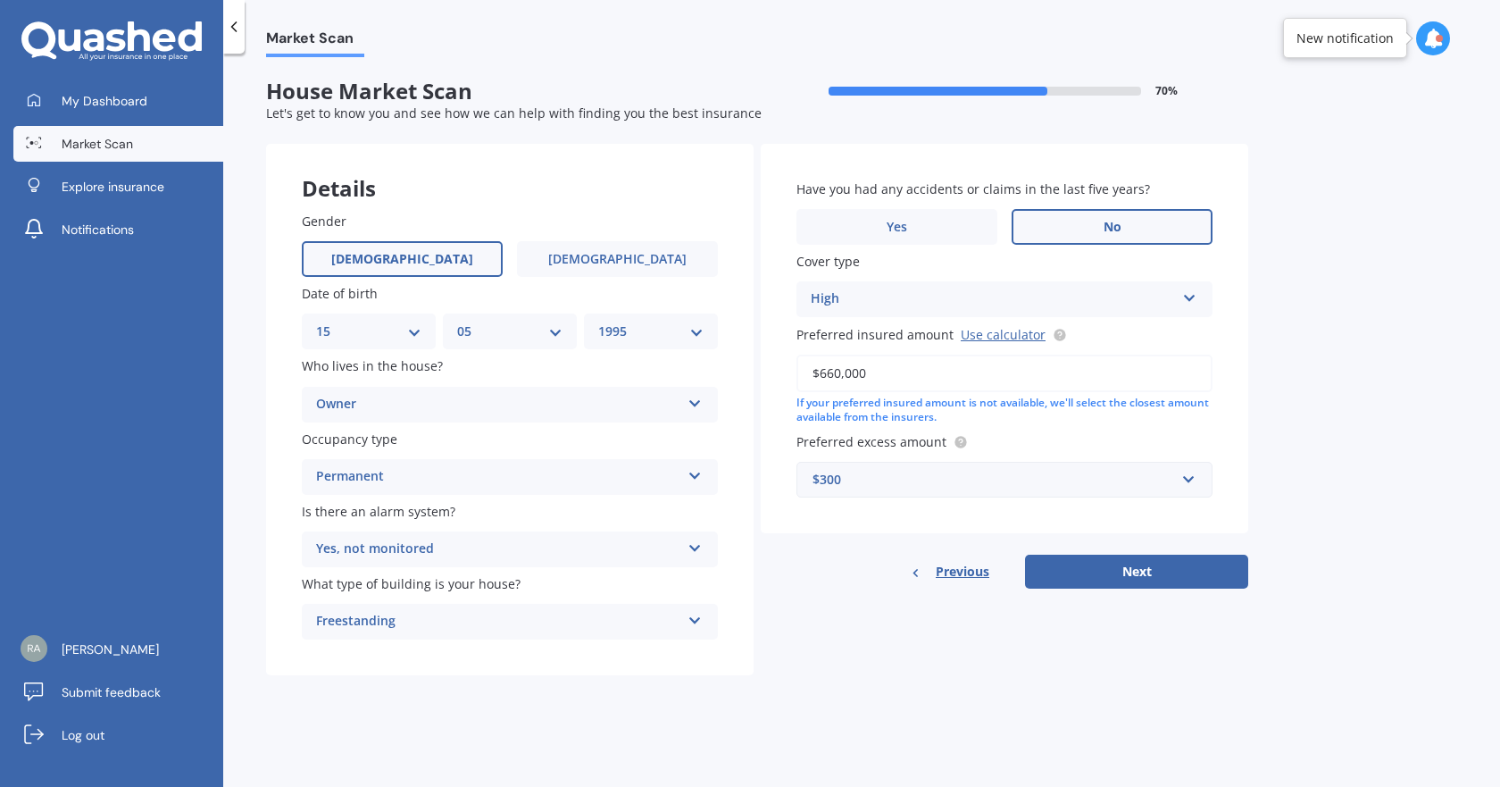
type input "$660,000"
click at [893, 488] on div "$300" at bounding box center [994, 480] width 363 height 20
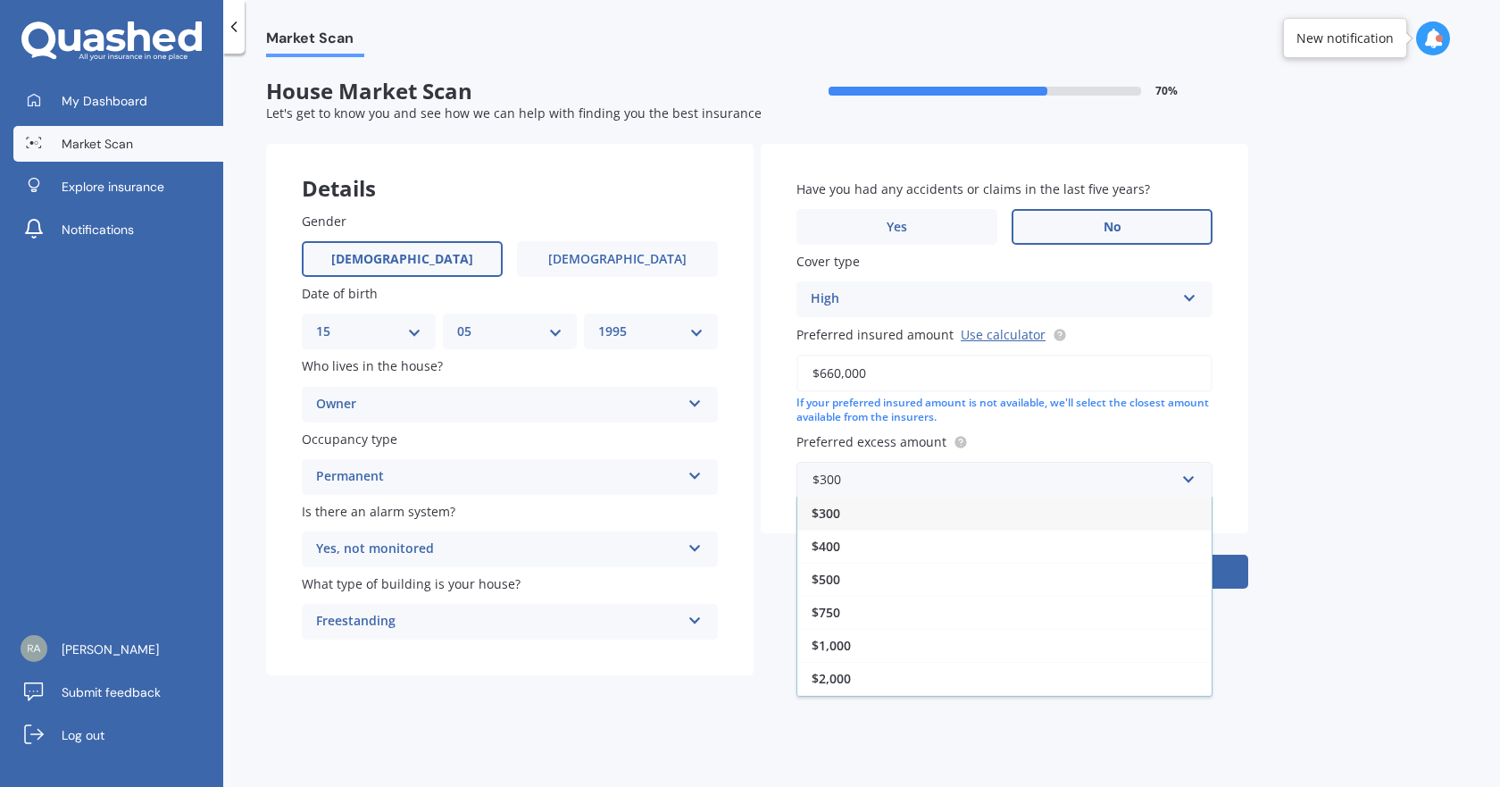
click at [830, 635] on div "$1,000" at bounding box center [1004, 645] width 414 height 33
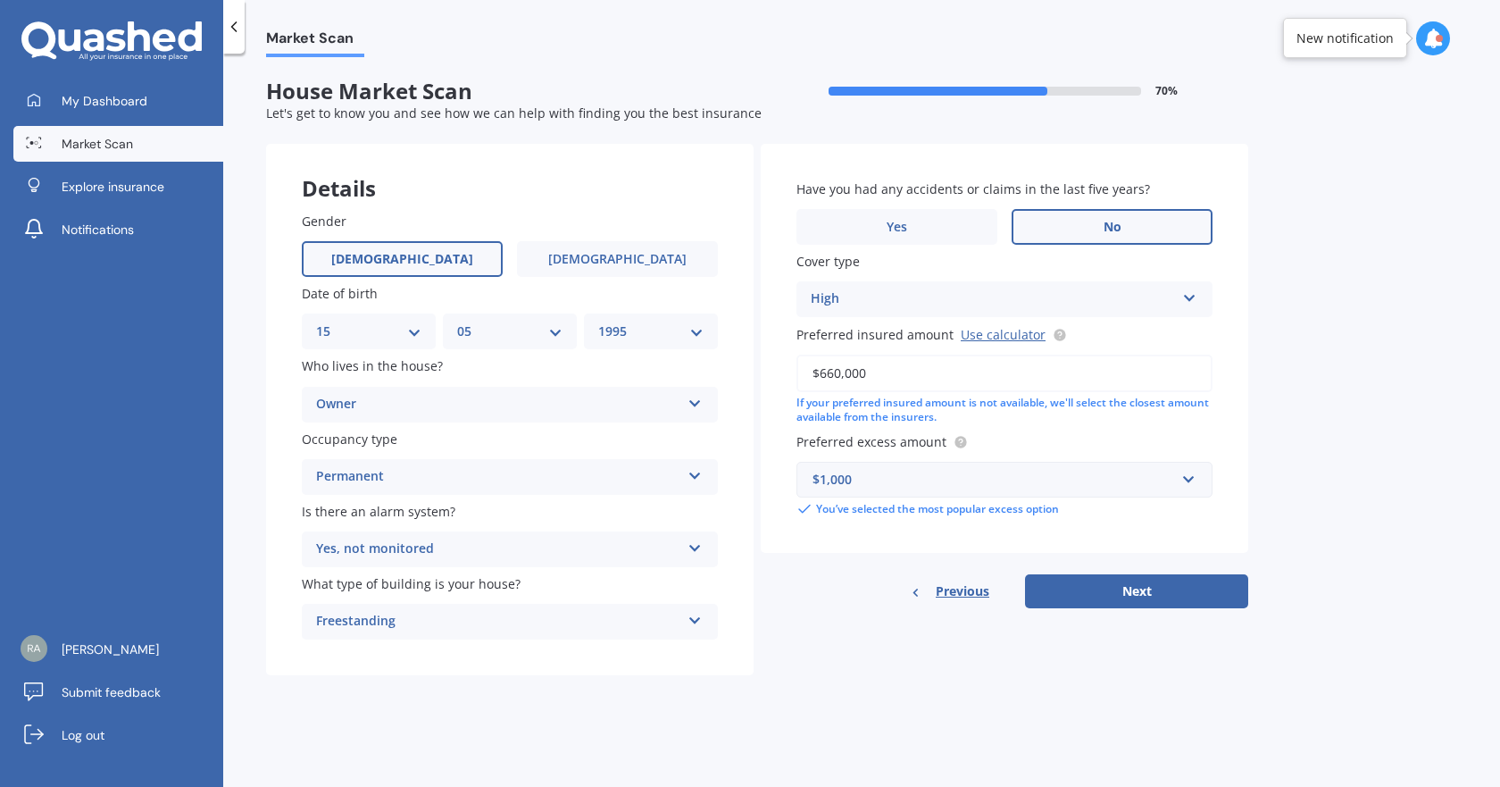
click at [875, 474] on div "$1,000" at bounding box center [994, 480] width 363 height 20
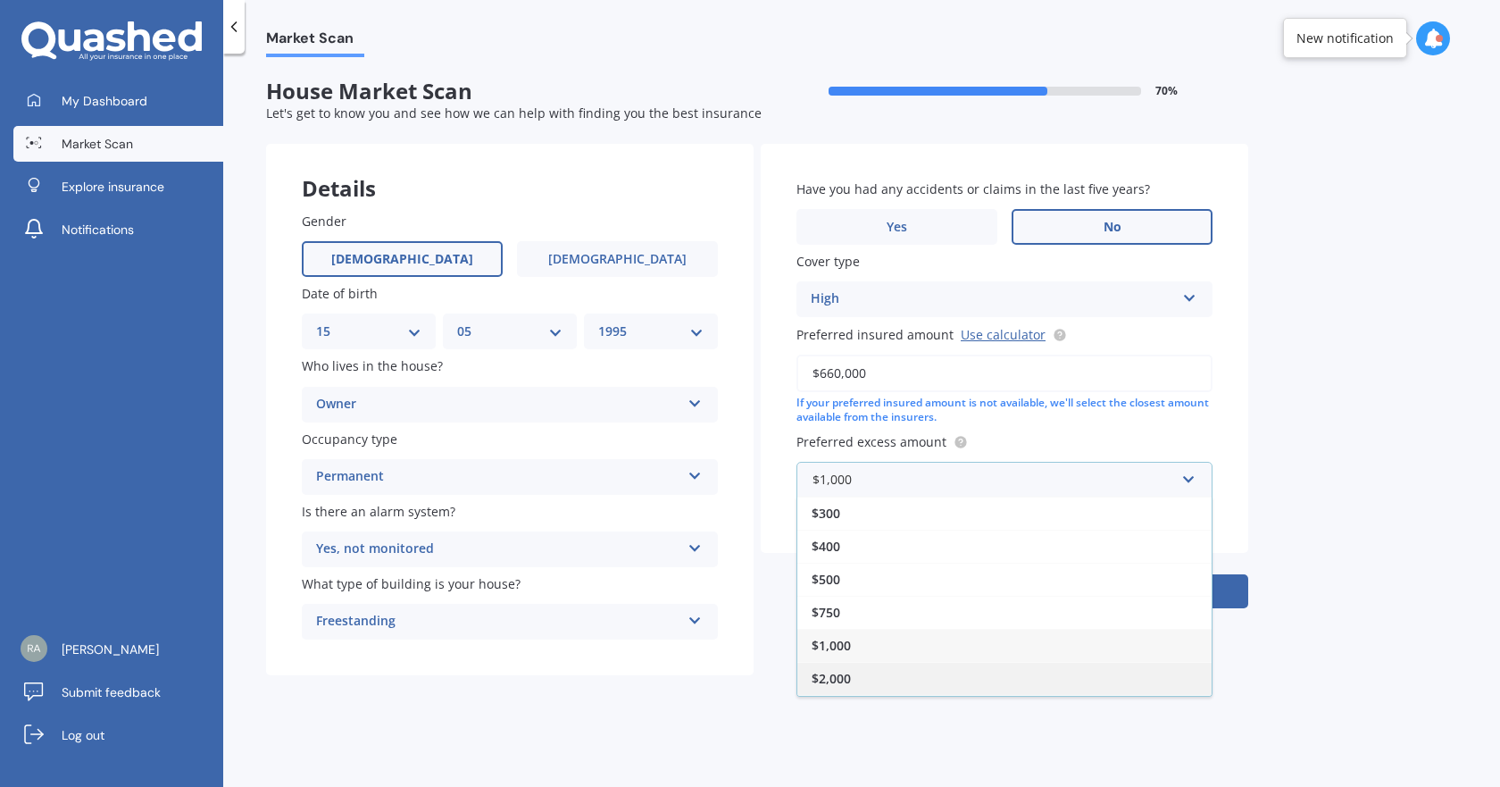
click at [822, 680] on span "$2,000" at bounding box center [831, 678] width 39 height 17
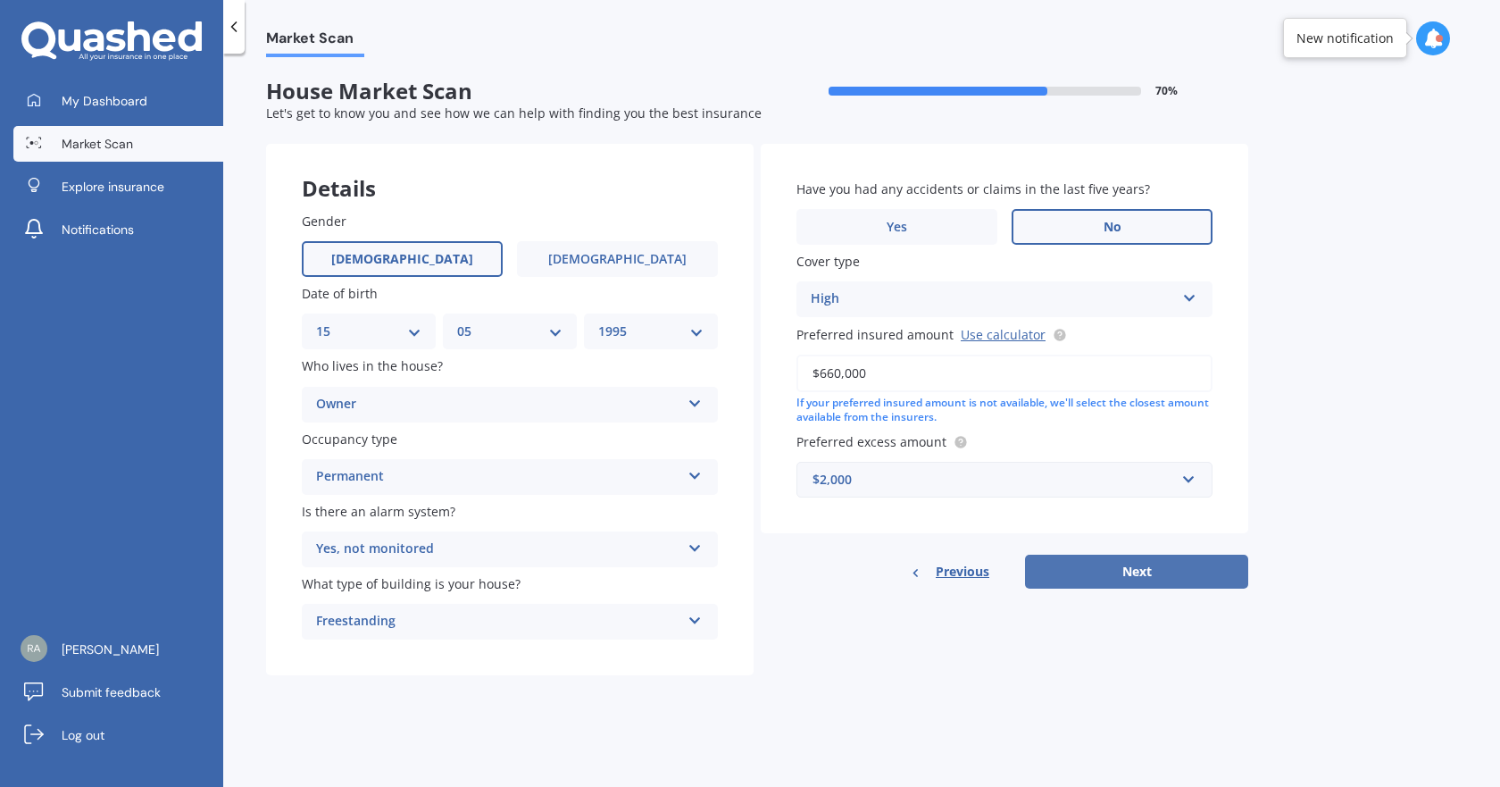
click at [1111, 577] on button "Next" at bounding box center [1136, 572] width 223 height 34
select select "15"
select select "05"
select select "1995"
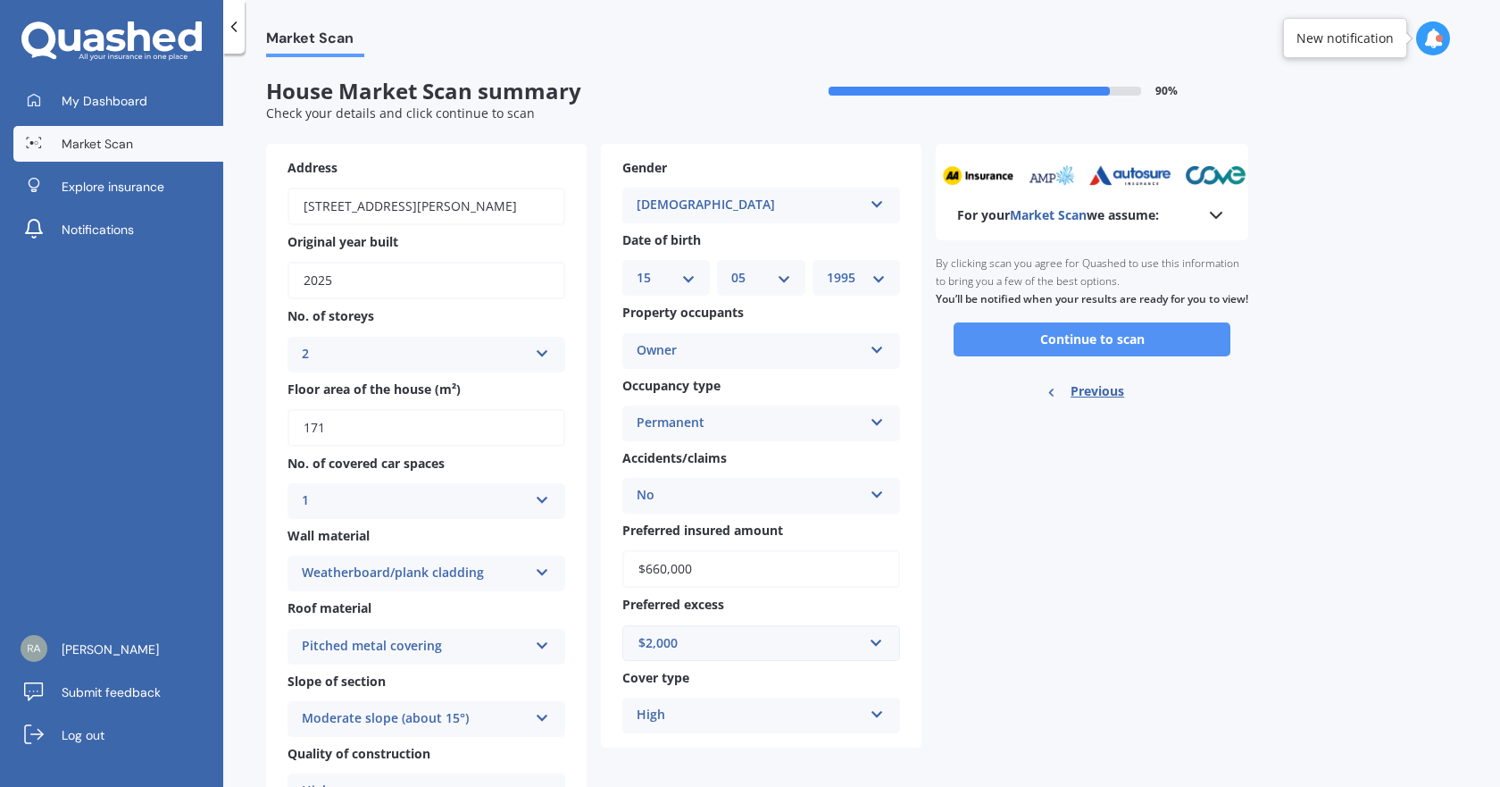
click at [1027, 356] on button "Continue to scan" at bounding box center [1092, 339] width 277 height 34
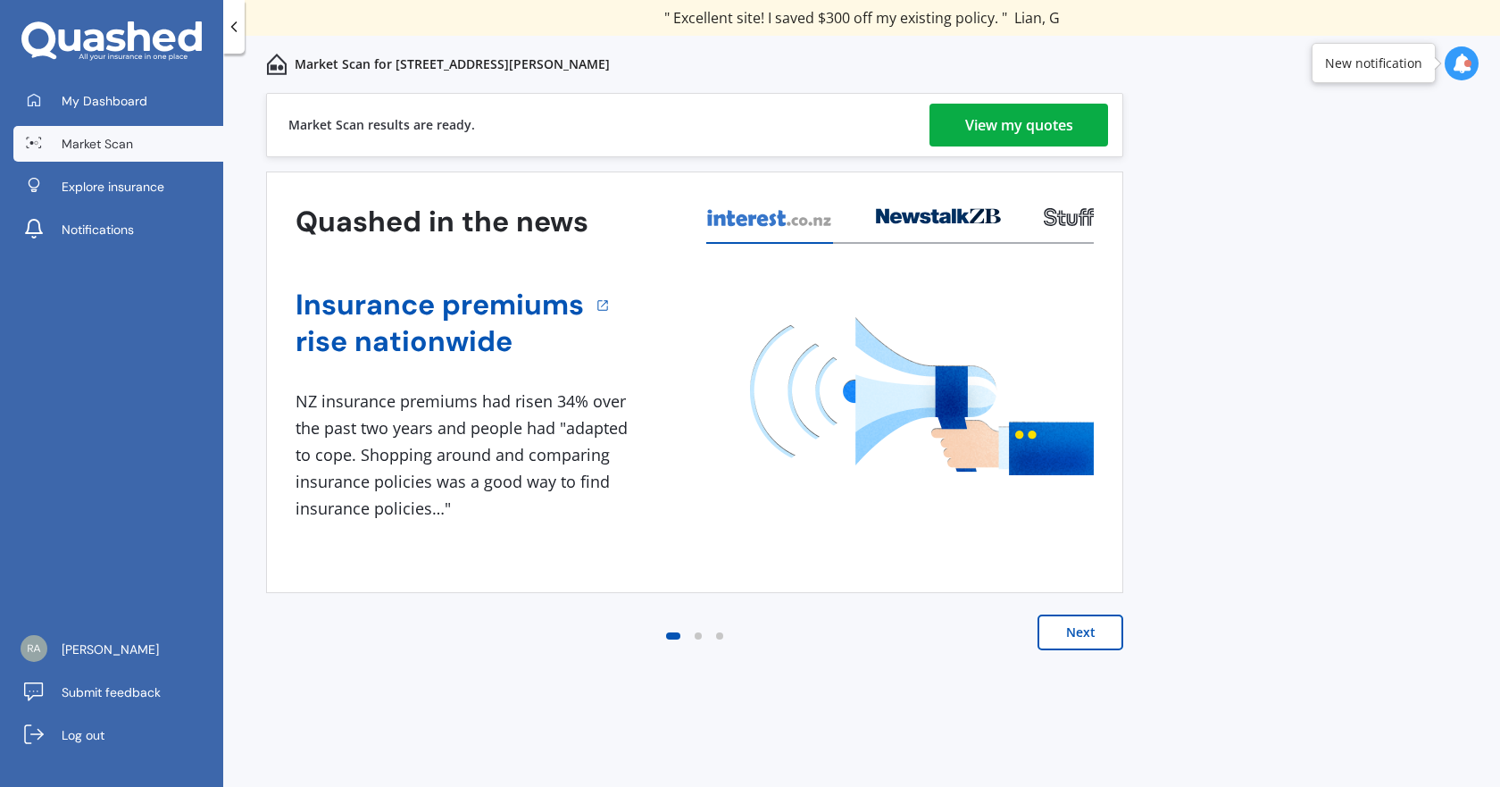
click at [1085, 118] on link "View my quotes" at bounding box center [1019, 125] width 179 height 43
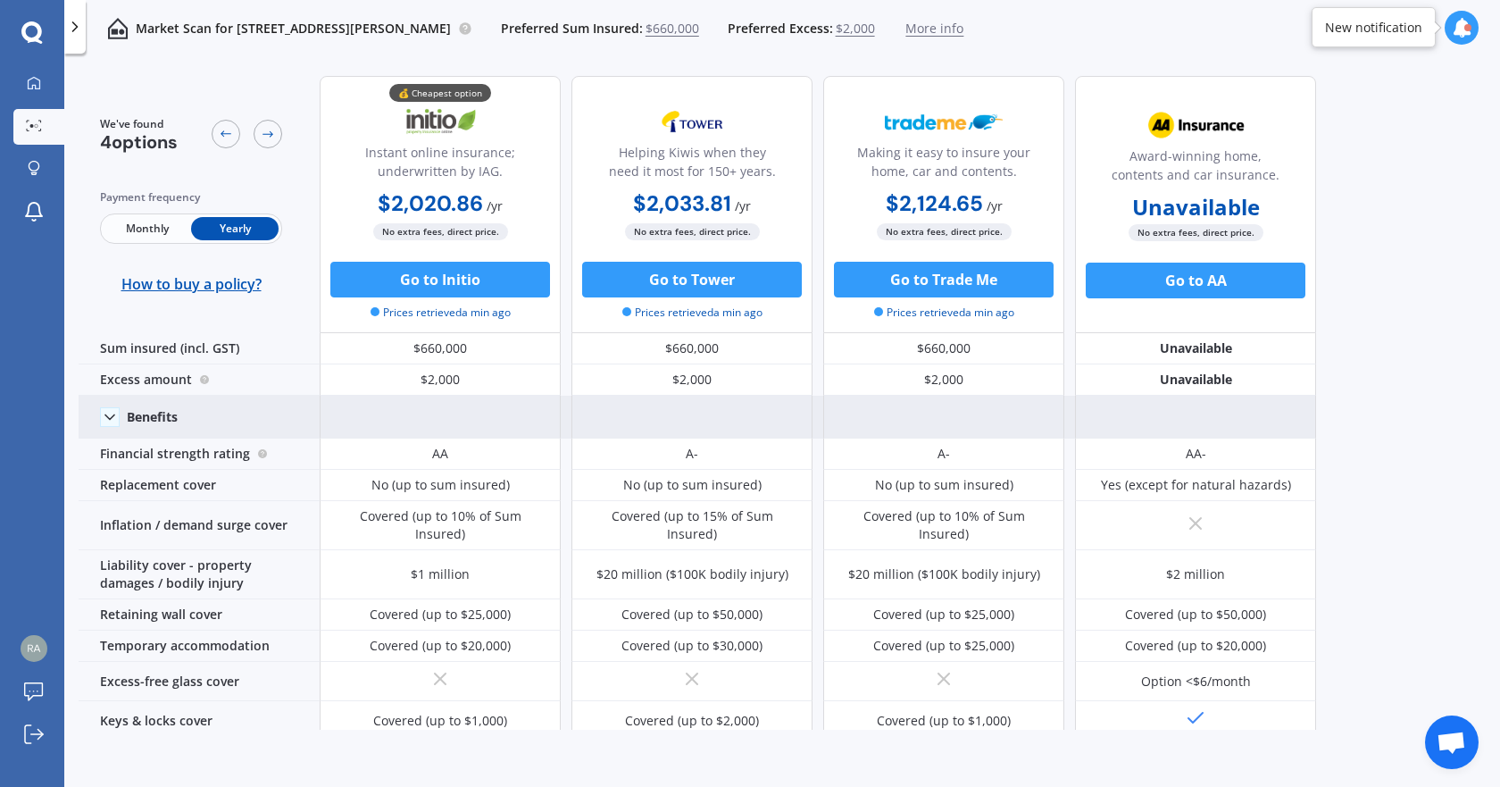
click at [103, 408] on icon at bounding box center [110, 417] width 18 height 18
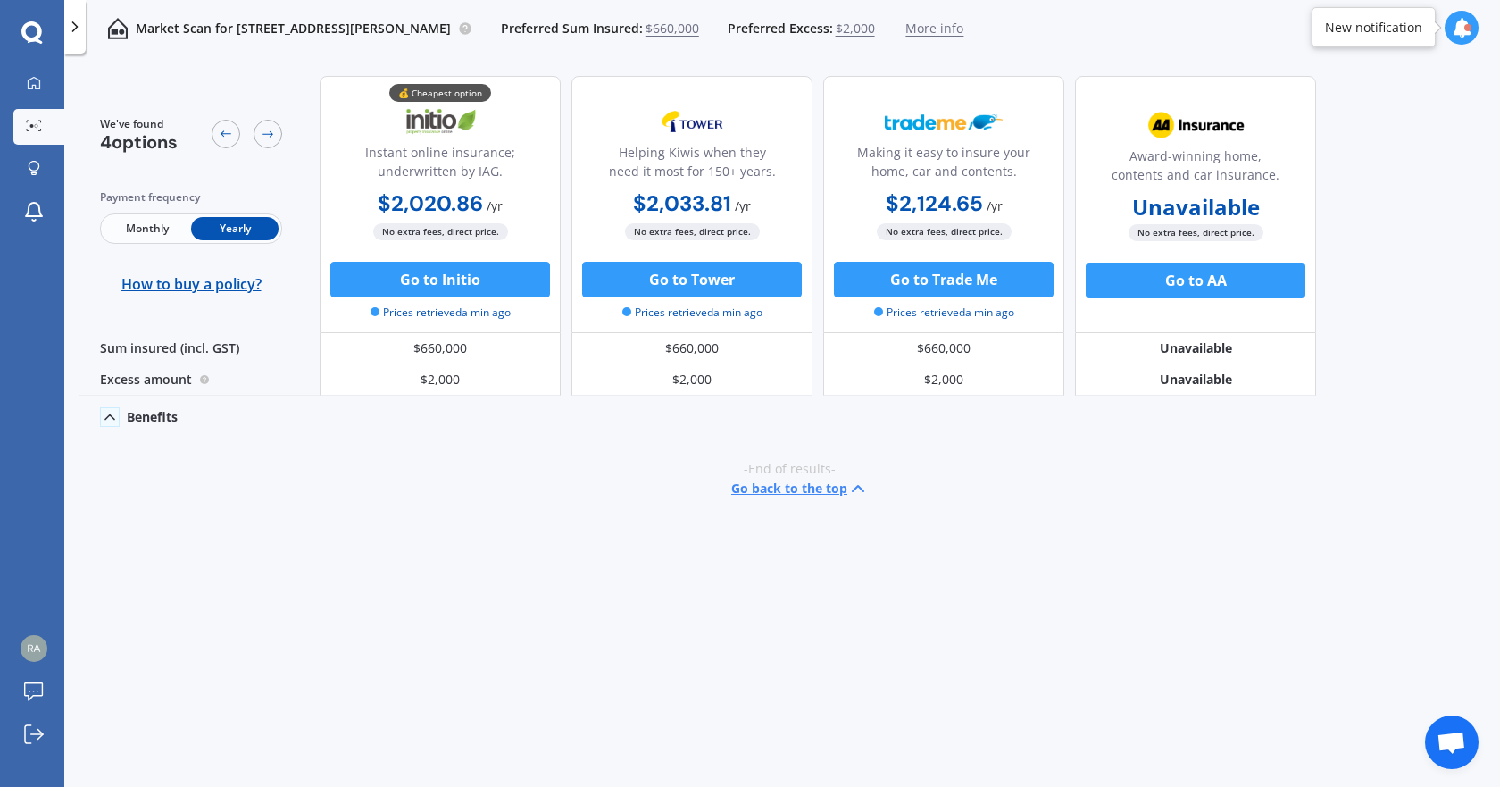
click at [107, 410] on icon at bounding box center [110, 417] width 18 height 18
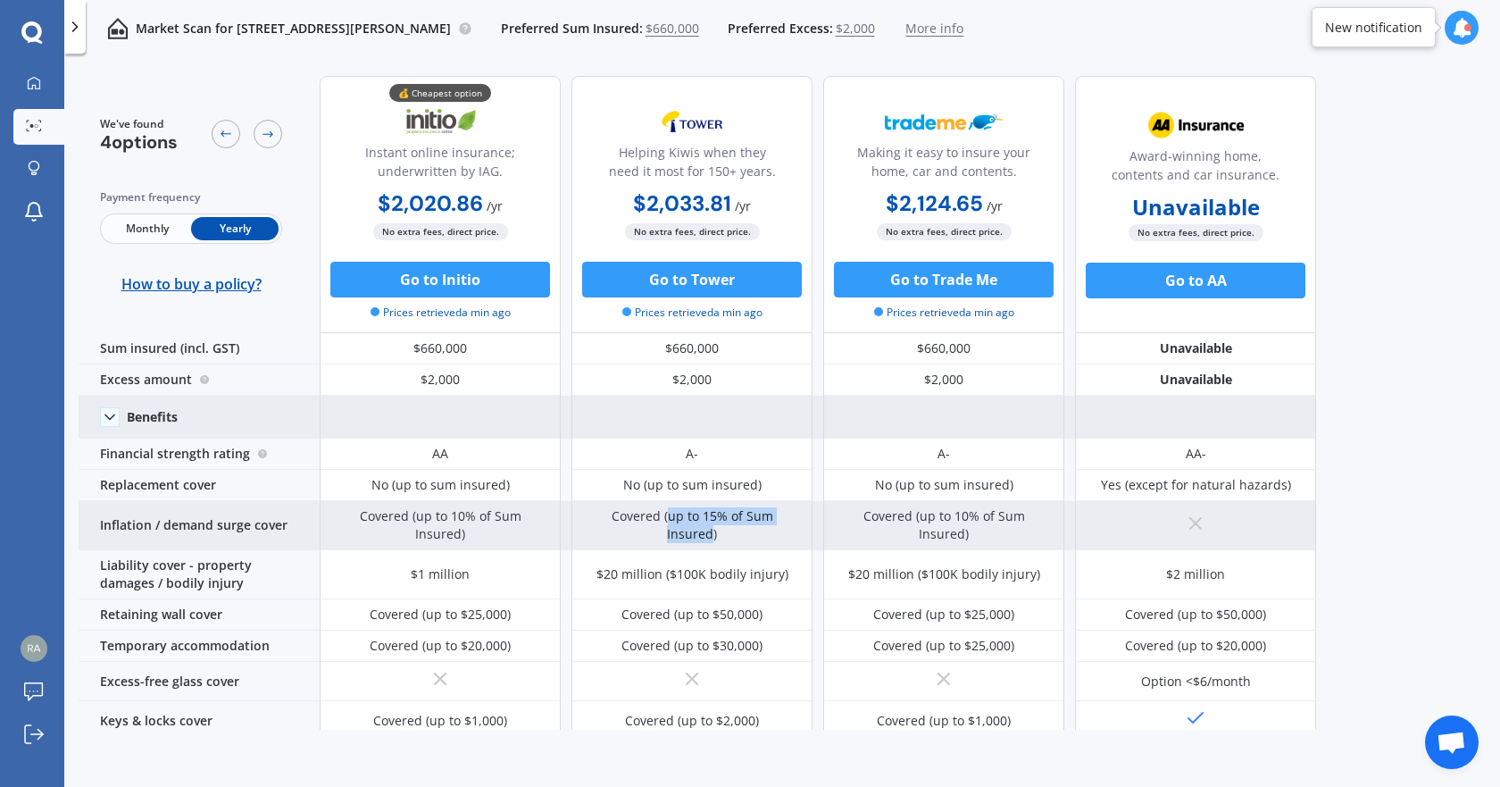
drag, startPoint x: 641, startPoint y: 519, endPoint x: 791, endPoint y: 528, distance: 150.3
click at [791, 528] on div "Covered (up to 15% of Sum Insured)" at bounding box center [692, 525] width 214 height 36
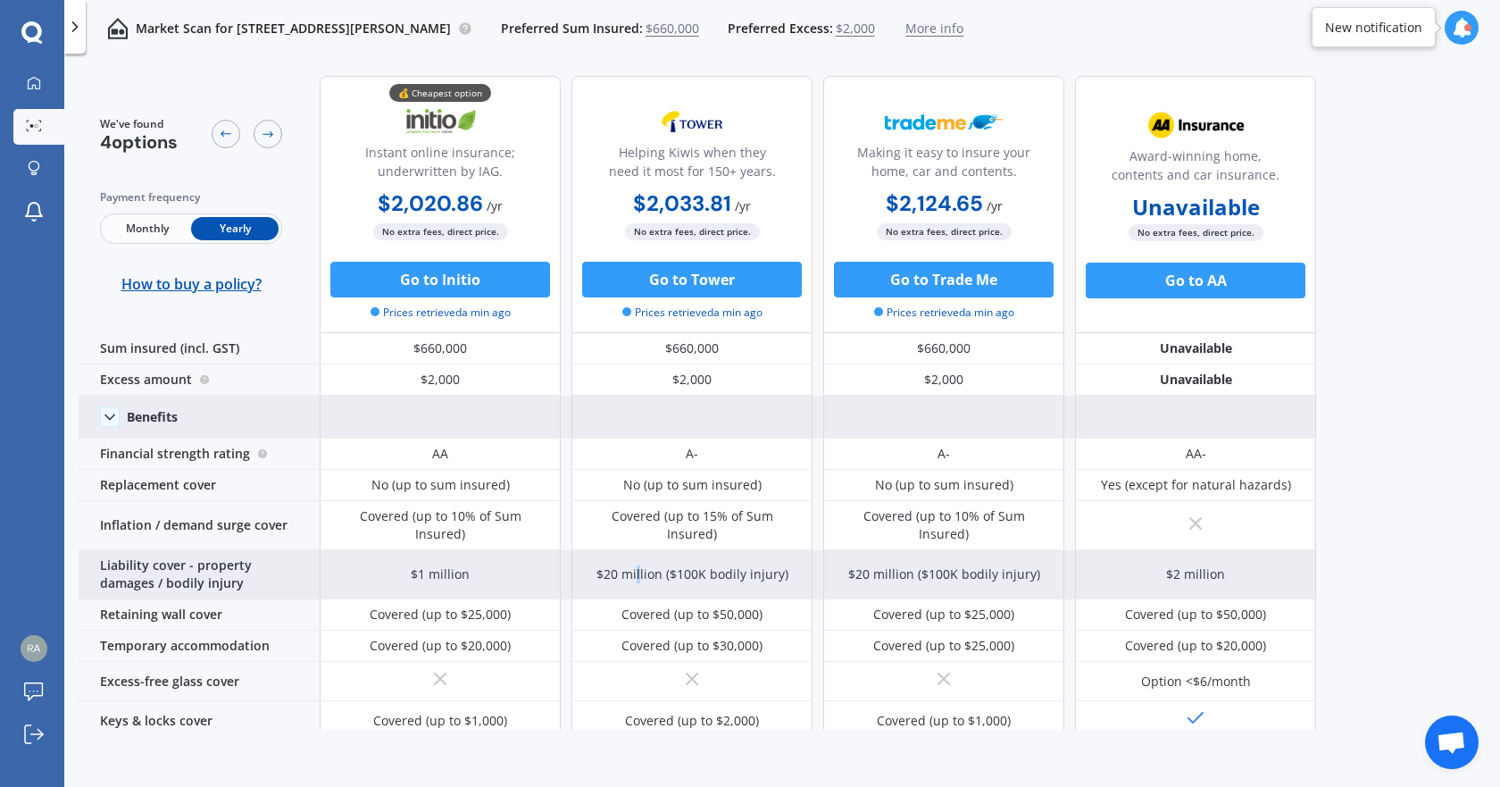
click at [640, 568] on div "$20 million ($100K bodily injury)" at bounding box center [692, 574] width 192 height 18
drag, startPoint x: 603, startPoint y: 563, endPoint x: 782, endPoint y: 563, distance: 179.5
click at [782, 565] on div "$20 million ($100K bodily injury)" at bounding box center [692, 574] width 192 height 18
click at [673, 571] on div "$20 million ($100K bodily injury)" at bounding box center [692, 574] width 192 height 18
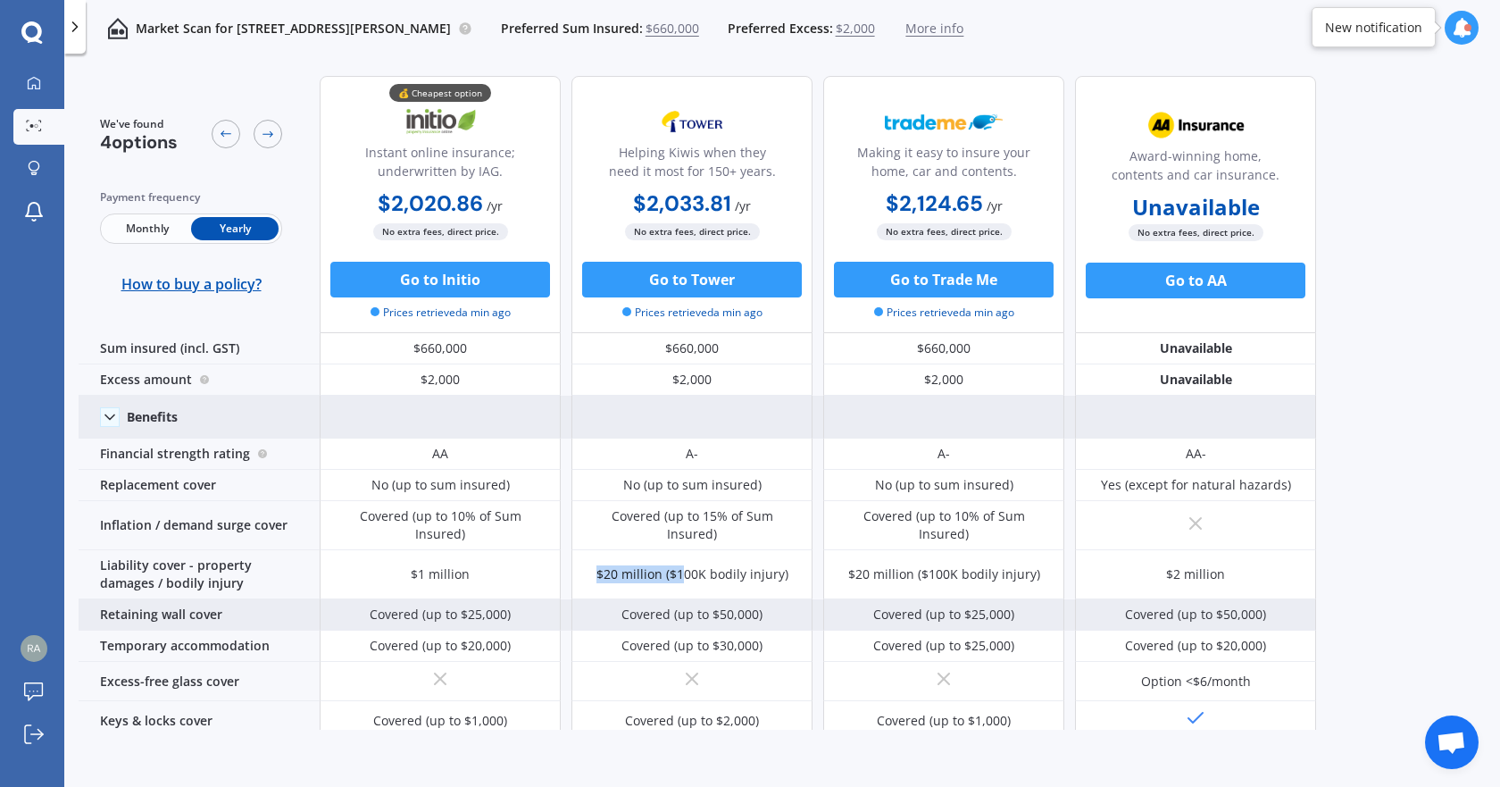
drag, startPoint x: 601, startPoint y: 561, endPoint x: 701, endPoint y: 595, distance: 105.6
click at [683, 585] on div "$20 million ($100K bodily injury)" at bounding box center [691, 574] width 241 height 49
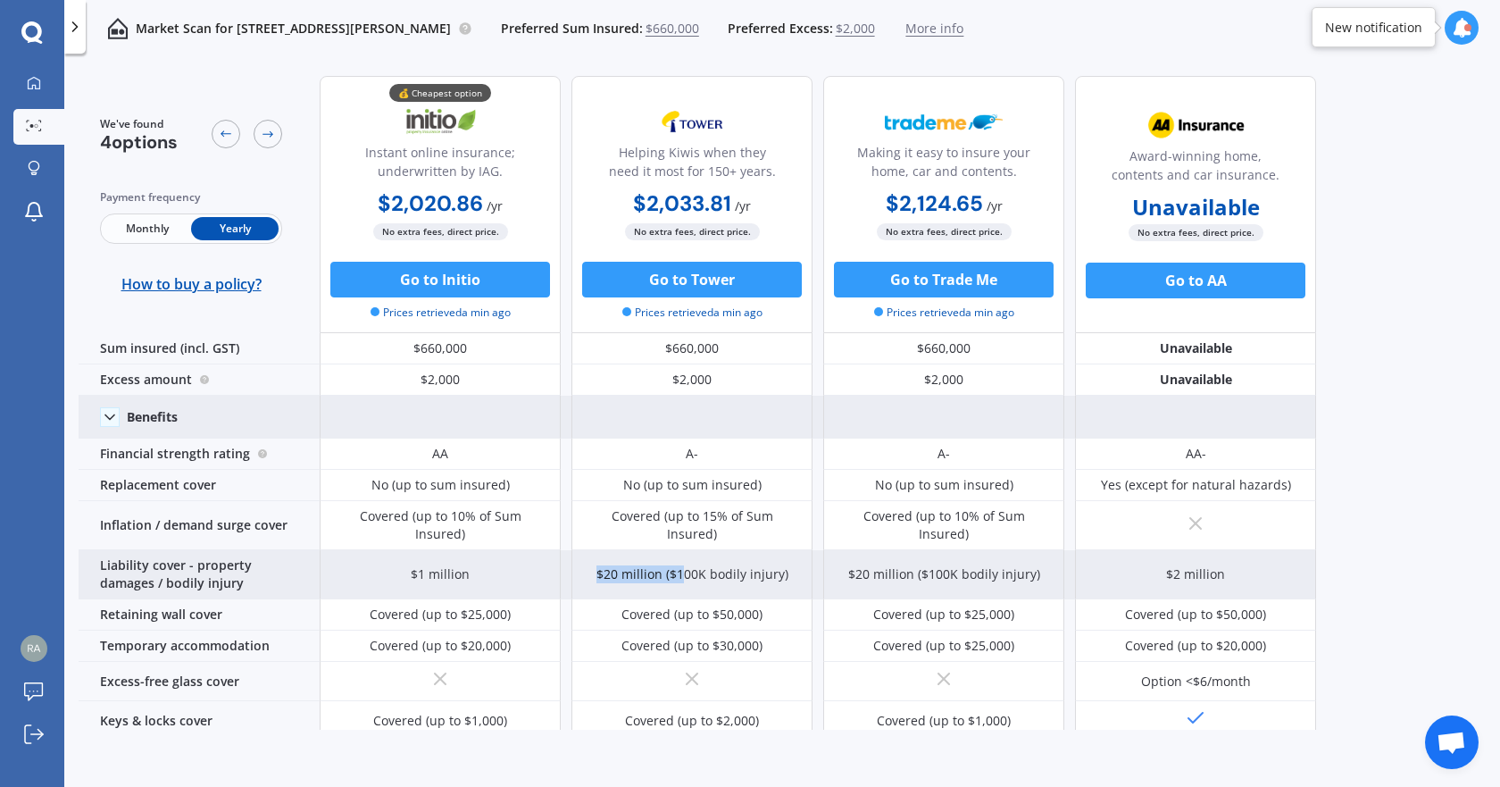
click at [663, 587] on div "$20 million ($100K bodily injury)" at bounding box center [691, 574] width 241 height 49
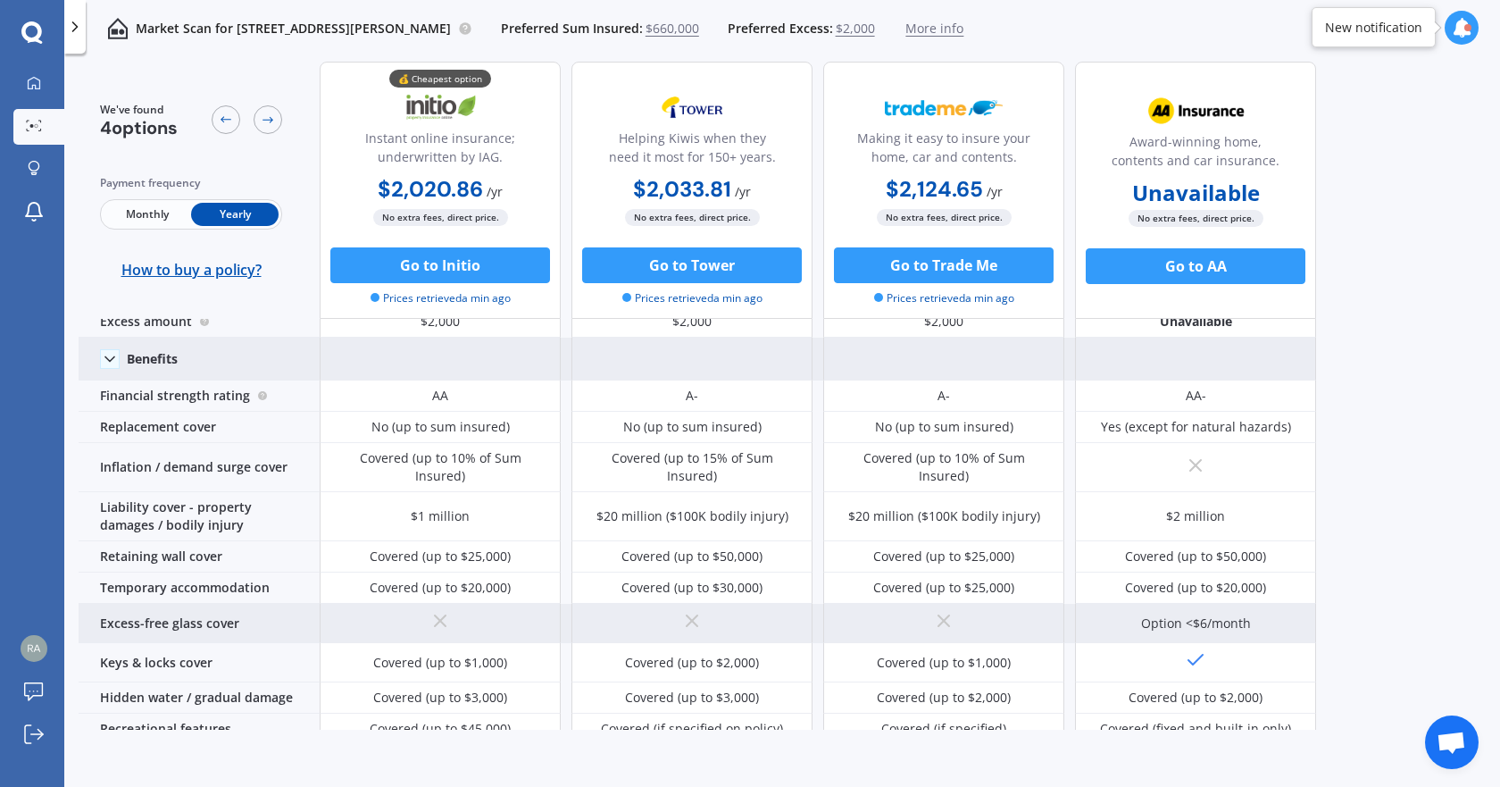
scroll to position [89, 0]
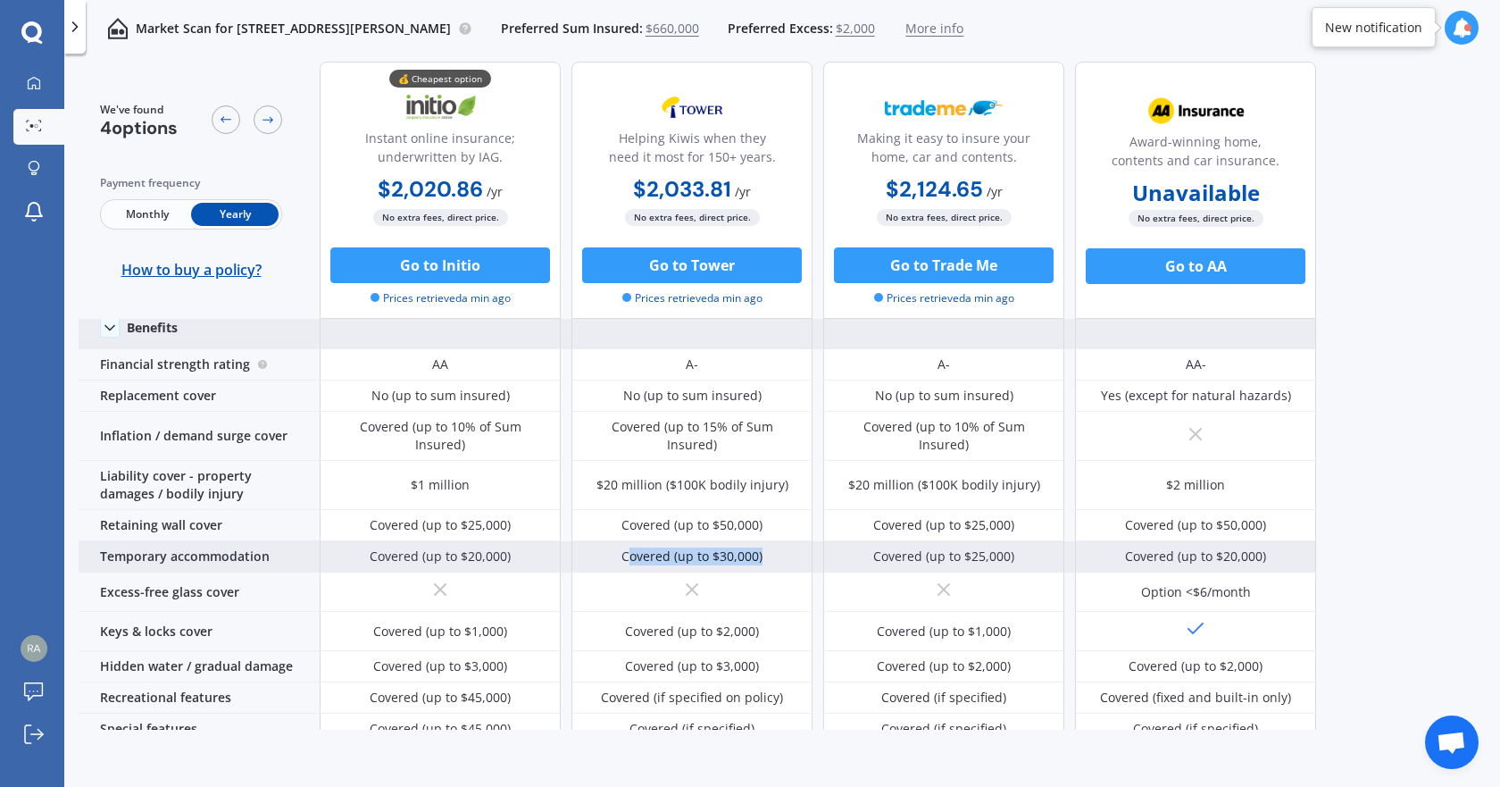
drag, startPoint x: 628, startPoint y: 546, endPoint x: 762, endPoint y: 553, distance: 134.1
click at [761, 551] on div "Covered (up to $30,000)" at bounding box center [691, 556] width 141 height 18
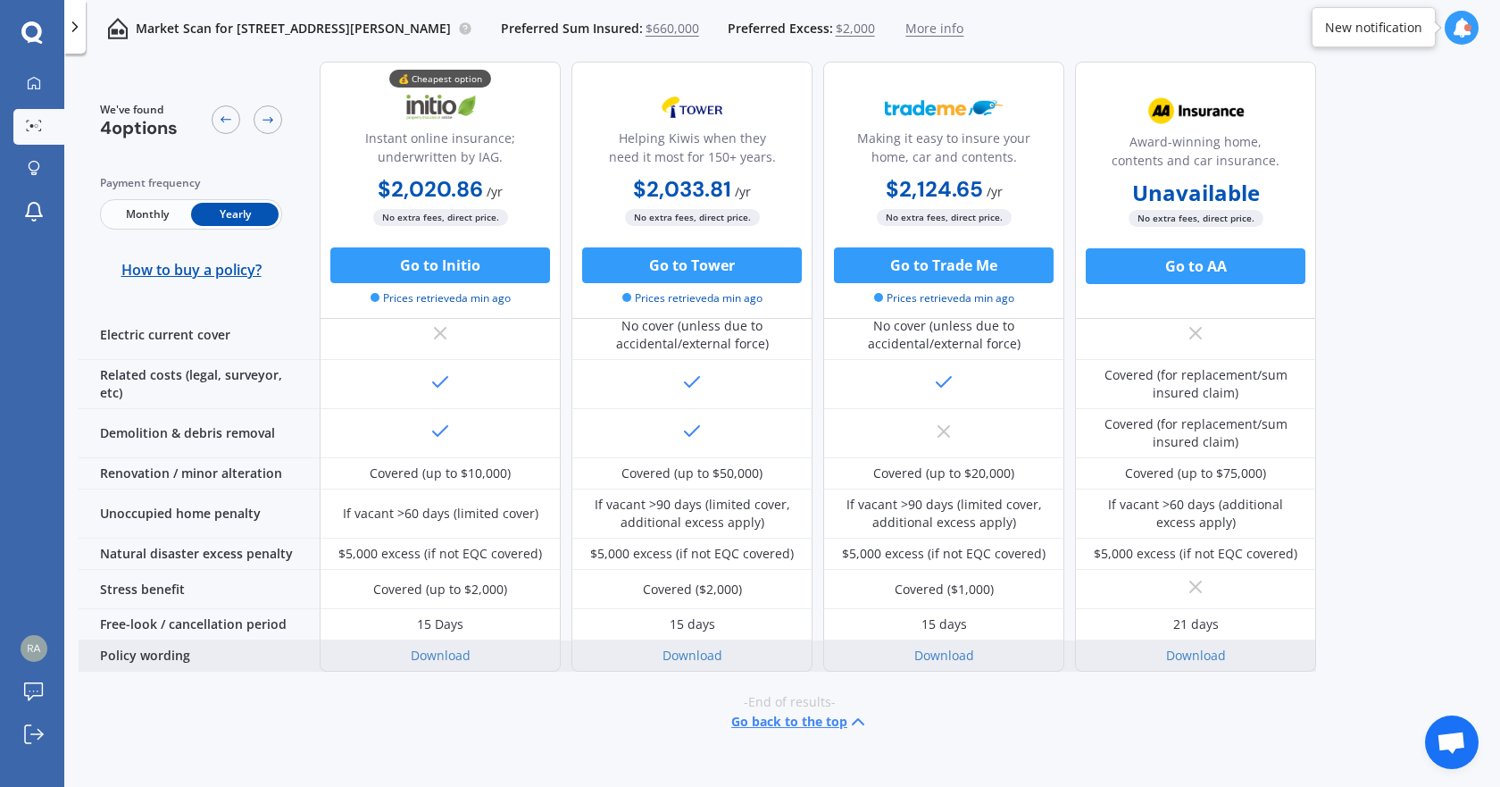
scroll to position [714, 0]
